Goal: Task Accomplishment & Management: Manage account settings

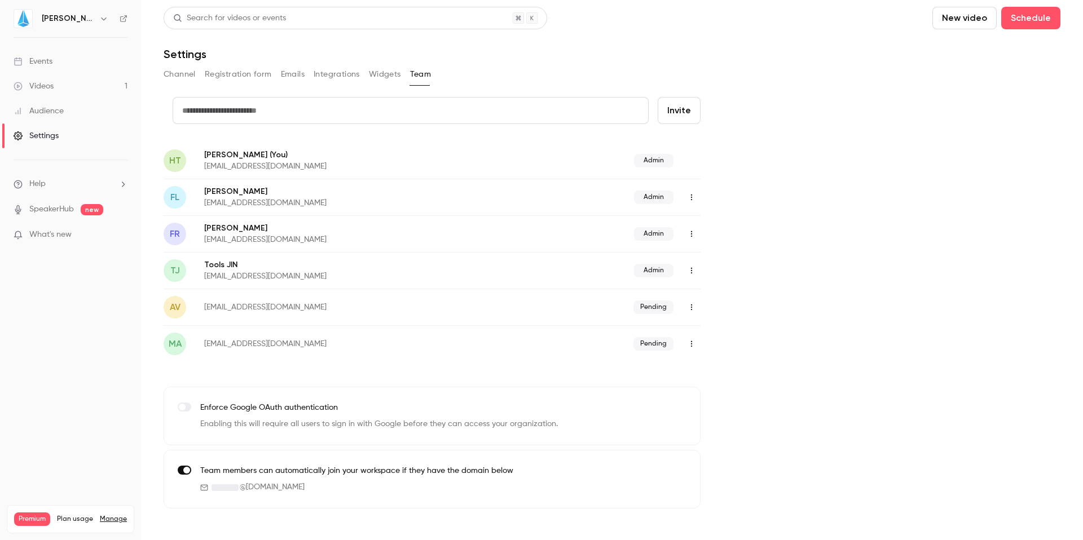
click at [64, 66] on link "Events" at bounding box center [70, 61] width 141 height 25
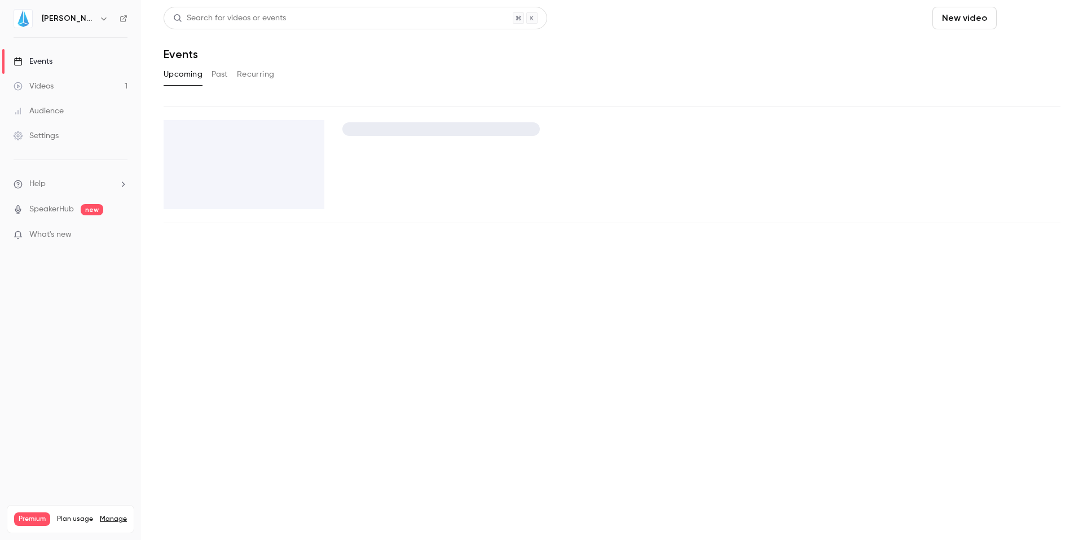
click at [1034, 14] on button "Schedule" at bounding box center [1030, 18] width 59 height 23
click at [1002, 53] on div "One time event" at bounding box center [1008, 48] width 86 height 11
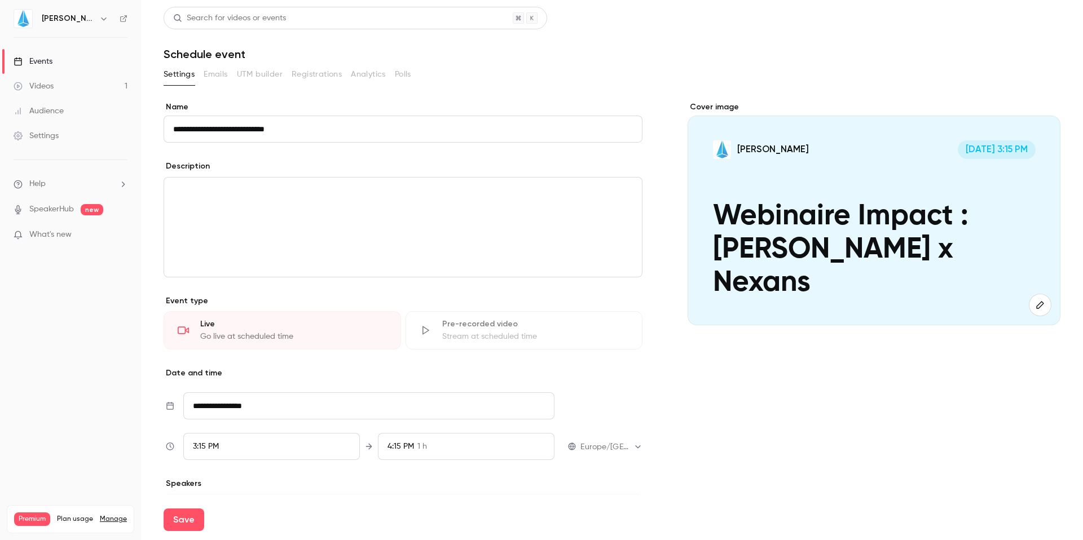
type input "**********"
click at [979, 146] on span "[DATE] 3:15 PM" at bounding box center [997, 149] width 78 height 19
click at [236, 397] on input "**********" at bounding box center [368, 406] width 371 height 27
click at [345, 227] on icon "Move forward to switch to the next month." at bounding box center [347, 229] width 14 height 14
click at [274, 337] on div "25" at bounding box center [274, 334] width 17 height 17
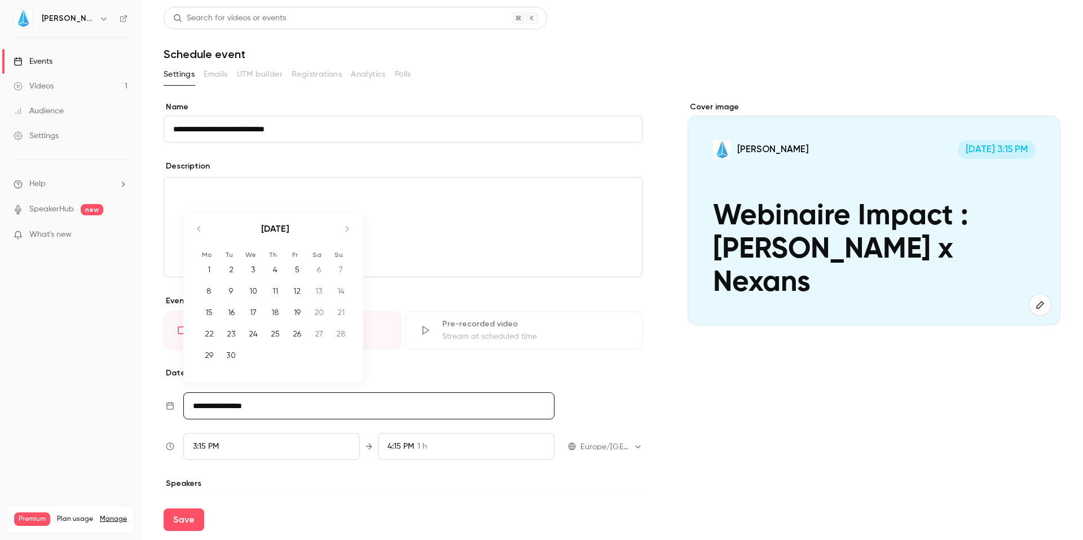
type input "**********"
click at [216, 445] on span "3:15 PM" at bounding box center [206, 447] width 26 height 8
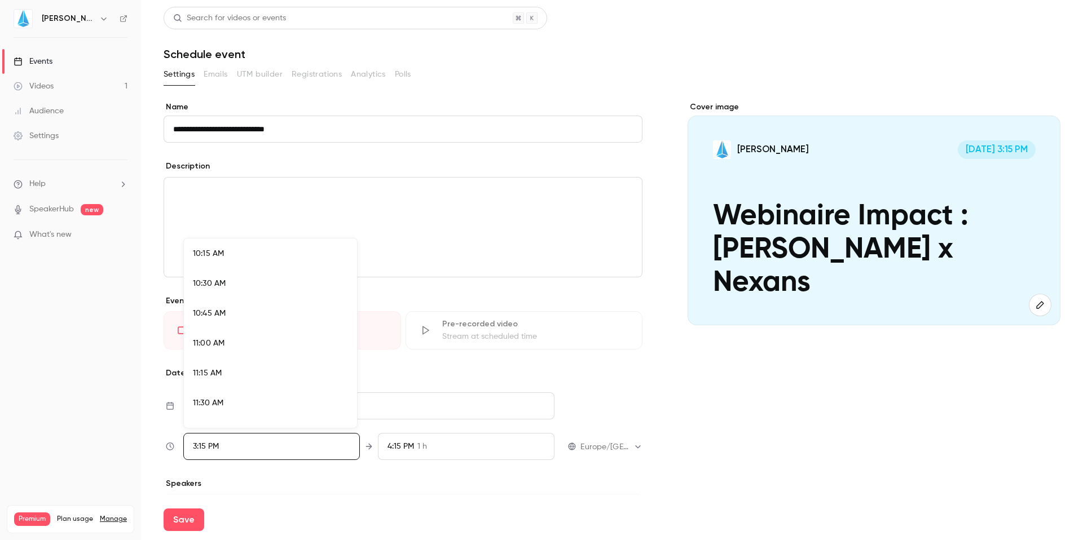
scroll to position [1232, 0]
click at [223, 394] on span "11:30 AM" at bounding box center [208, 397] width 30 height 8
click at [599, 398] on div at bounding box center [541, 270] width 1083 height 540
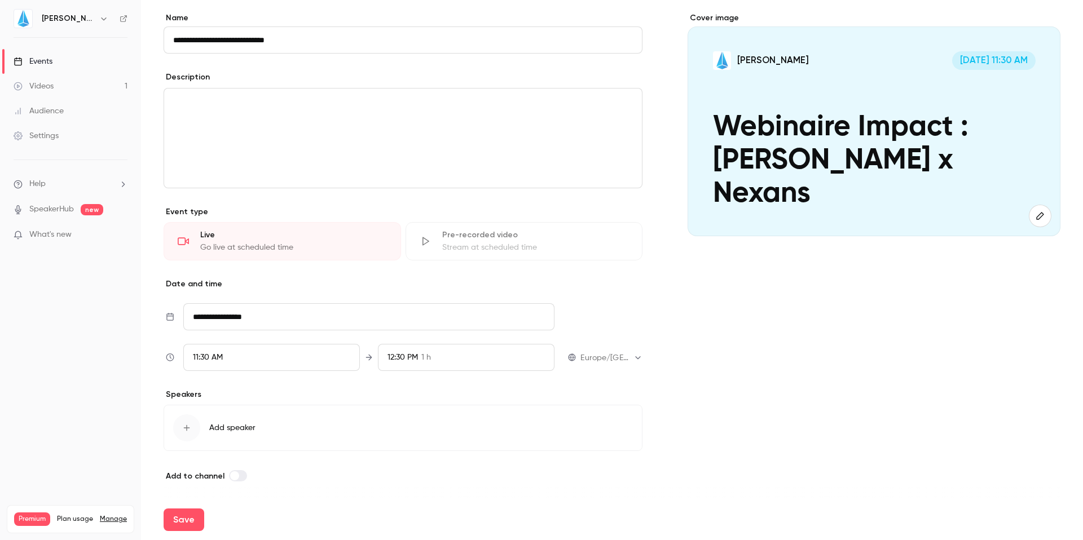
scroll to position [90, 0]
click at [182, 425] on icon "button" at bounding box center [186, 427] width 9 height 9
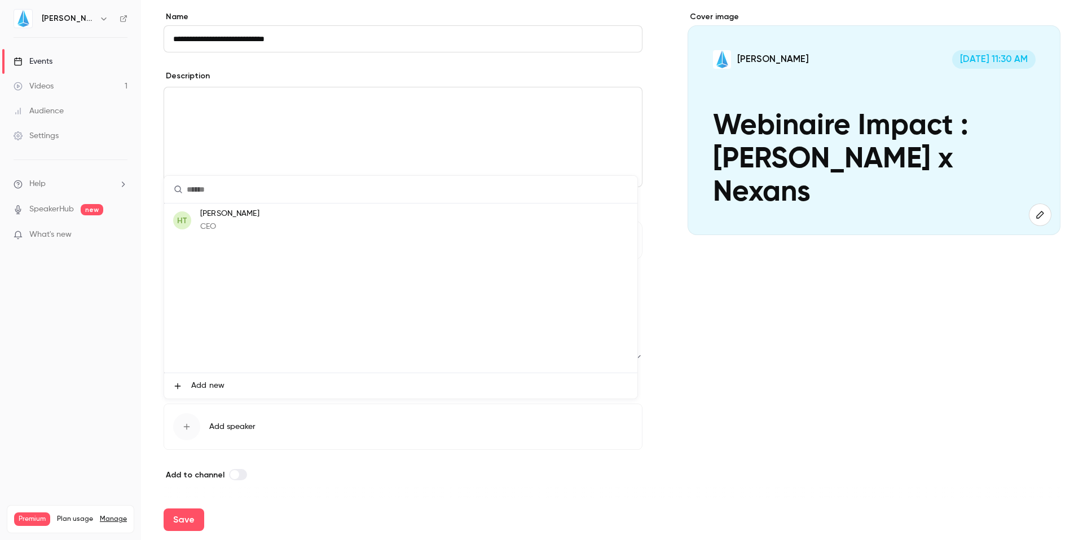
drag, startPoint x: 200, startPoint y: 392, endPoint x: 214, endPoint y: 392, distance: 14.1
click at [200, 392] on li "Add new" at bounding box center [400, 385] width 473 height 25
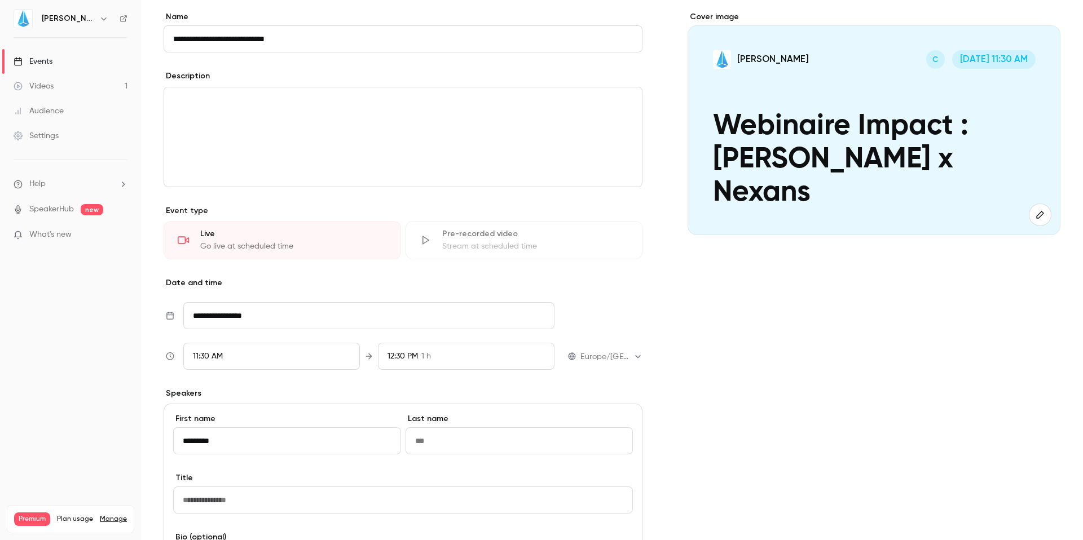
type input "********"
type input "*"
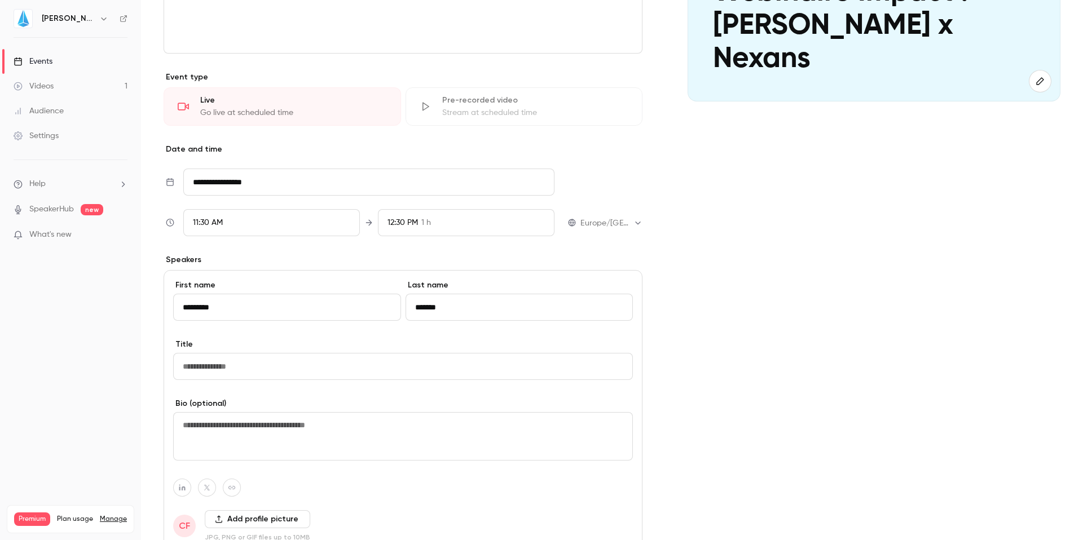
scroll to position [269, 0]
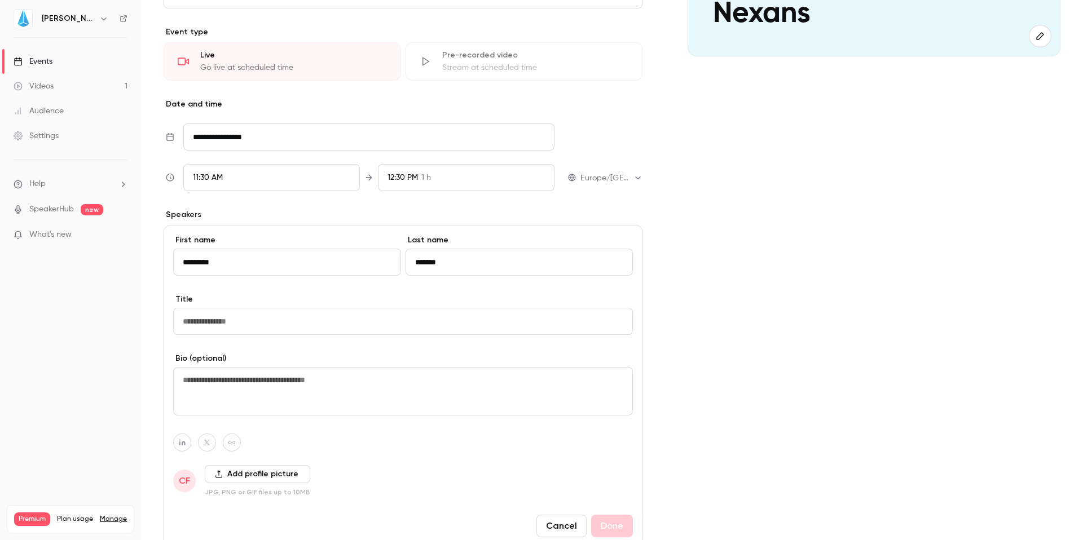
type input "*******"
click at [268, 321] on input "Title" at bounding box center [403, 321] width 460 height 27
paste input "**********"
type input "**********"
click at [265, 373] on textarea at bounding box center [403, 391] width 460 height 49
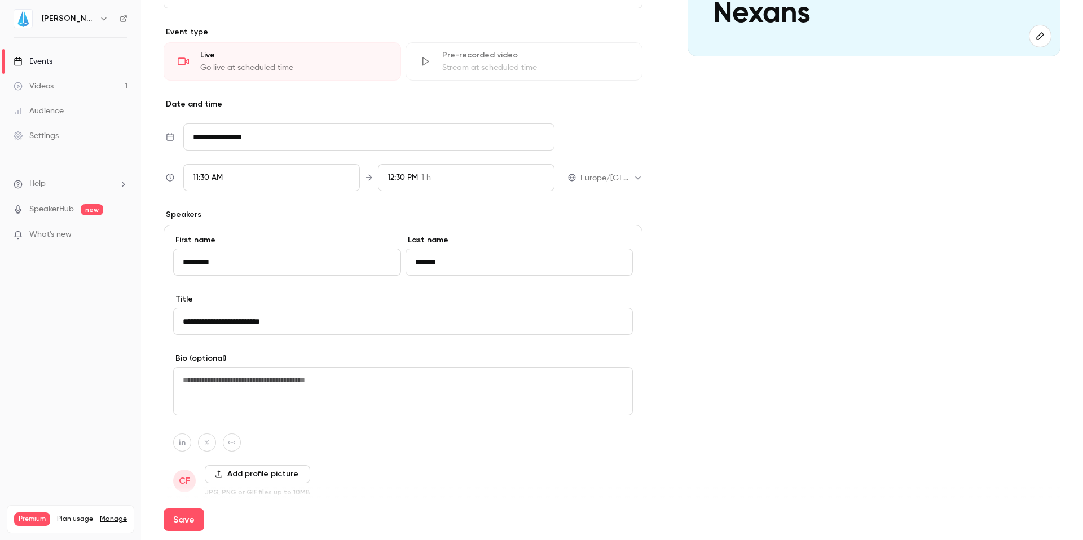
paste textarea "**********"
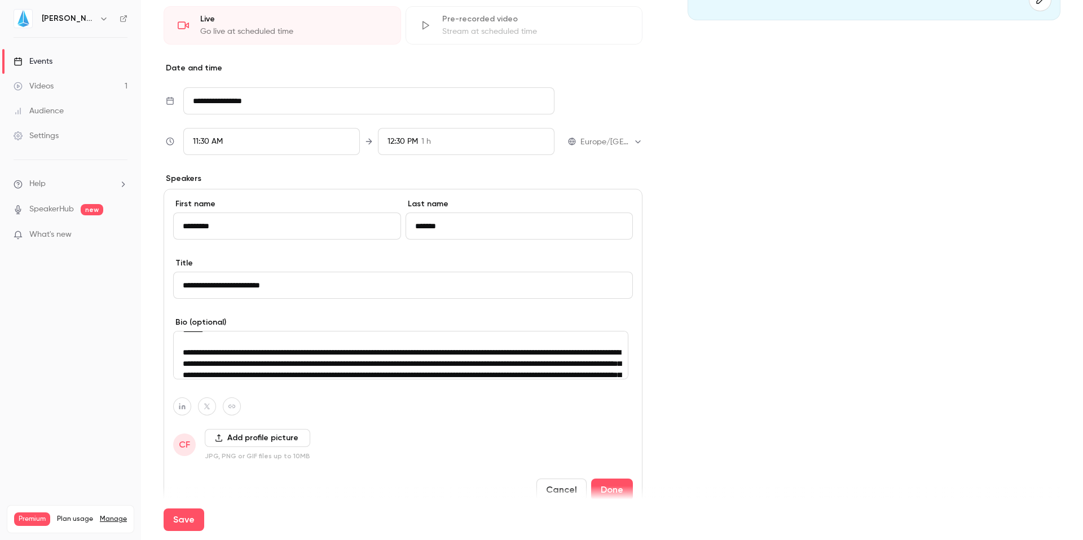
scroll to position [366, 0]
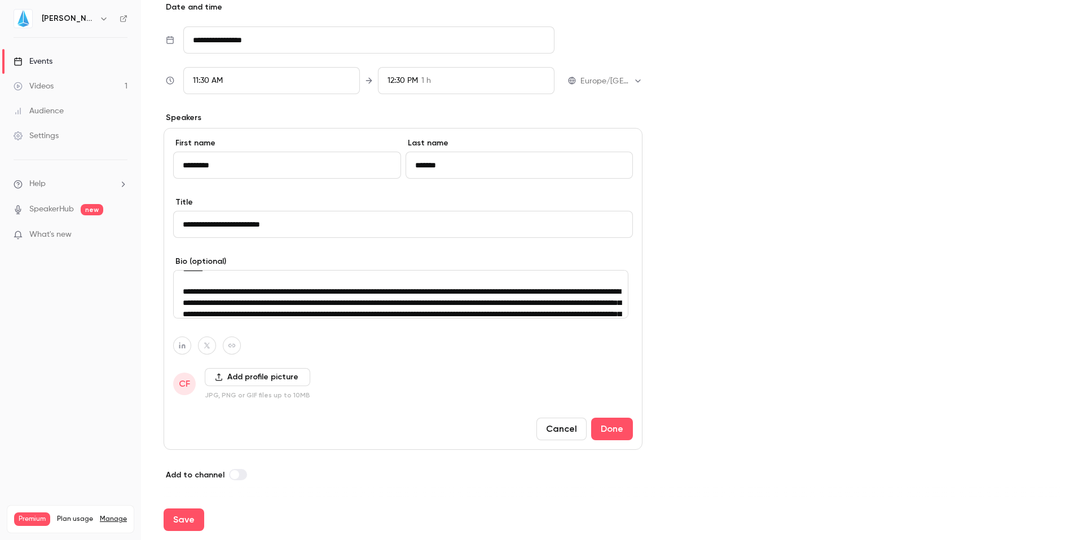
type textarea "**********"
click at [173, 348] on button "button" at bounding box center [182, 346] width 18 height 18
click at [179, 348] on icon "button" at bounding box center [182, 345] width 8 height 7
click at [177, 333] on div "**********" at bounding box center [403, 289] width 479 height 322
click at [177, 348] on button "button" at bounding box center [182, 346] width 18 height 18
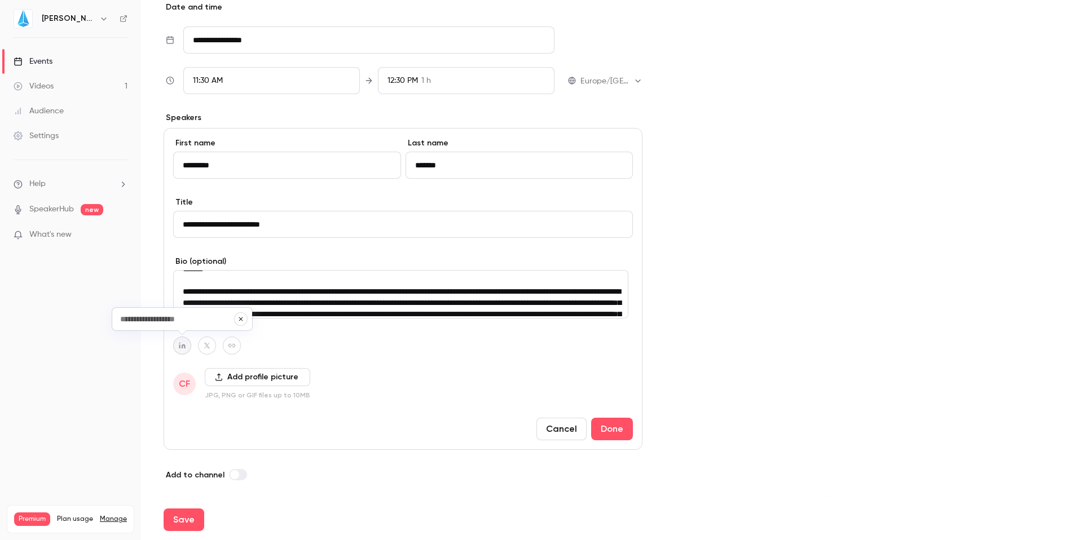
type input "**********"
paste input "**********"
type input "**********"
click at [296, 348] on div at bounding box center [403, 346] width 460 height 18
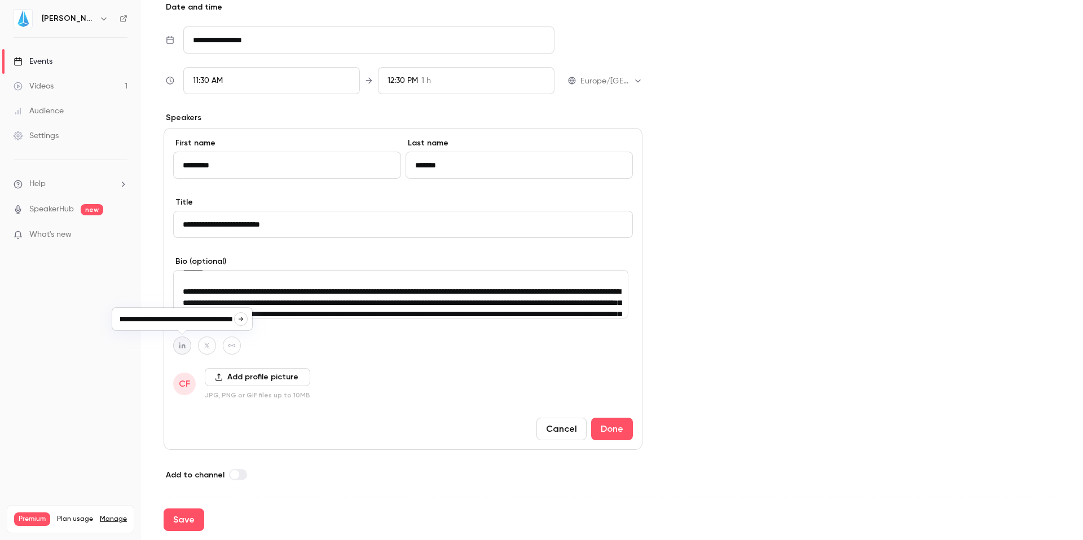
scroll to position [0, 0]
click at [602, 428] on button "Done" at bounding box center [612, 429] width 42 height 23
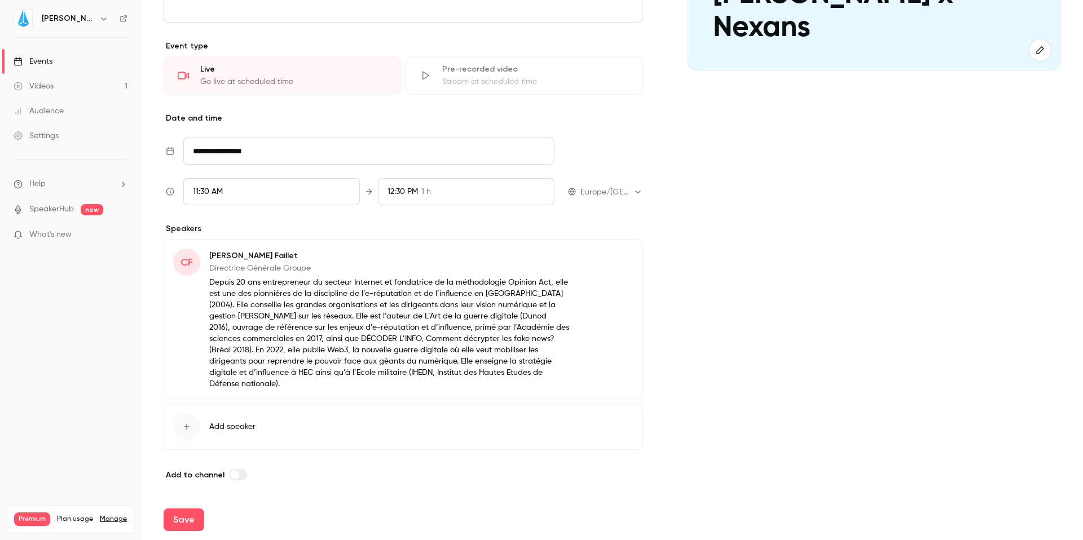
click at [617, 258] on button "Edit" at bounding box center [612, 258] width 41 height 18
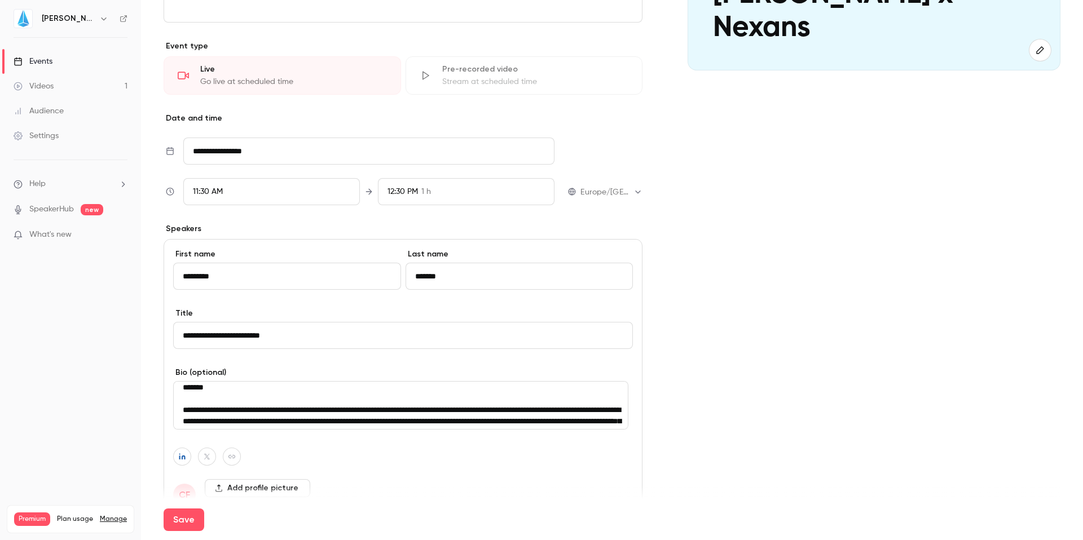
scroll to position [68, 0]
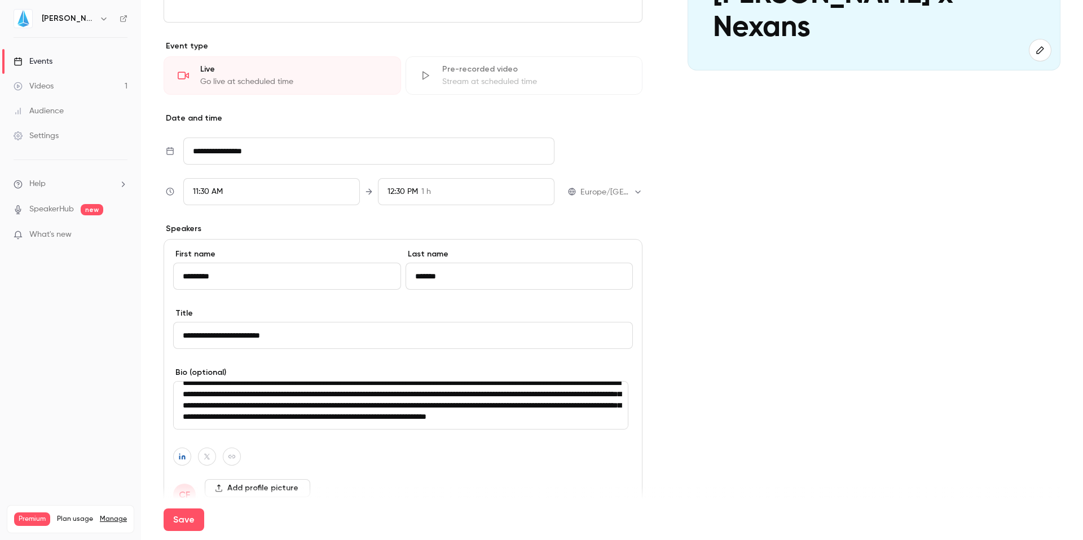
drag, startPoint x: 179, startPoint y: 408, endPoint x: 342, endPoint y: 490, distance: 182.4
click at [342, 490] on form "**********" at bounding box center [612, 270] width 897 height 847
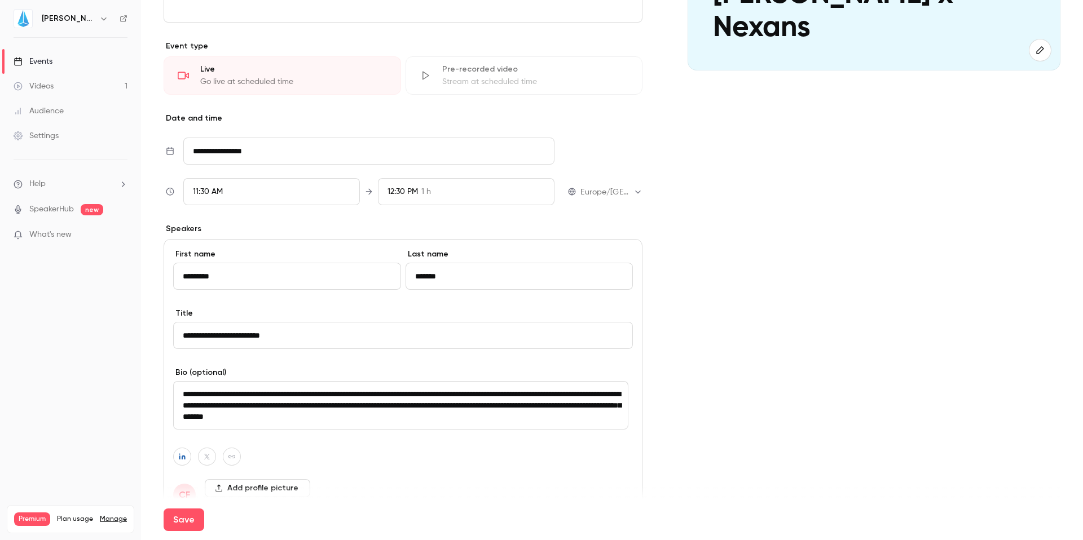
scroll to position [0, 0]
type textarea "**********"
click at [419, 482] on div "CF Add profile picture JPG, PNG or GIF files up to 10MB" at bounding box center [403, 496] width 460 height 32
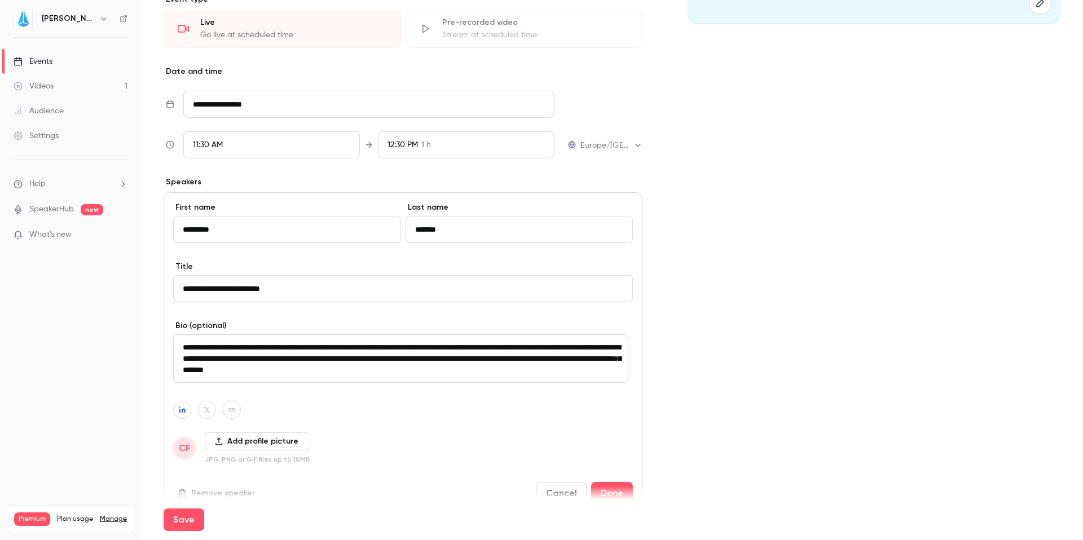
scroll to position [309, 0]
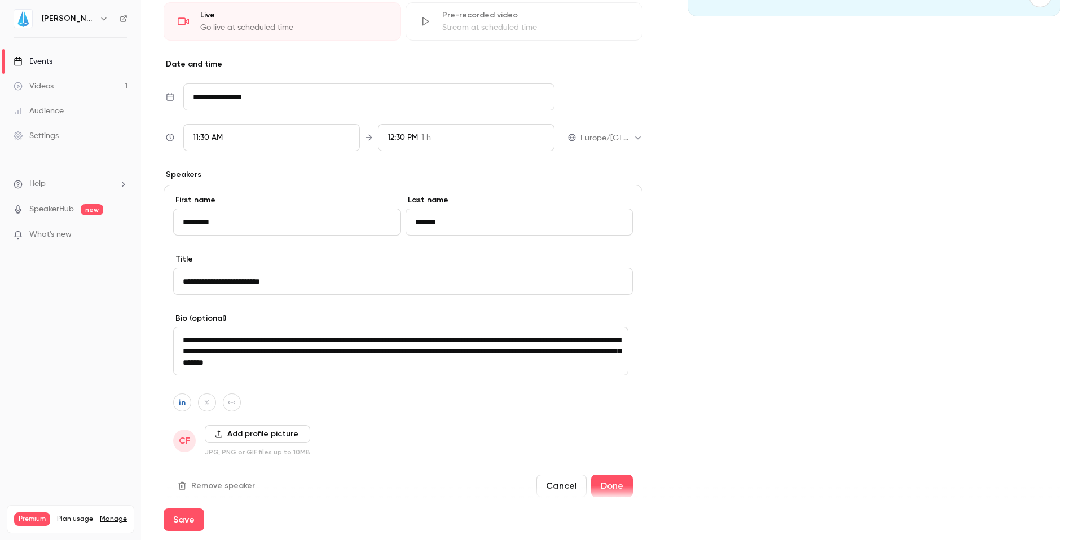
click at [248, 431] on button "Add profile picture" at bounding box center [258, 434] width 106 height 18
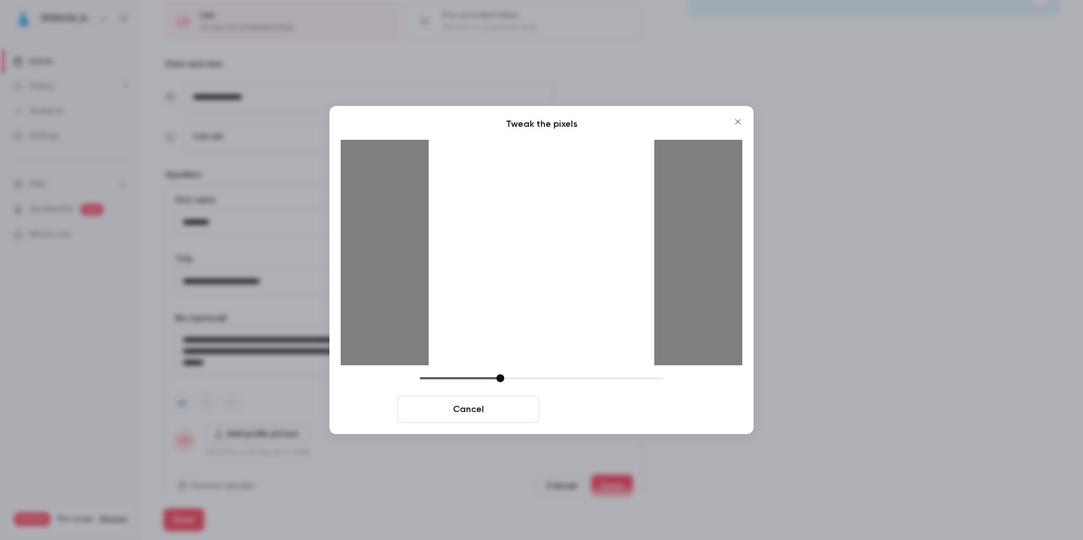
click at [609, 416] on button "Crop and save" at bounding box center [615, 409] width 142 height 27
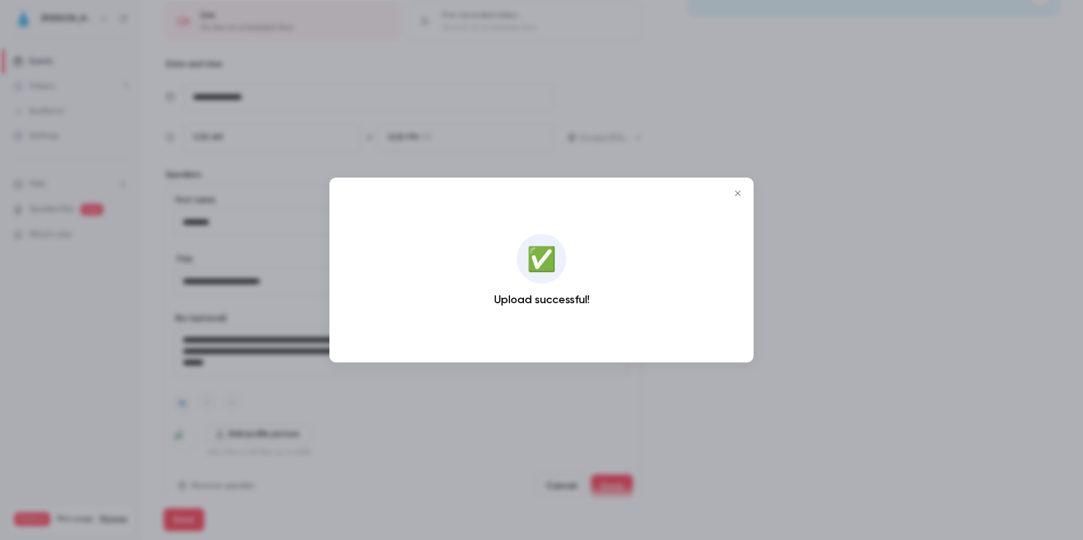
click at [739, 190] on icon "Close" at bounding box center [738, 193] width 14 height 9
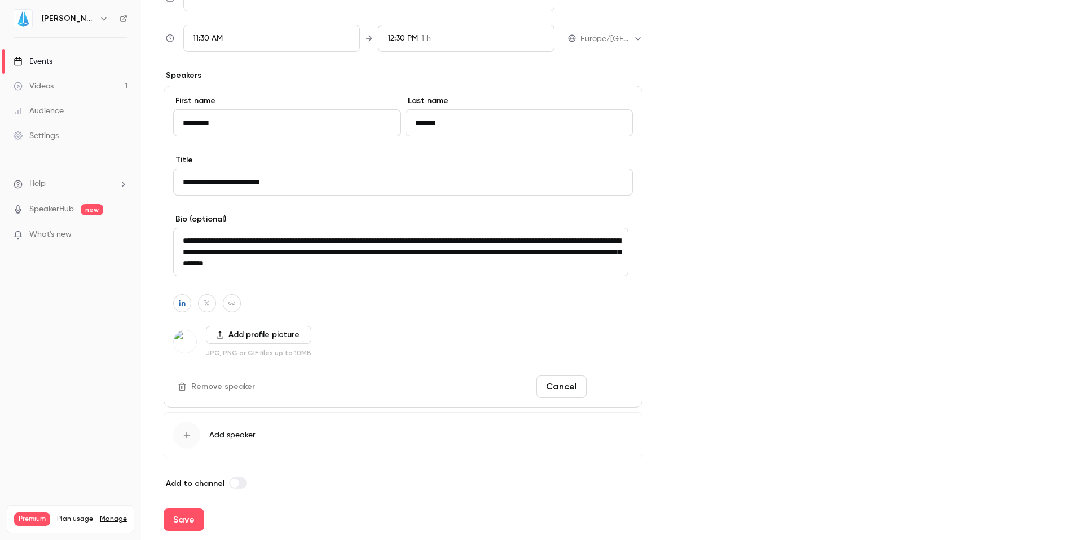
click at [597, 385] on button "Done" at bounding box center [612, 387] width 42 height 23
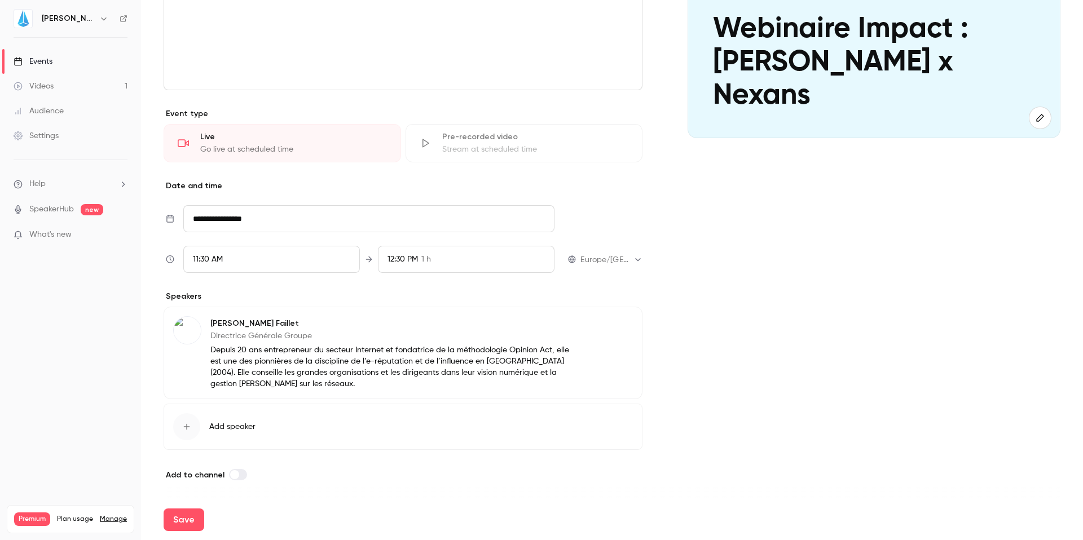
scroll to position [0, 0]
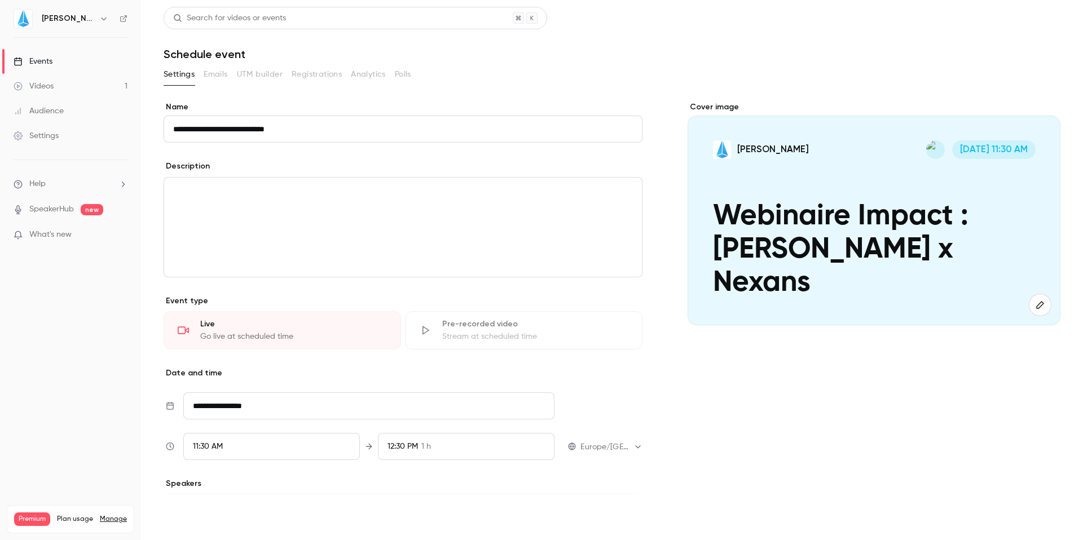
click at [179, 528] on button "Save" at bounding box center [184, 520] width 41 height 23
type input "**********"
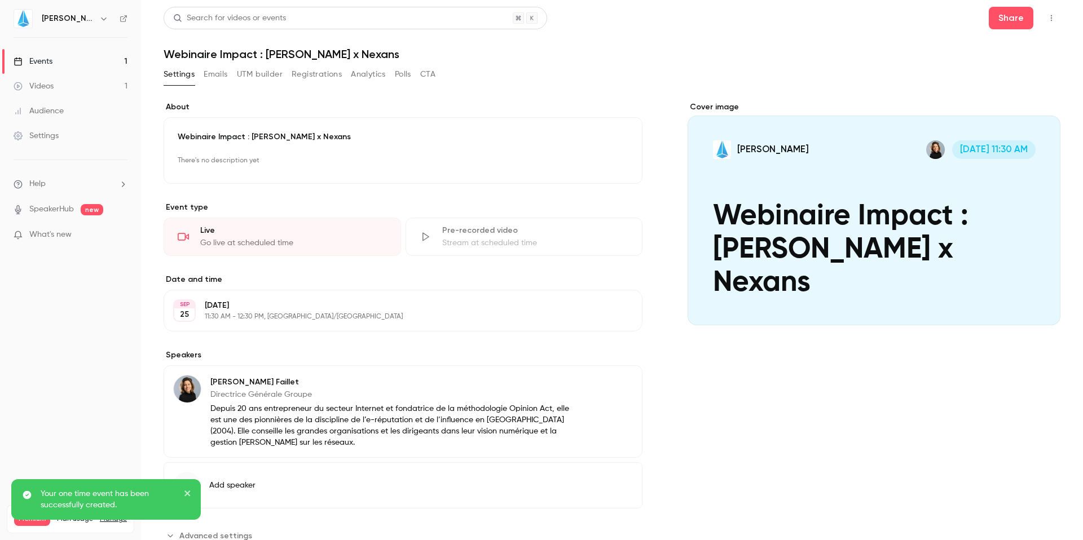
click at [212, 76] on button "Emails" at bounding box center [216, 74] width 24 height 18
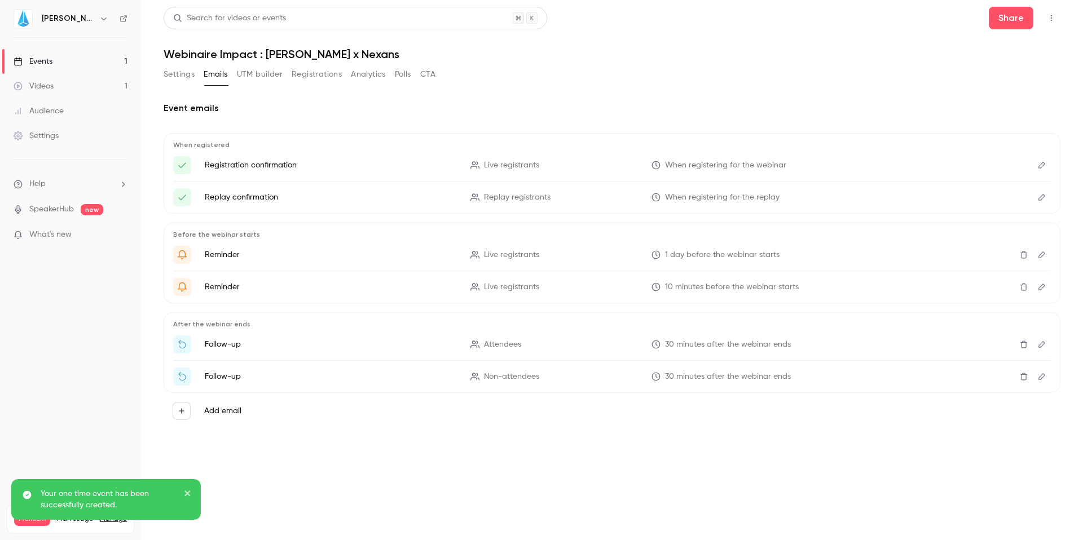
click at [254, 77] on button "UTM builder" at bounding box center [260, 74] width 46 height 18
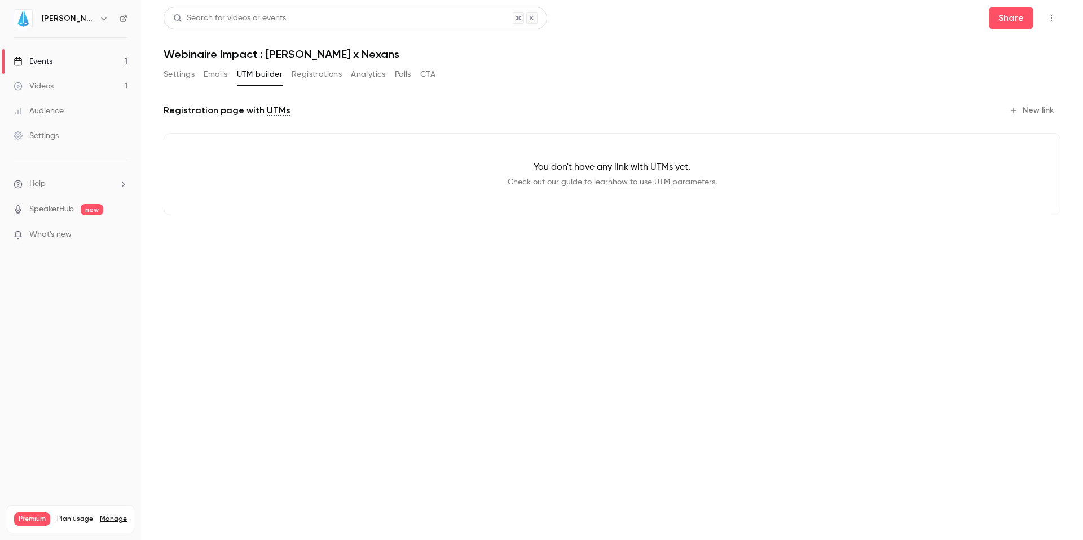
click at [319, 72] on button "Registrations" at bounding box center [317, 74] width 50 height 18
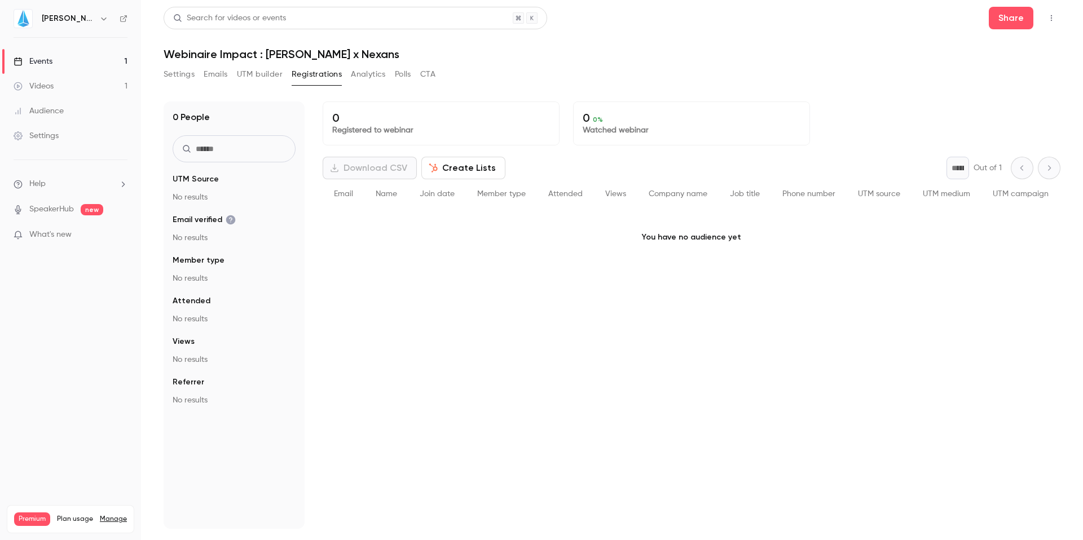
click at [361, 73] on button "Analytics" at bounding box center [368, 74] width 35 height 18
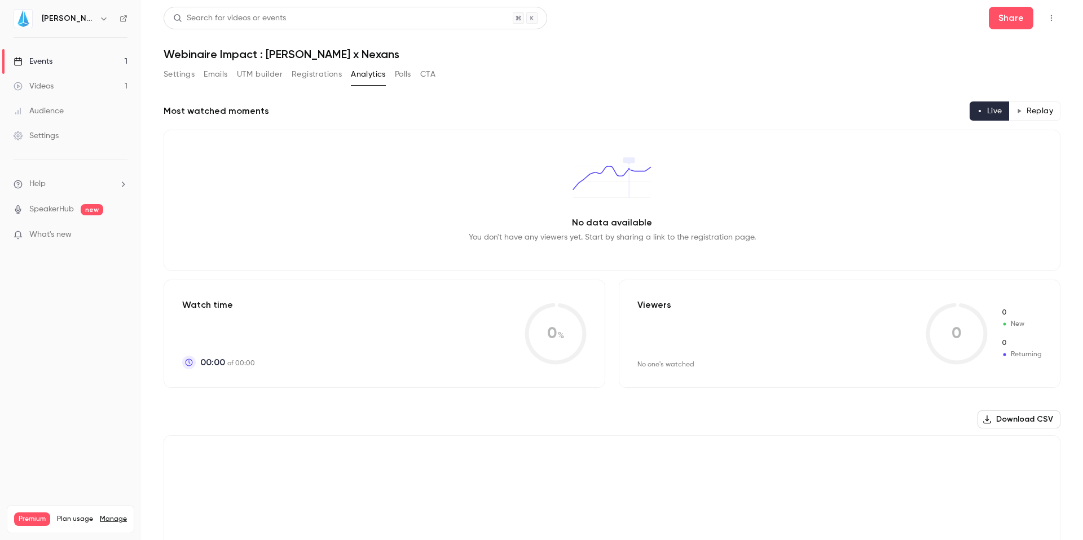
click at [181, 76] on button "Settings" at bounding box center [179, 74] width 31 height 18
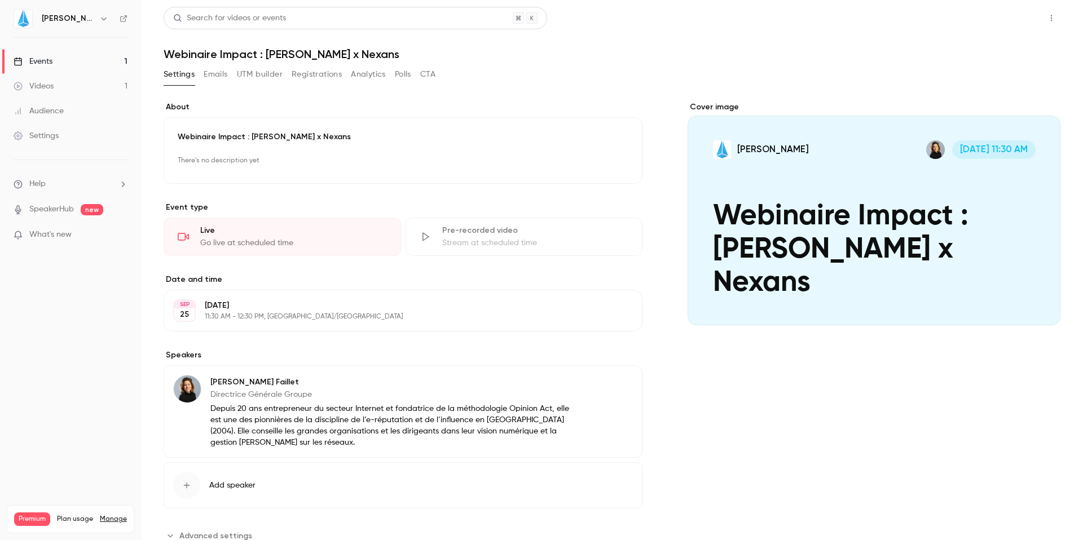
click at [1005, 26] on button "Share" at bounding box center [1011, 18] width 45 height 23
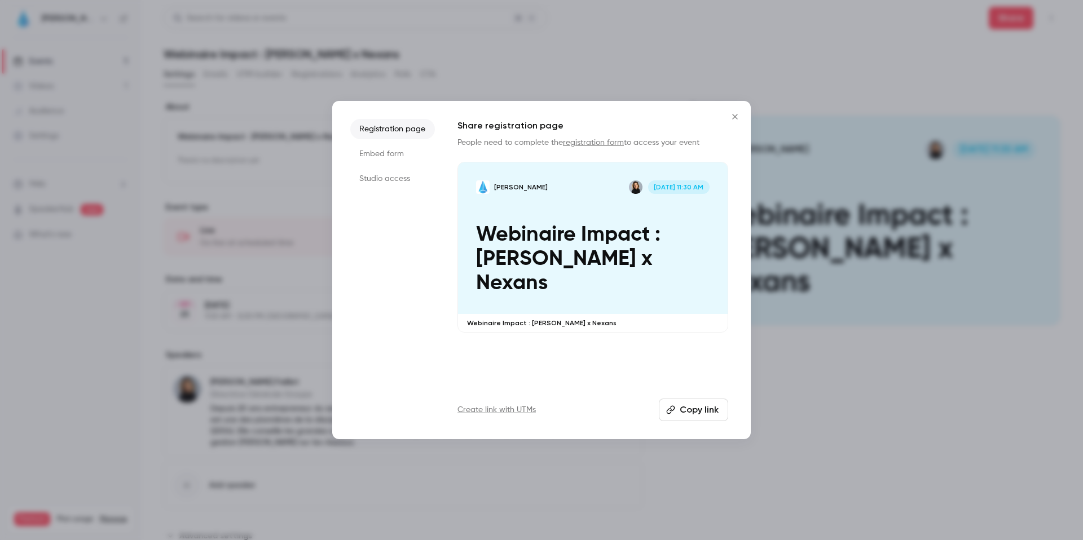
click at [383, 179] on li "Studio access" at bounding box center [392, 179] width 85 height 20
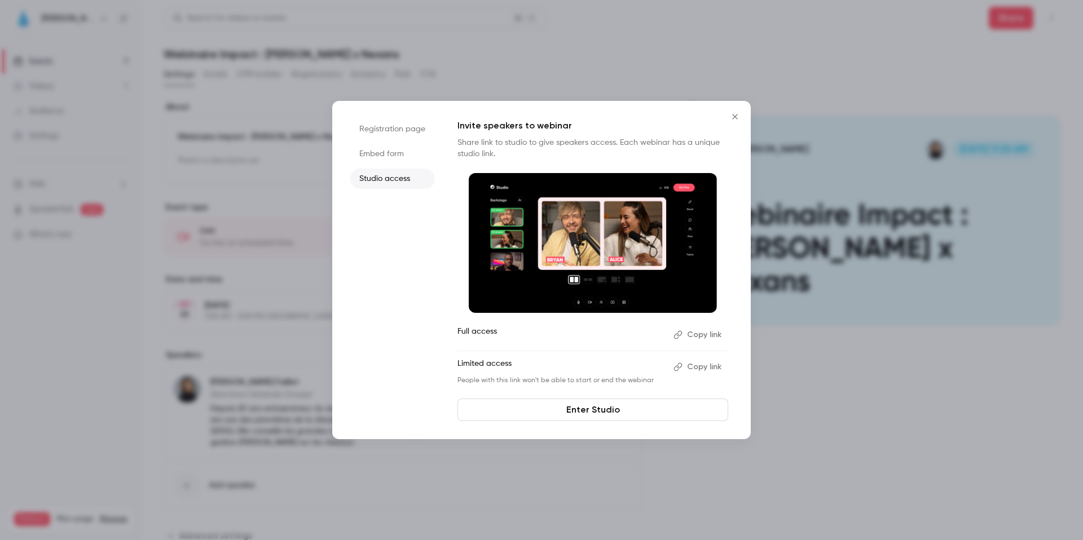
click at [386, 153] on li "Embed form" at bounding box center [392, 154] width 85 height 20
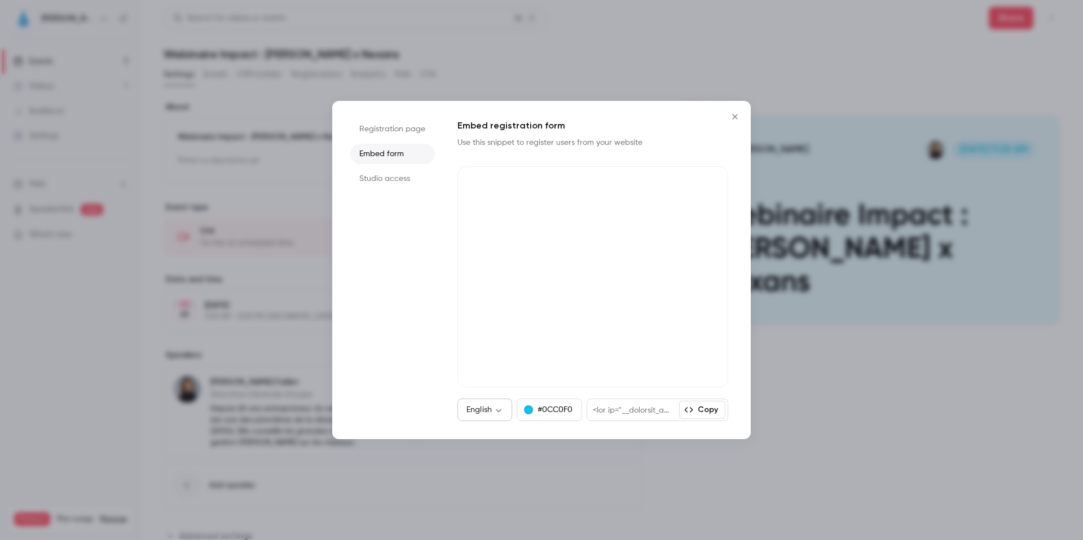
click at [488, 416] on div "English ** ​" at bounding box center [485, 410] width 55 height 23
click at [500, 413] on body "**********" at bounding box center [541, 270] width 1083 height 540
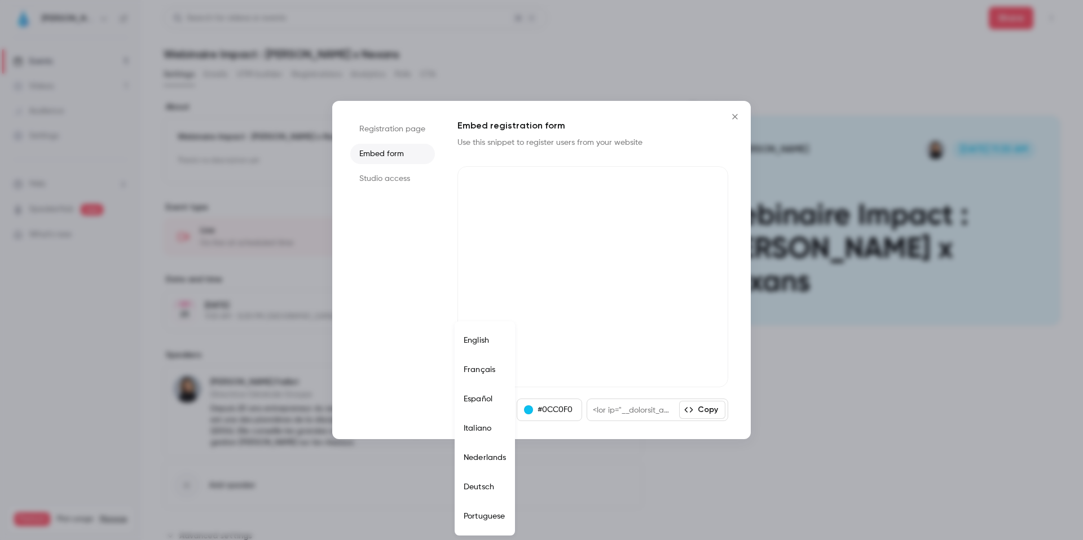
click at [480, 370] on li "Français" at bounding box center [485, 369] width 60 height 29
type input "**"
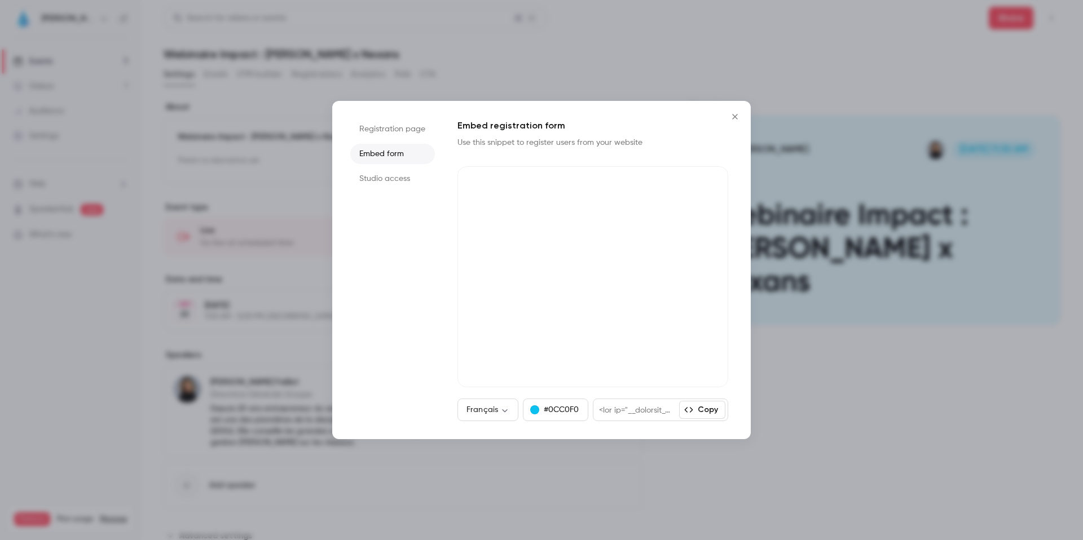
click at [377, 130] on li "Registration page" at bounding box center [392, 129] width 85 height 20
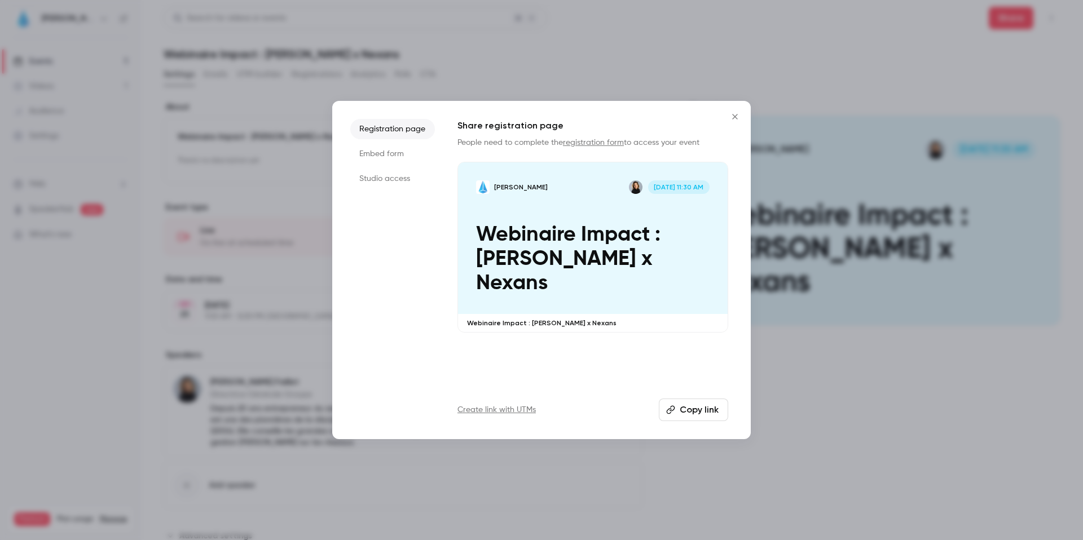
click at [381, 179] on li "Studio access" at bounding box center [392, 179] width 85 height 20
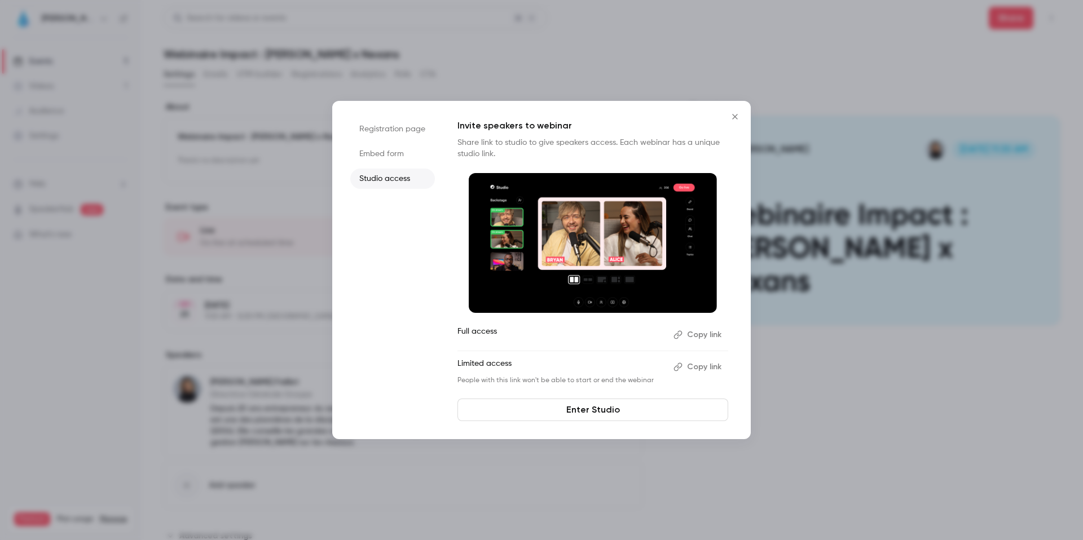
click at [739, 116] on icon "Close" at bounding box center [735, 116] width 14 height 9
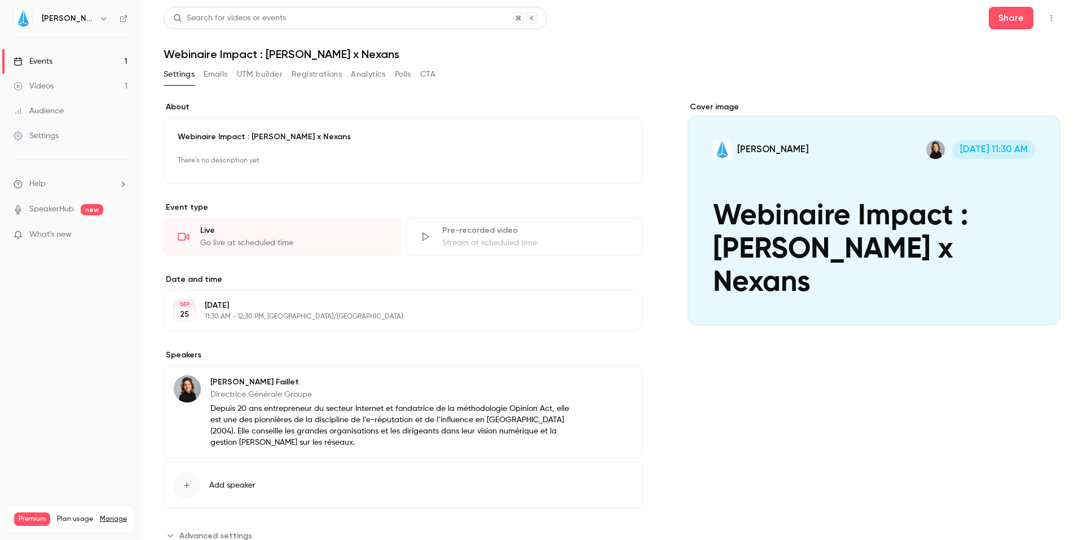
click at [1047, 18] on icon "button" at bounding box center [1051, 18] width 9 height 8
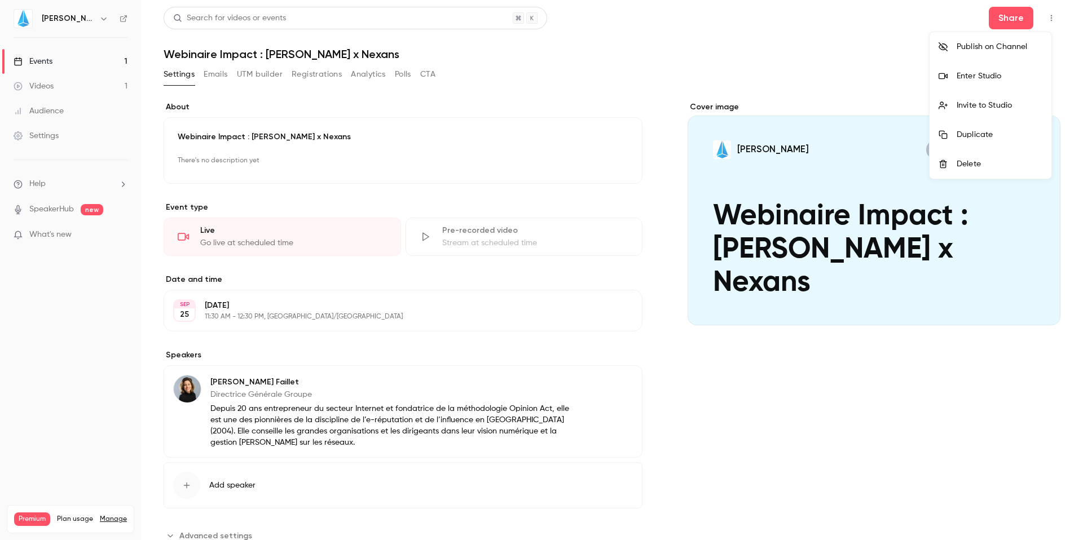
click at [850, 94] on div at bounding box center [541, 270] width 1083 height 540
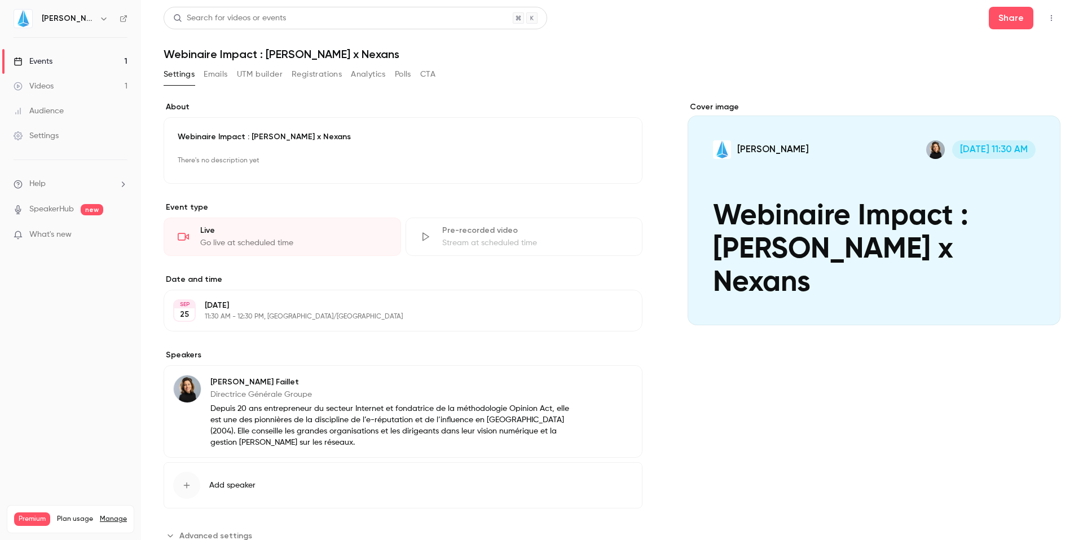
click at [253, 74] on button "UTM builder" at bounding box center [260, 74] width 46 height 18
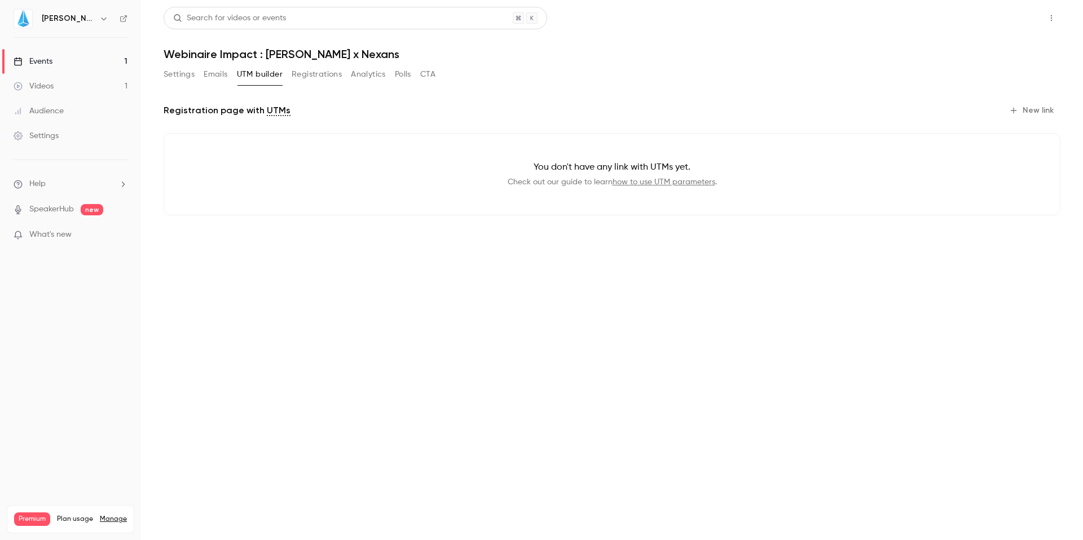
click at [998, 15] on button "Share" at bounding box center [1011, 18] width 45 height 23
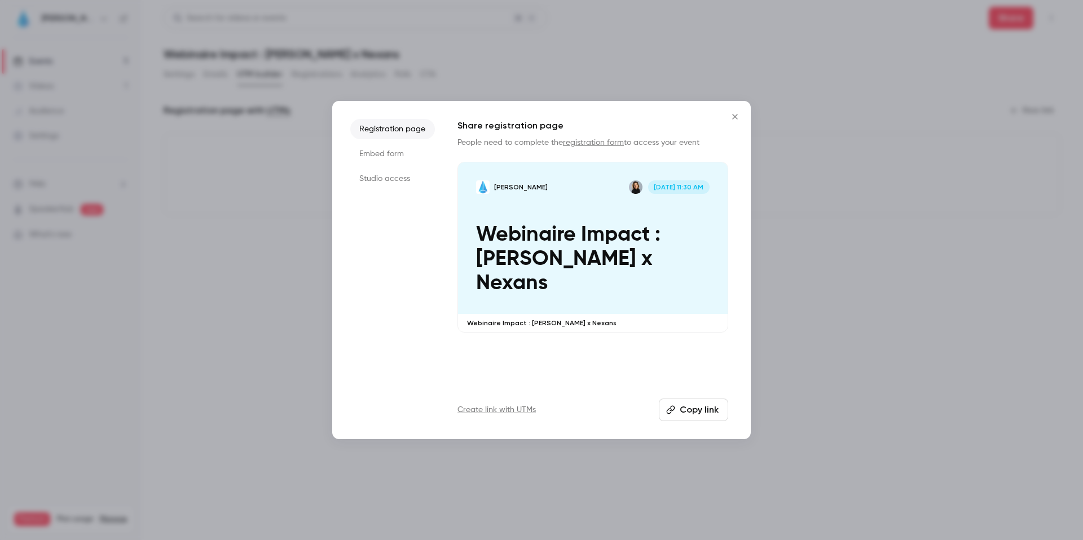
click at [823, 293] on div at bounding box center [541, 270] width 1083 height 540
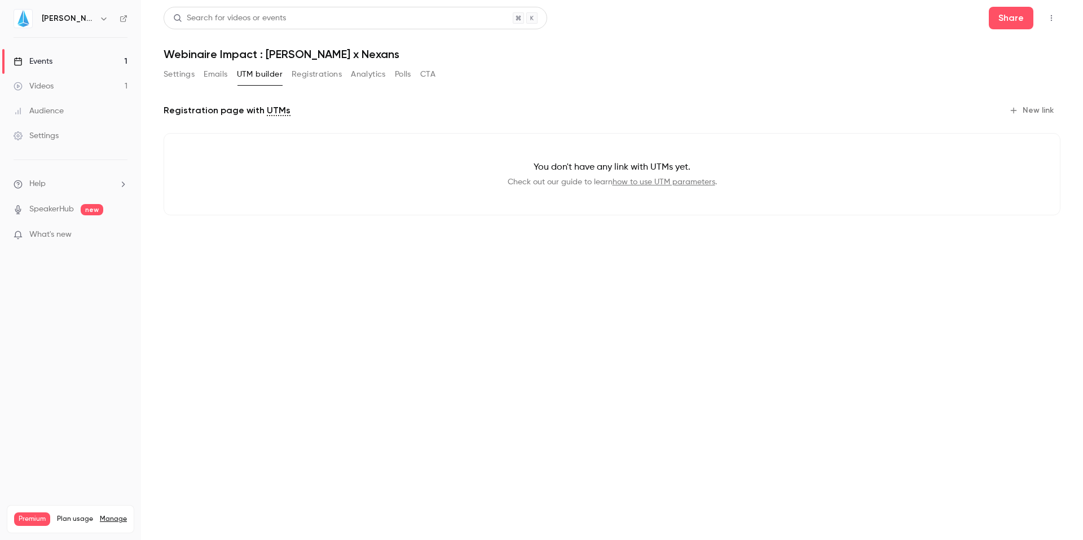
click at [1050, 25] on button "button" at bounding box center [1052, 18] width 18 height 18
click at [991, 79] on div "Enter Studio" at bounding box center [1008, 76] width 86 height 11
click at [276, 55] on h1 "Webinaire Impact : [PERSON_NAME] x Nexans" at bounding box center [612, 54] width 897 height 14
click at [322, 55] on h1 "Webinaire Impact : [PERSON_NAME] x Nexans" at bounding box center [612, 54] width 897 height 14
click at [1053, 15] on icon "button" at bounding box center [1051, 18] width 9 height 8
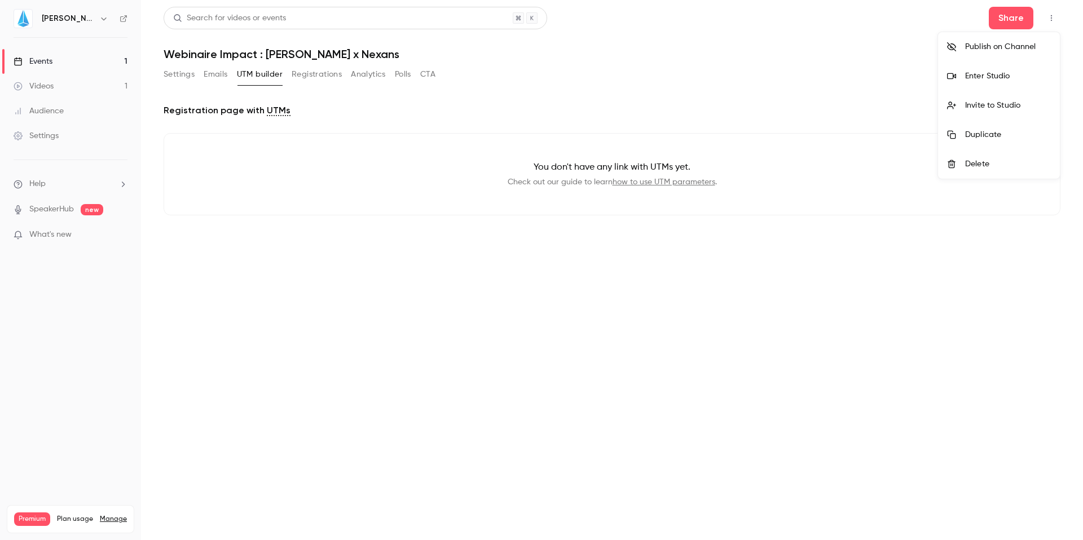
click at [502, 94] on div at bounding box center [541, 270] width 1083 height 540
click at [176, 71] on button "Settings" at bounding box center [179, 74] width 31 height 18
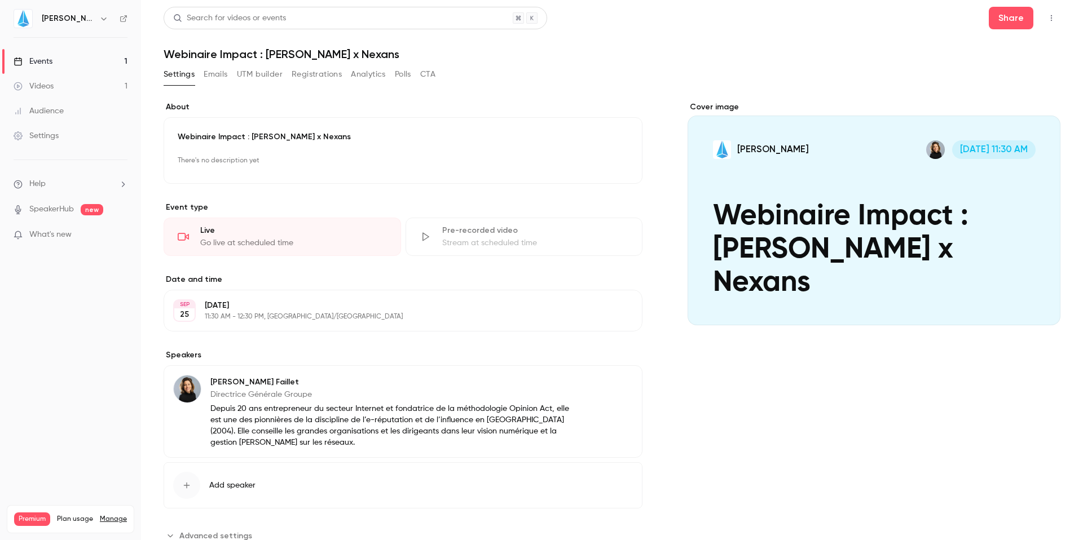
click at [295, 132] on p "Webinaire Impact : [PERSON_NAME] x Nexans" at bounding box center [403, 136] width 451 height 11
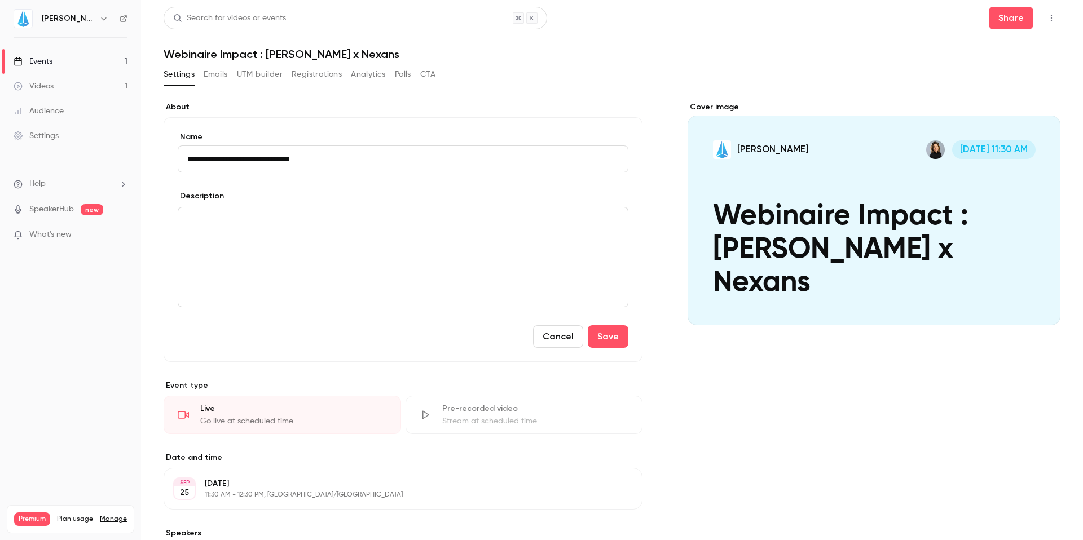
type input "**********"
click at [241, 499] on p "11:30 AM - 12:30 PM, [GEOGRAPHIC_DATA]/[GEOGRAPHIC_DATA]" at bounding box center [394, 495] width 378 height 9
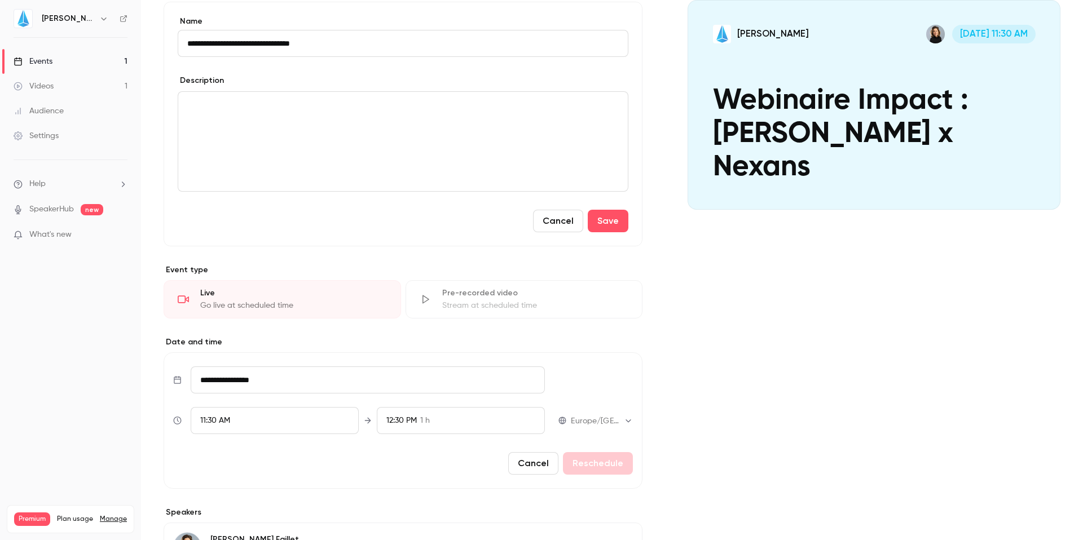
scroll to position [120, 0]
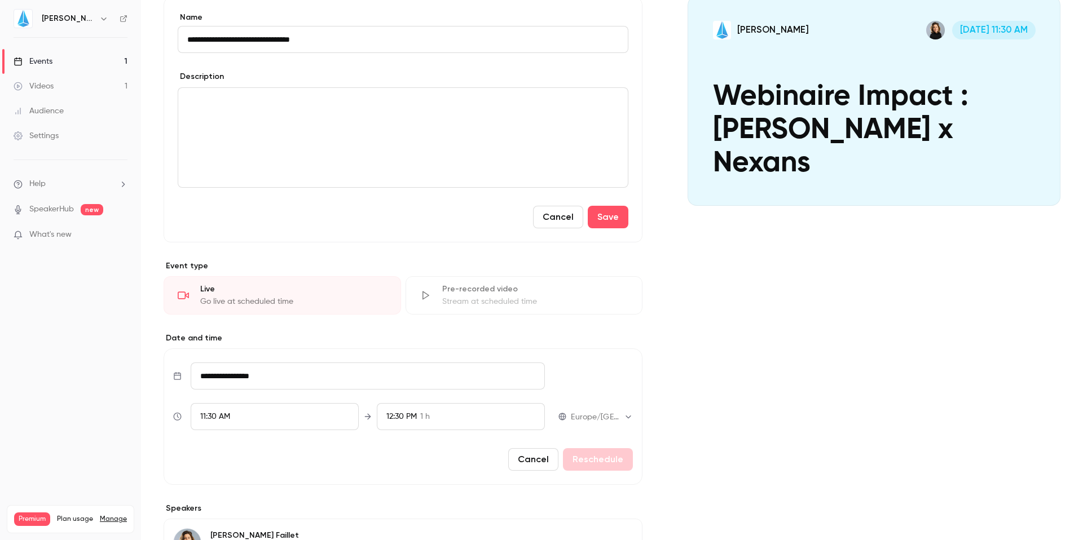
click at [255, 379] on input "**********" at bounding box center [368, 376] width 354 height 27
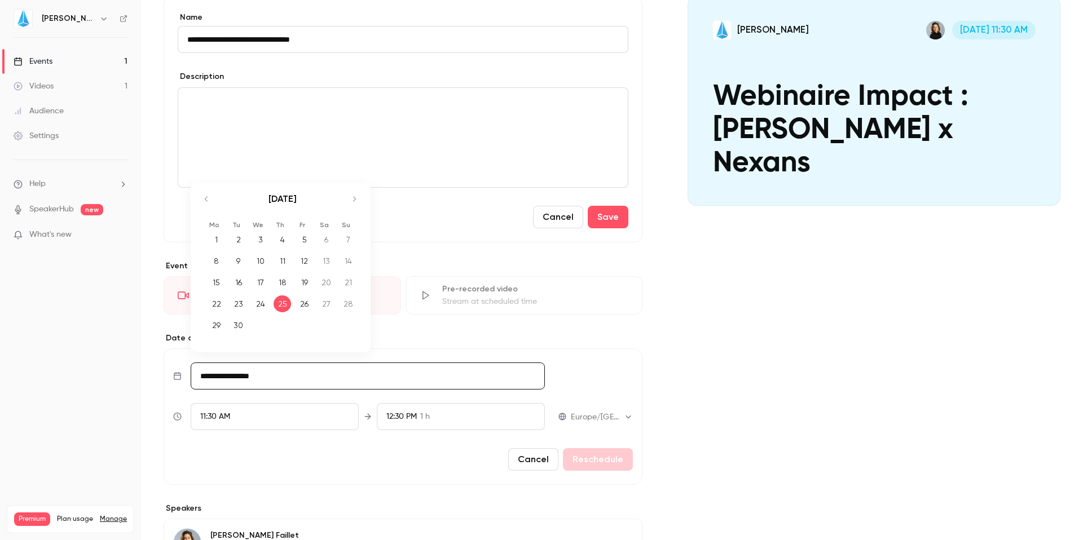
click at [209, 202] on icon "Move backward to switch to the previous month." at bounding box center [207, 199] width 14 height 14
click at [304, 327] on div "29" at bounding box center [304, 325] width 17 height 17
type input "**********"
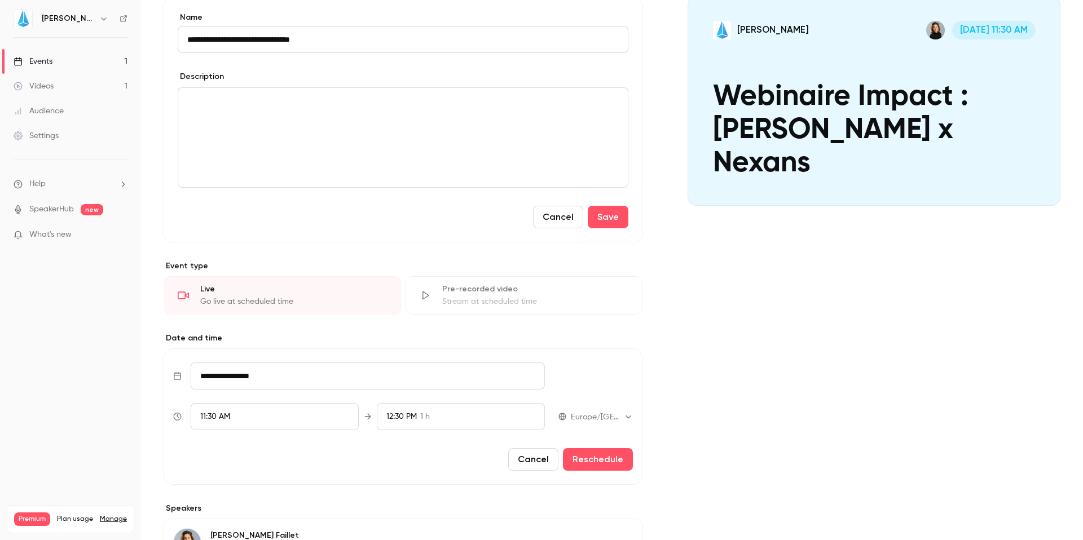
click at [234, 416] on div "11:30 AM" at bounding box center [275, 416] width 168 height 27
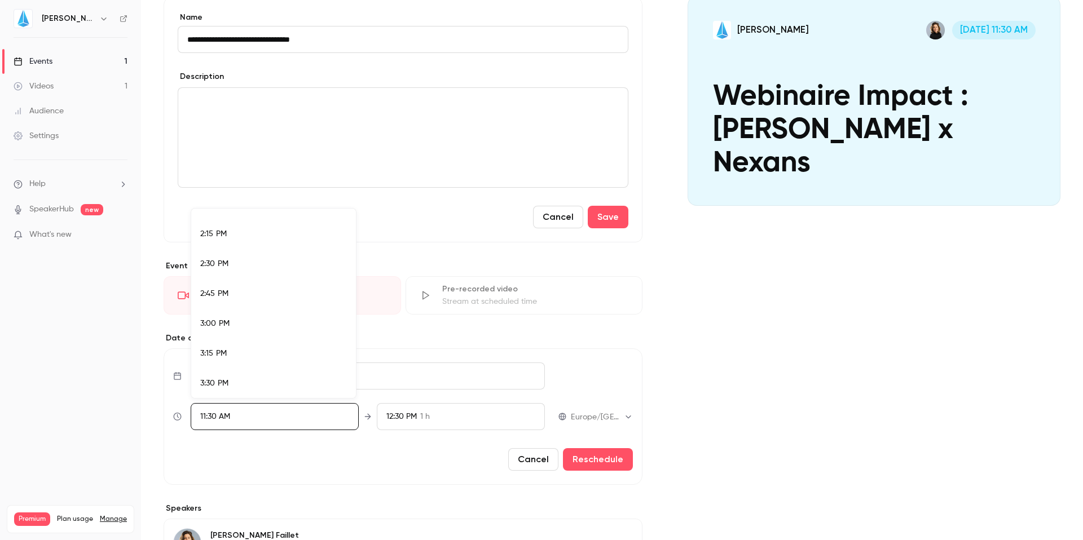
scroll to position [1695, 0]
click at [214, 353] on span "3:15 PM" at bounding box center [213, 352] width 27 height 8
click at [436, 414] on div at bounding box center [541, 270] width 1083 height 540
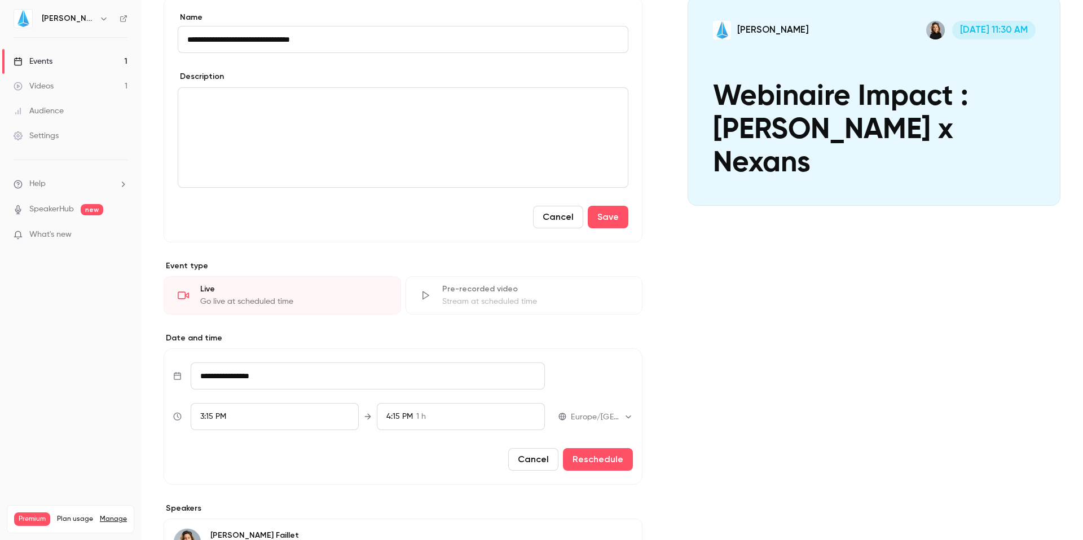
click at [416, 414] on span "1 h" at bounding box center [421, 417] width 10 height 12
click at [409, 282] on span "3:45 PM" at bounding box center [398, 284] width 28 height 12
click at [601, 454] on div at bounding box center [541, 270] width 1083 height 540
click at [600, 458] on button "Reschedule" at bounding box center [598, 460] width 70 height 23
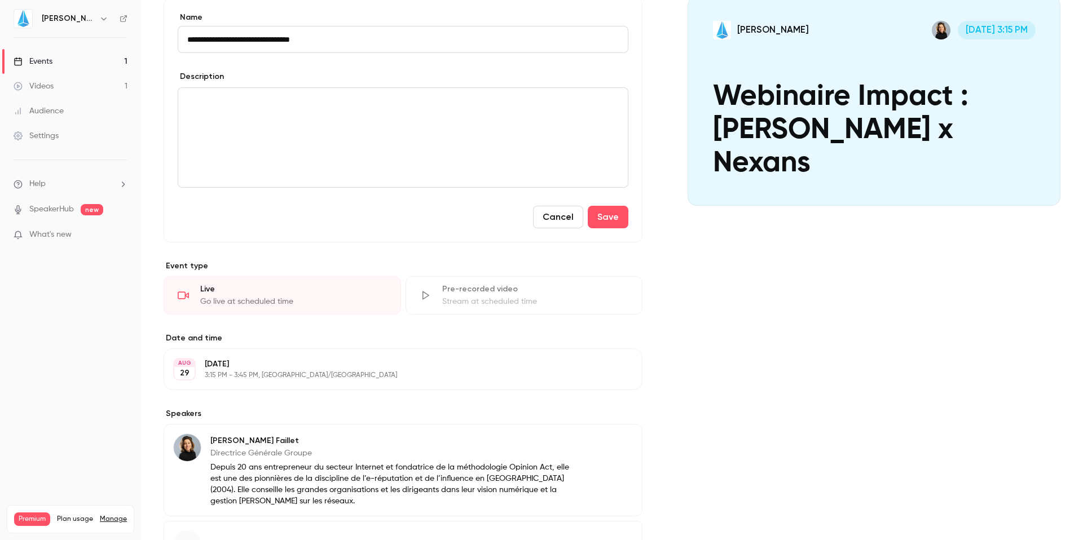
scroll to position [0, 0]
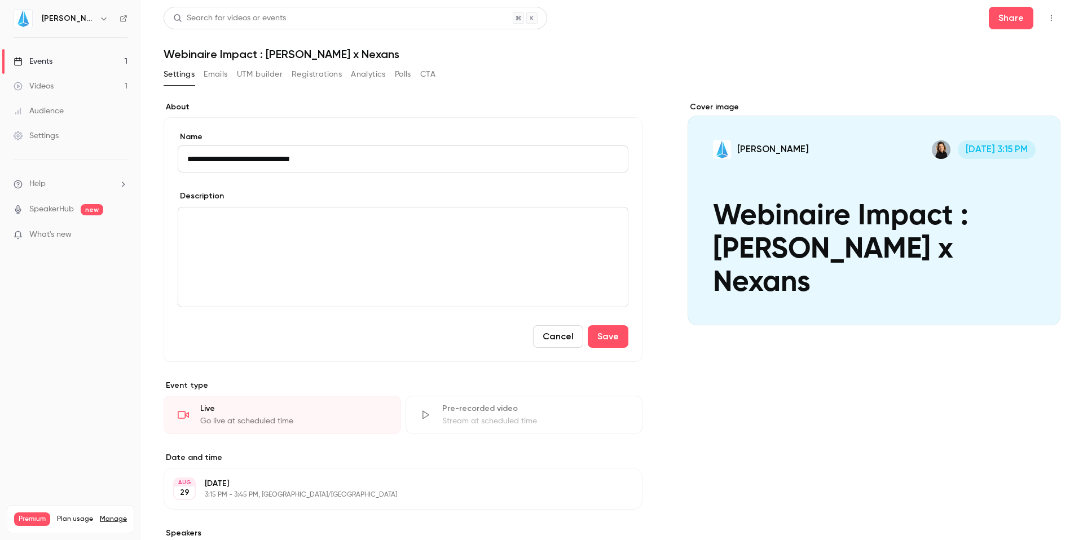
click at [1047, 17] on icon "button" at bounding box center [1051, 18] width 9 height 8
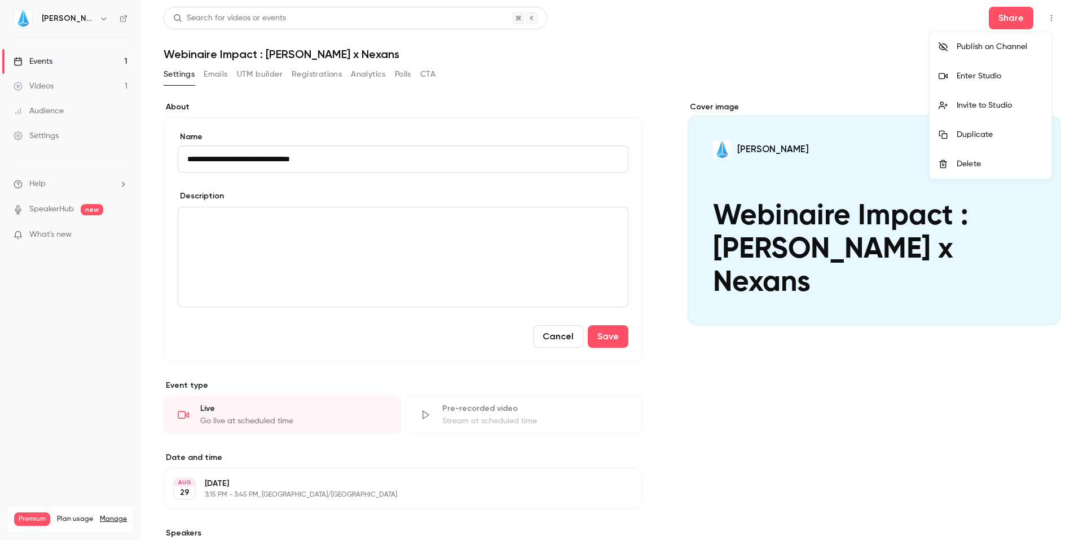
click at [966, 74] on div "Enter Studio" at bounding box center [1000, 76] width 86 height 11
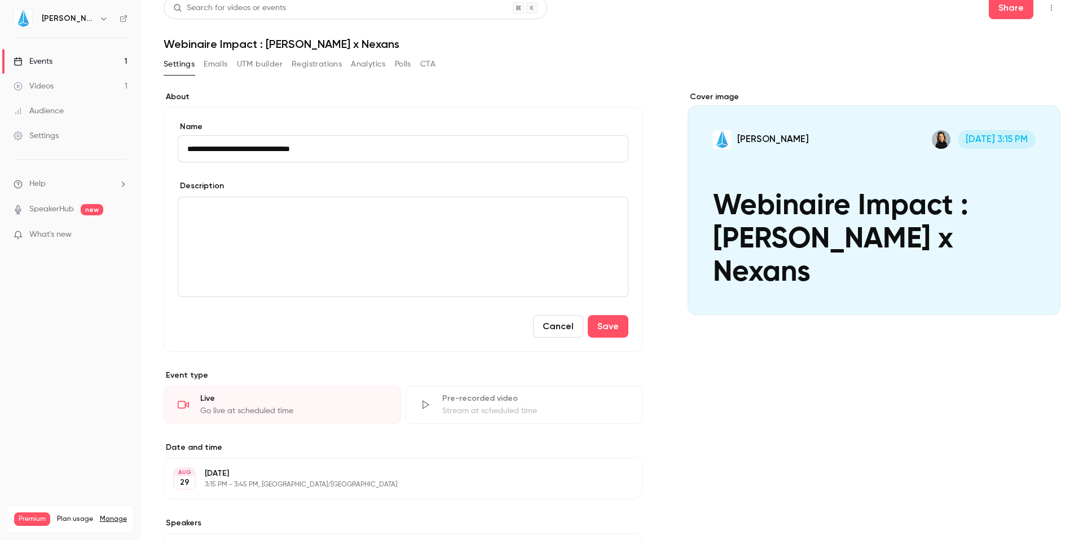
scroll to position [11, 0]
click at [599, 329] on button "Save" at bounding box center [608, 326] width 41 height 23
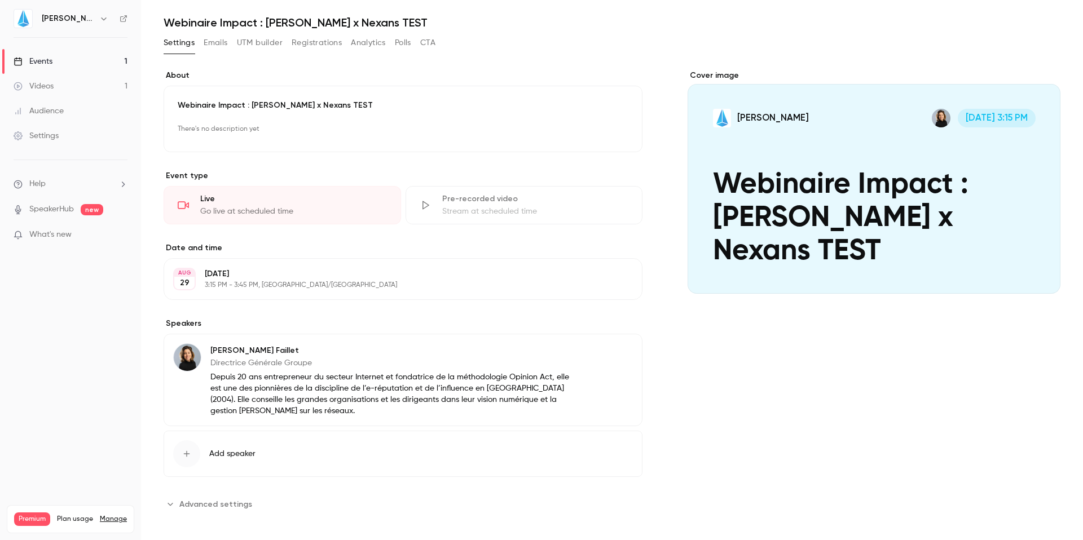
scroll to position [38, 0]
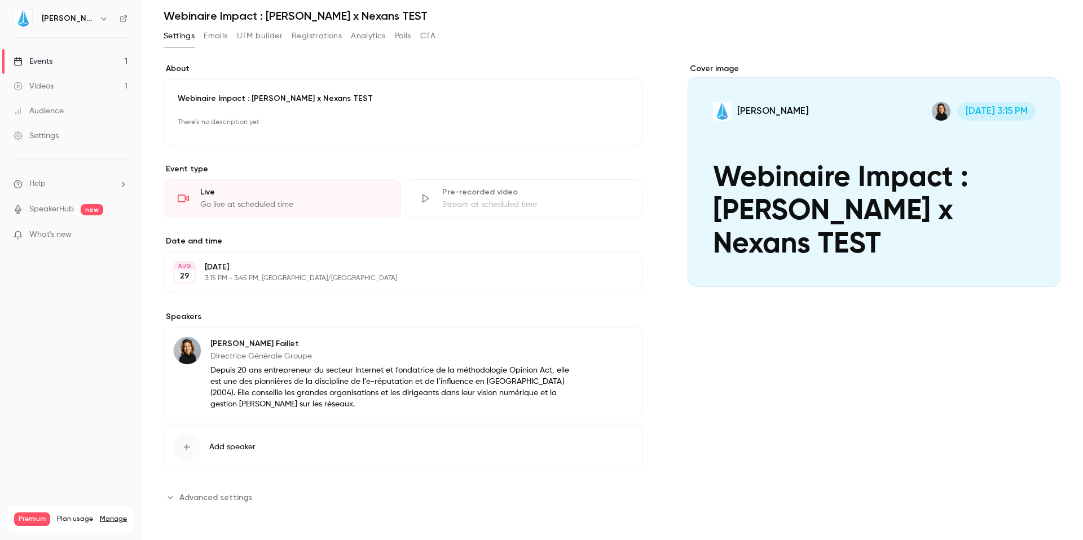
click at [460, 205] on div "Stream at scheduled time" at bounding box center [535, 204] width 187 height 11
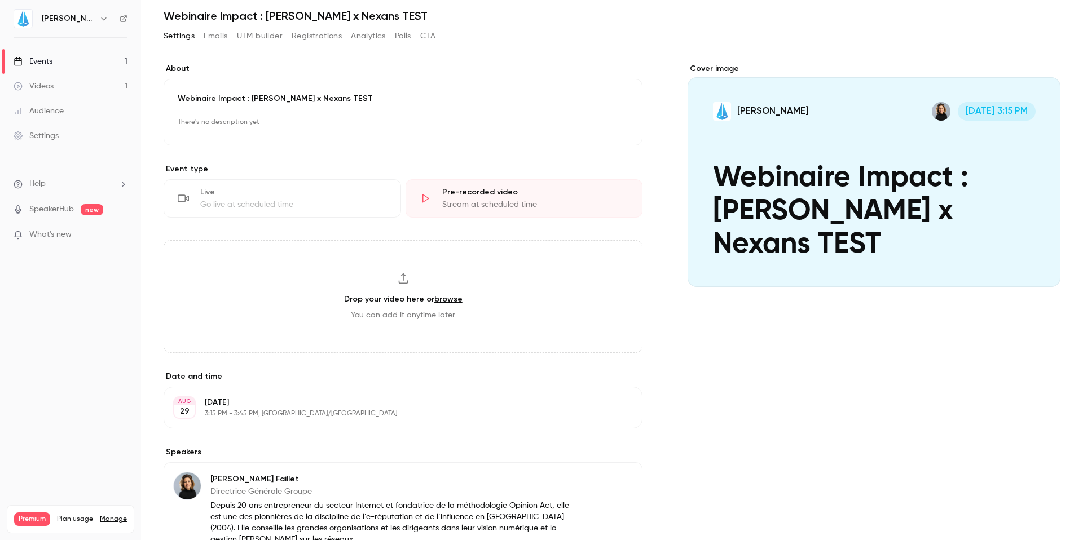
click at [234, 199] on div "Go live at scheduled time" at bounding box center [293, 204] width 187 height 11
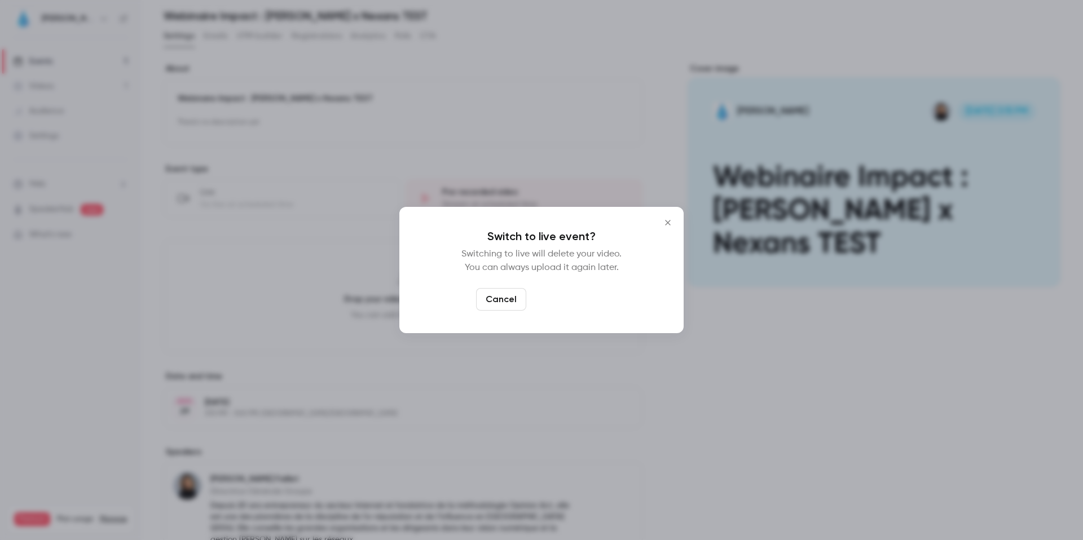
click at [555, 300] on button "Switch to live" at bounding box center [569, 299] width 76 height 23
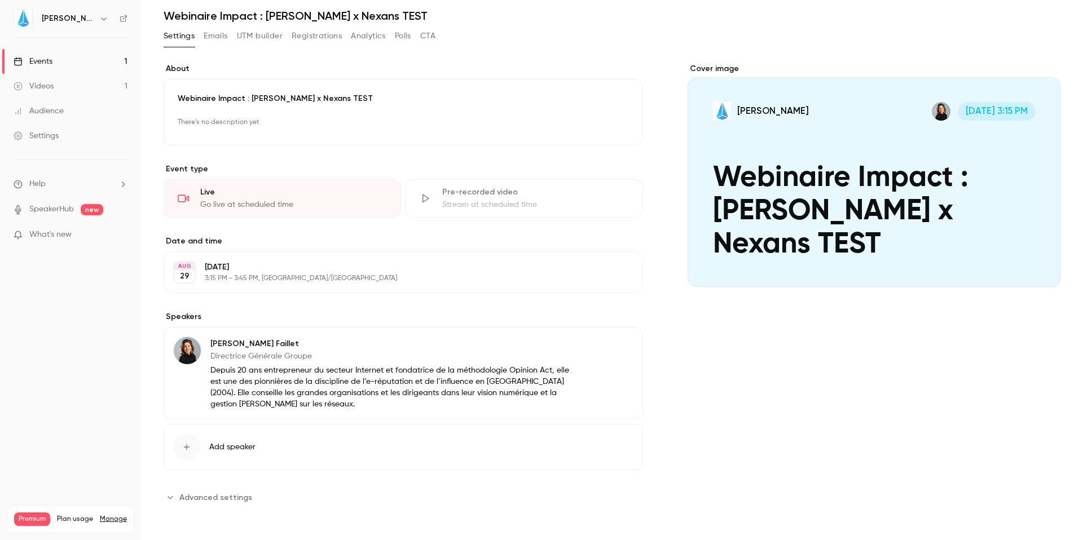
scroll to position [0, 0]
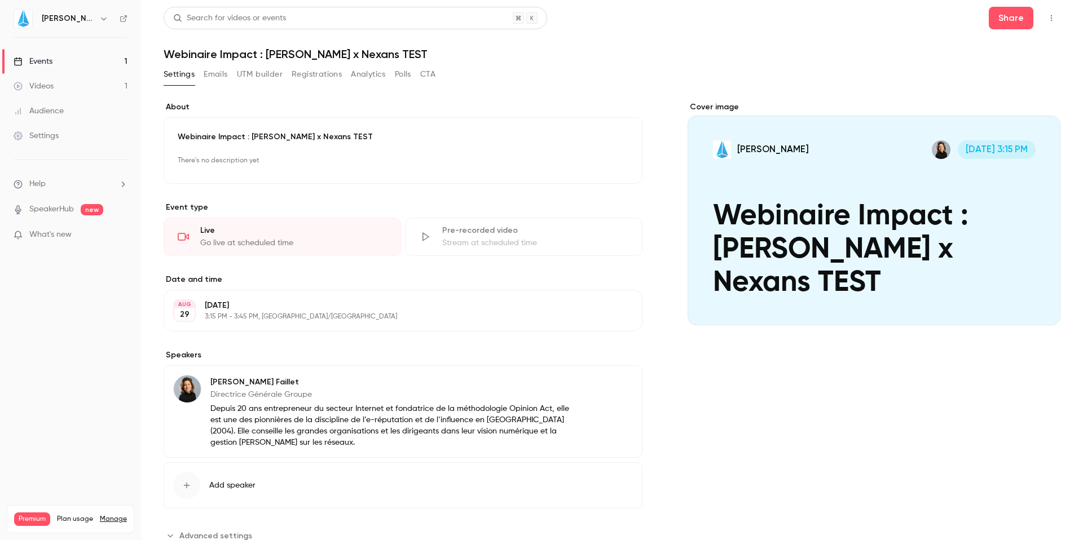
click at [314, 70] on button "Registrations" at bounding box center [317, 74] width 50 height 18
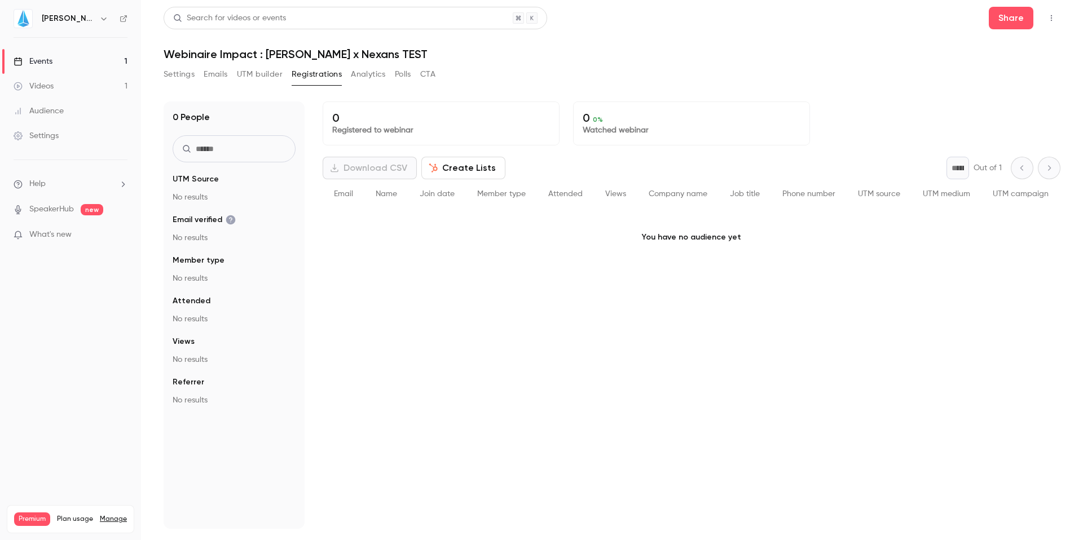
click at [357, 74] on button "Analytics" at bounding box center [368, 74] width 35 height 18
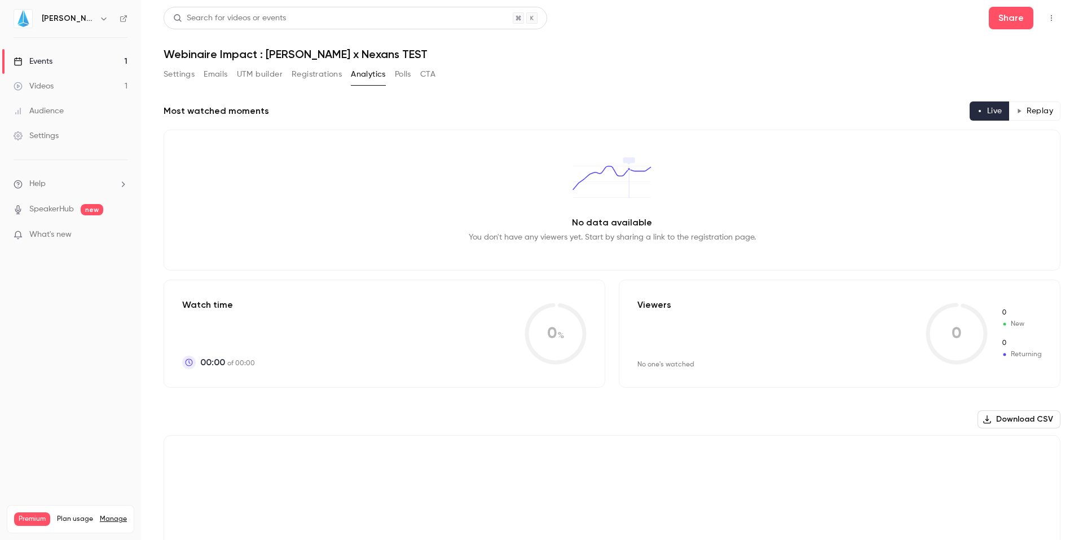
click at [397, 78] on button "Polls" at bounding box center [403, 74] width 16 height 18
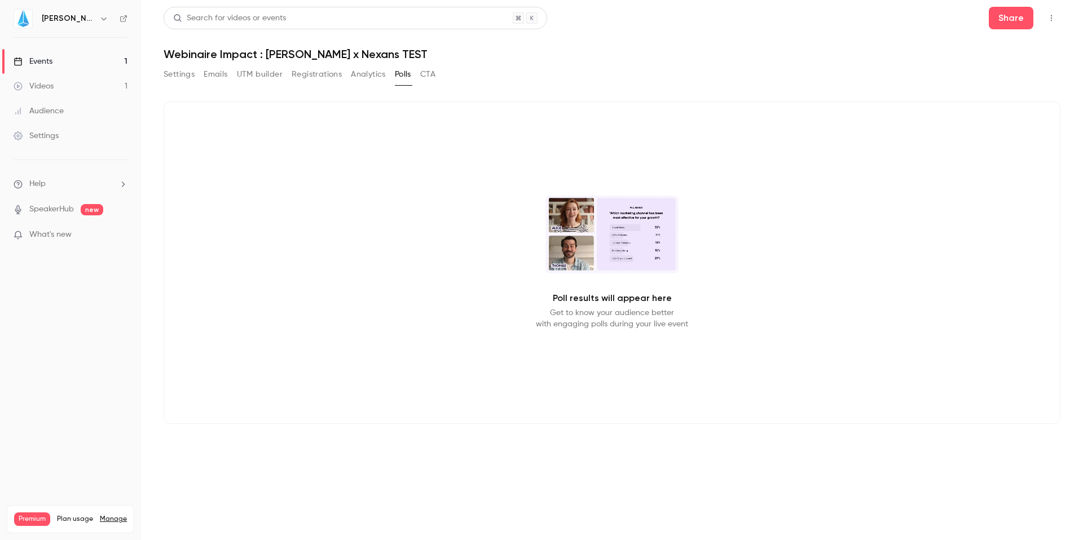
click at [440, 78] on div "Settings Emails UTM builder Registrations Analytics Polls CTA" at bounding box center [612, 76] width 897 height 23
click at [431, 78] on button "CTA" at bounding box center [427, 74] width 15 height 18
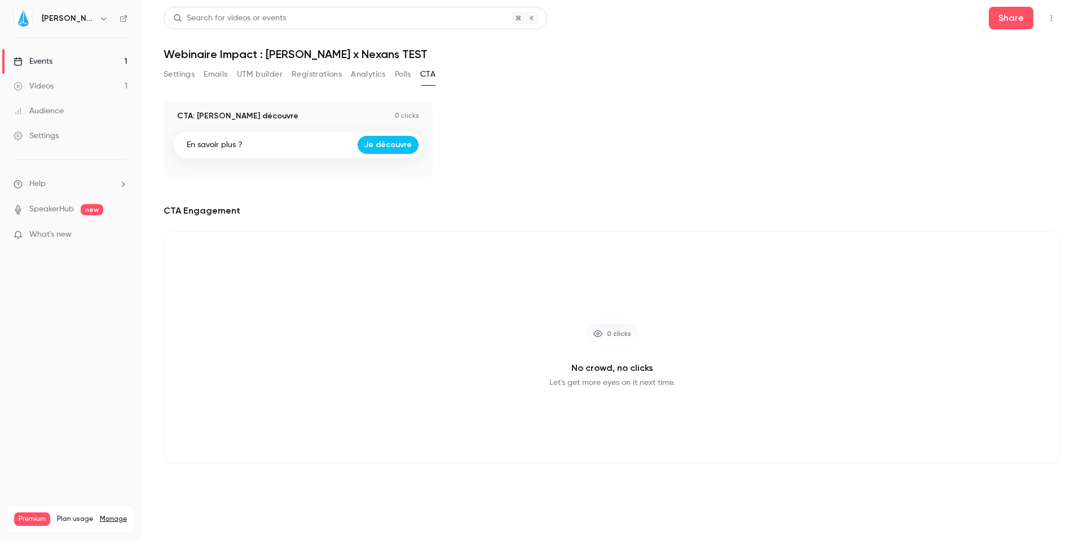
click at [75, 77] on link "Videos 1" at bounding box center [70, 86] width 141 height 25
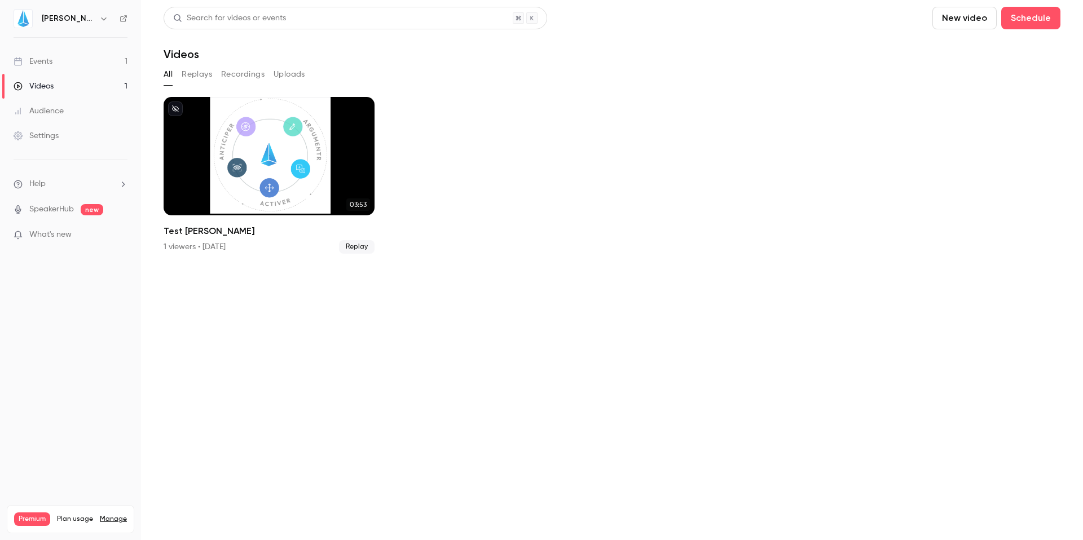
click at [60, 62] on link "Events 1" at bounding box center [70, 61] width 141 height 25
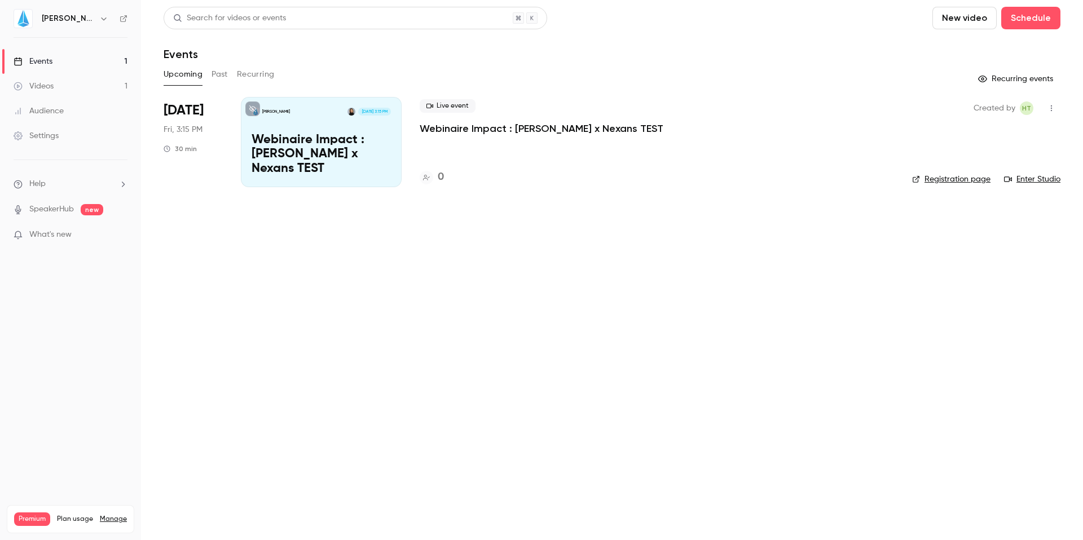
click at [223, 76] on button "Past" at bounding box center [220, 74] width 16 height 18
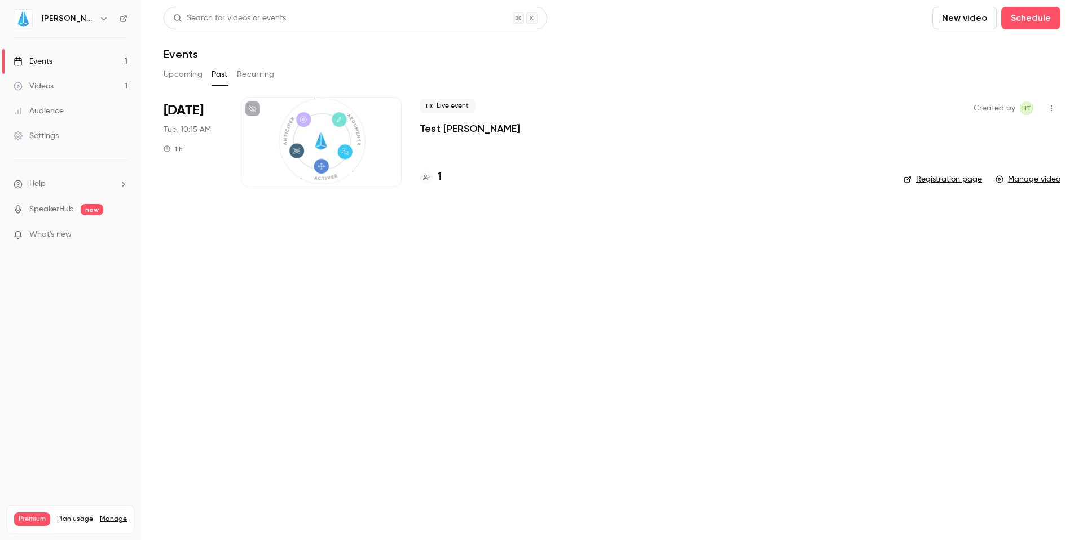
click at [433, 133] on p "Test [PERSON_NAME]" at bounding box center [470, 129] width 100 height 14
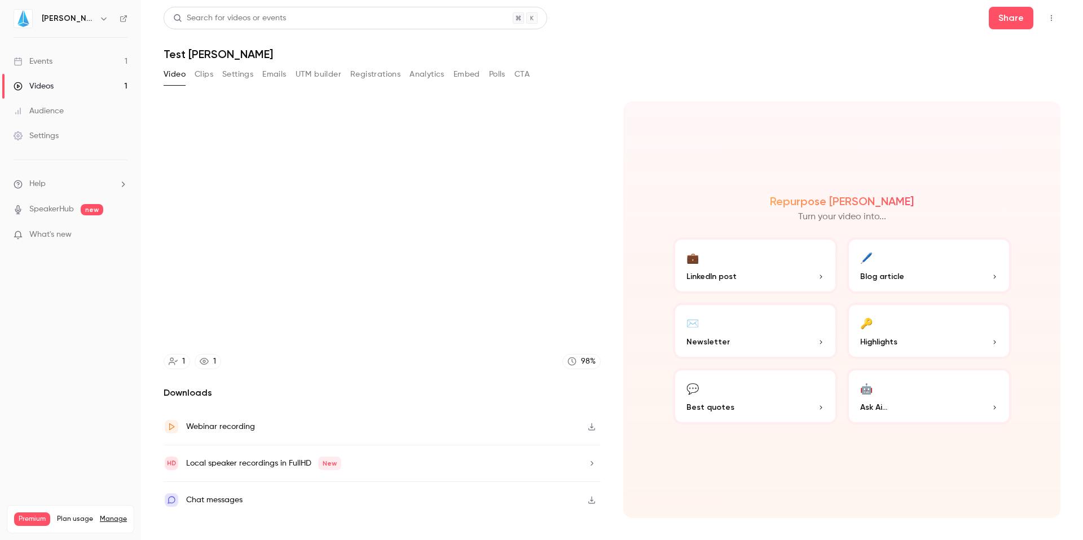
click at [519, 70] on button "CTA" at bounding box center [522, 74] width 15 height 18
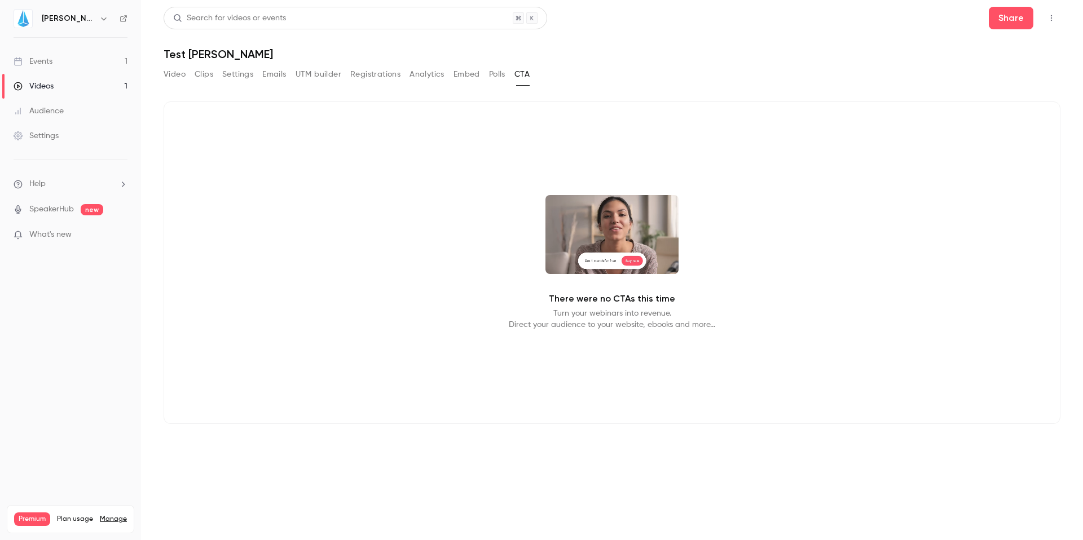
click at [495, 73] on button "Polls" at bounding box center [497, 74] width 16 height 18
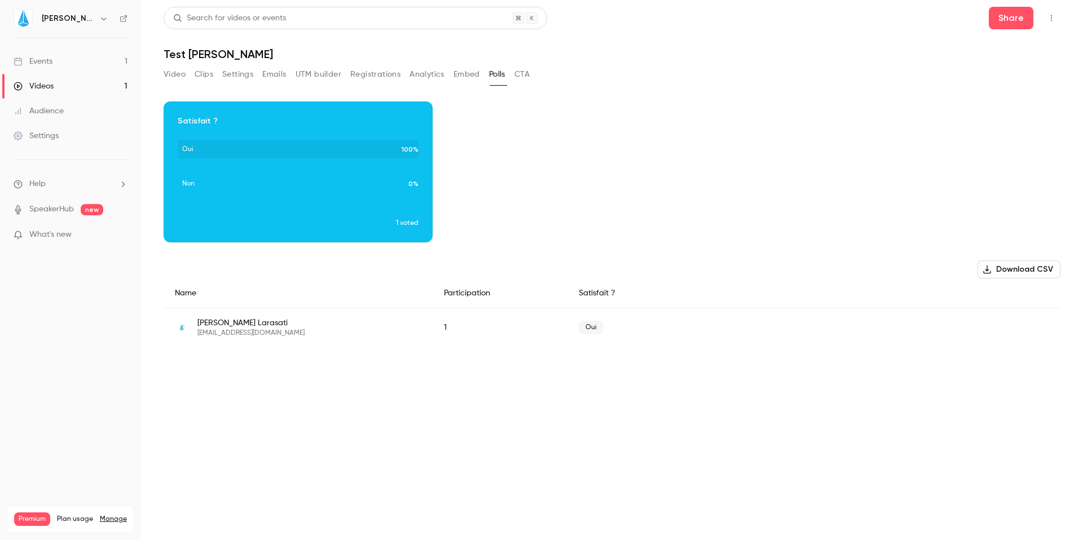
click at [57, 65] on link "Events 1" at bounding box center [70, 61] width 141 height 25
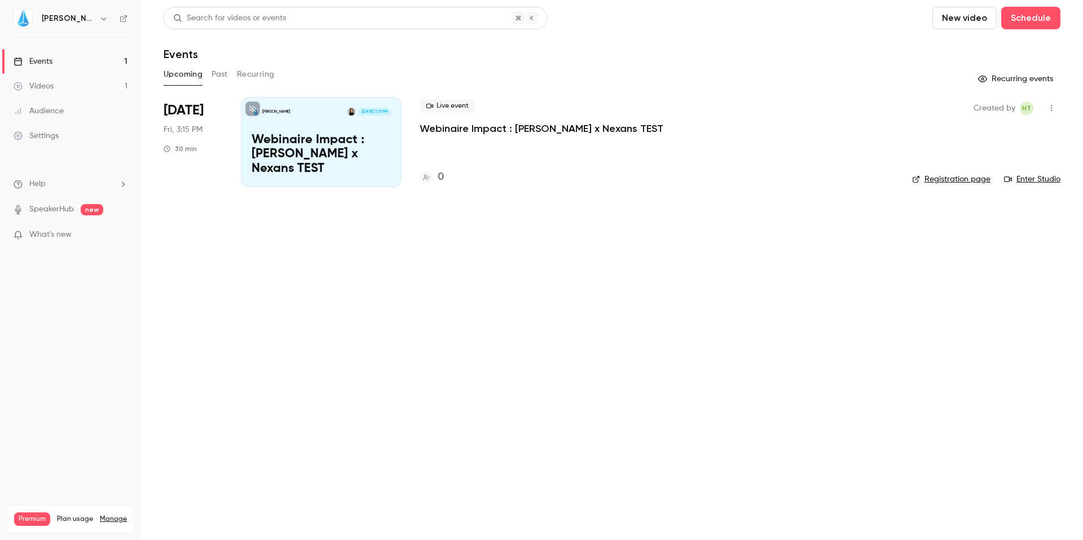
click at [252, 67] on button "Recurring" at bounding box center [256, 74] width 38 height 18
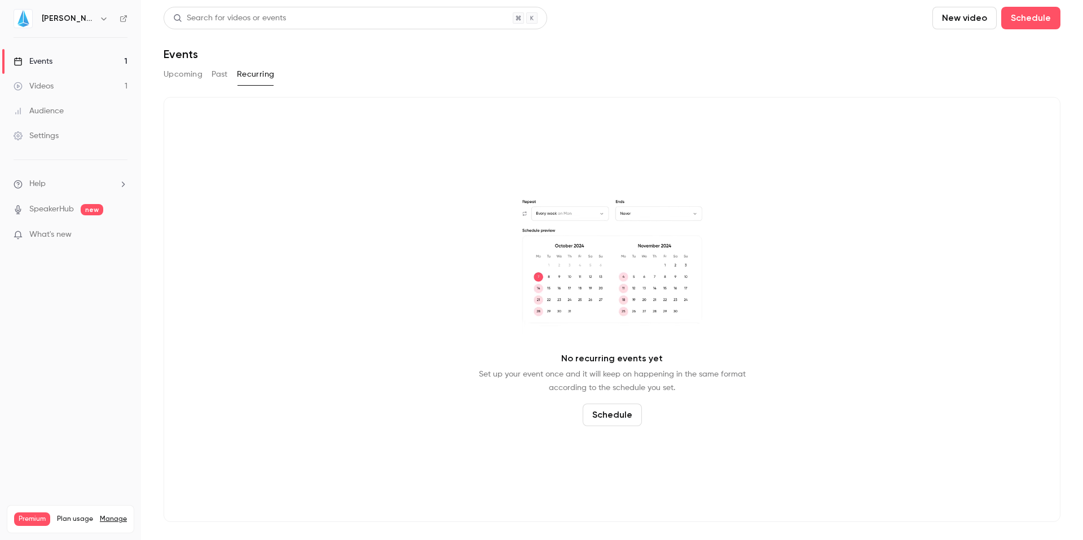
click at [205, 71] on div "Upcoming Past Recurring" at bounding box center [612, 74] width 897 height 18
click at [210, 71] on div "Upcoming Past Recurring" at bounding box center [612, 74] width 897 height 18
click at [219, 73] on button "Past" at bounding box center [220, 74] width 16 height 18
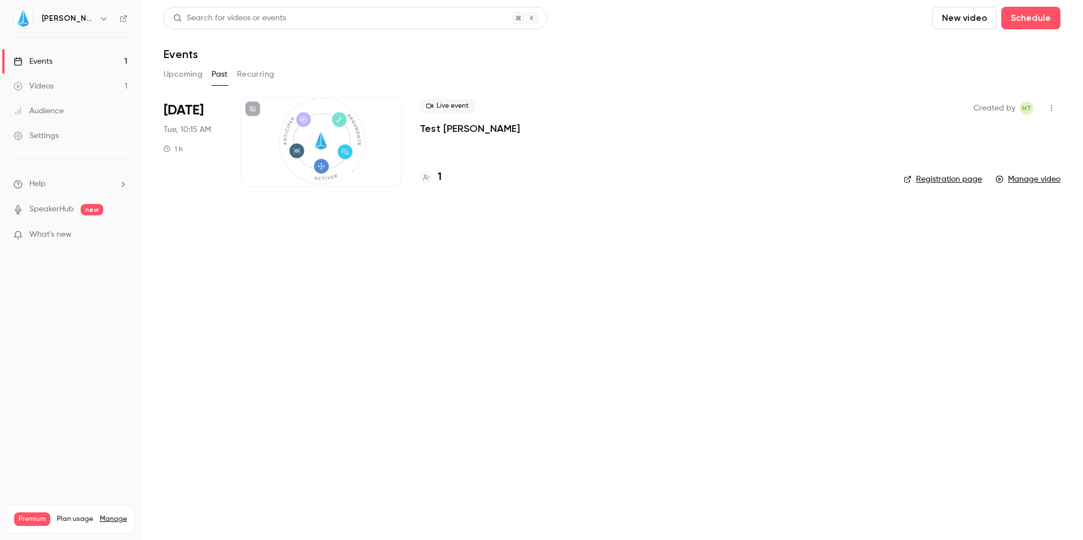
click at [188, 73] on button "Upcoming" at bounding box center [183, 74] width 39 height 18
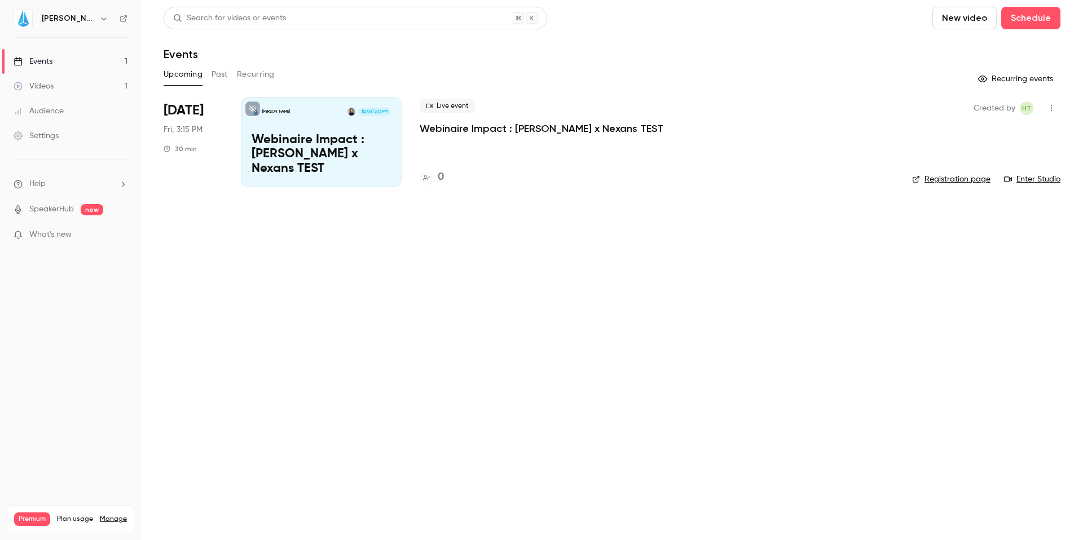
click at [42, 83] on div "Videos" at bounding box center [34, 86] width 40 height 11
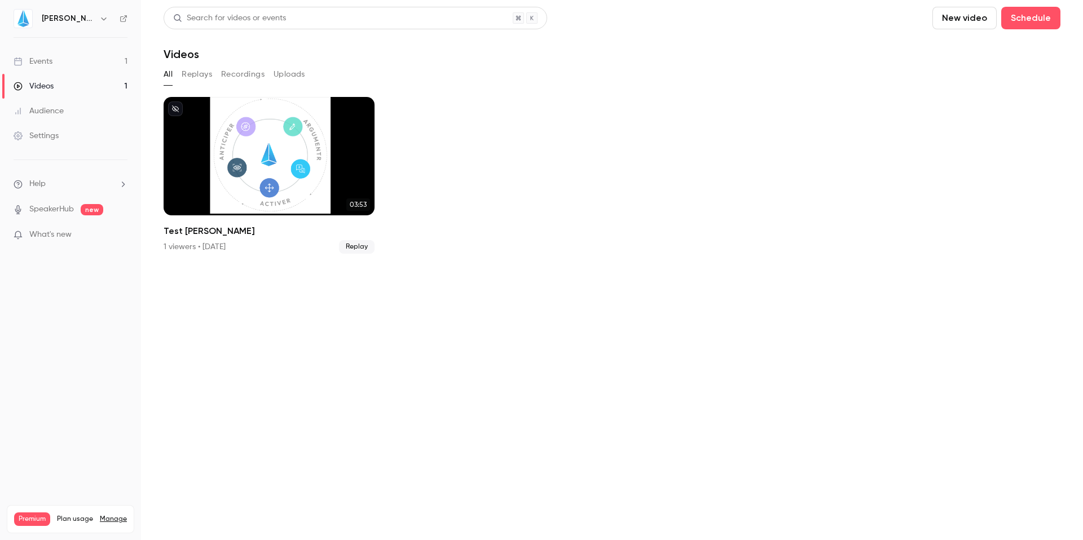
click at [50, 60] on div "Events" at bounding box center [33, 61] width 39 height 11
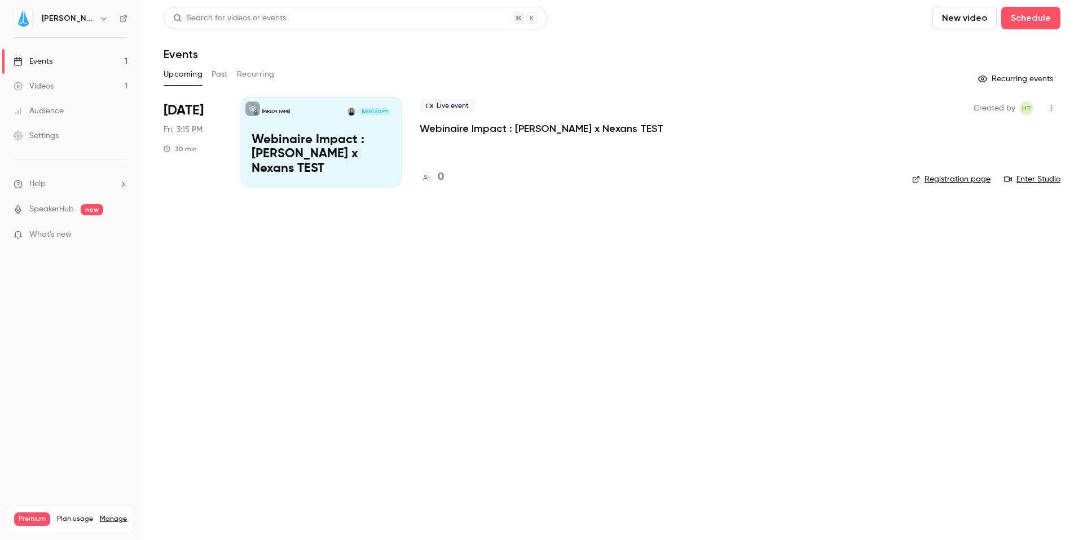
click at [216, 76] on button "Past" at bounding box center [220, 74] width 16 height 18
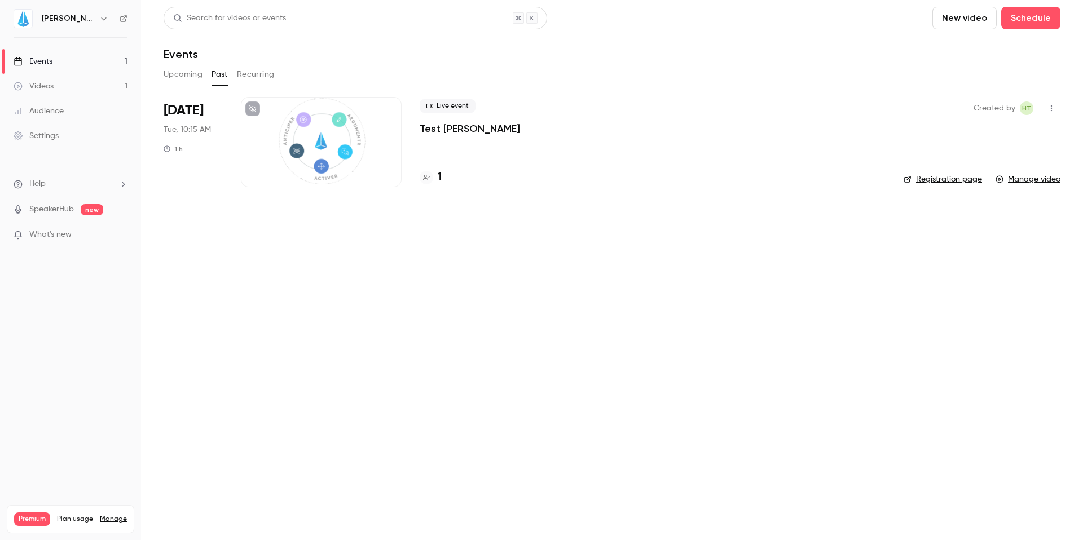
click at [183, 75] on button "Upcoming" at bounding box center [183, 74] width 39 height 18
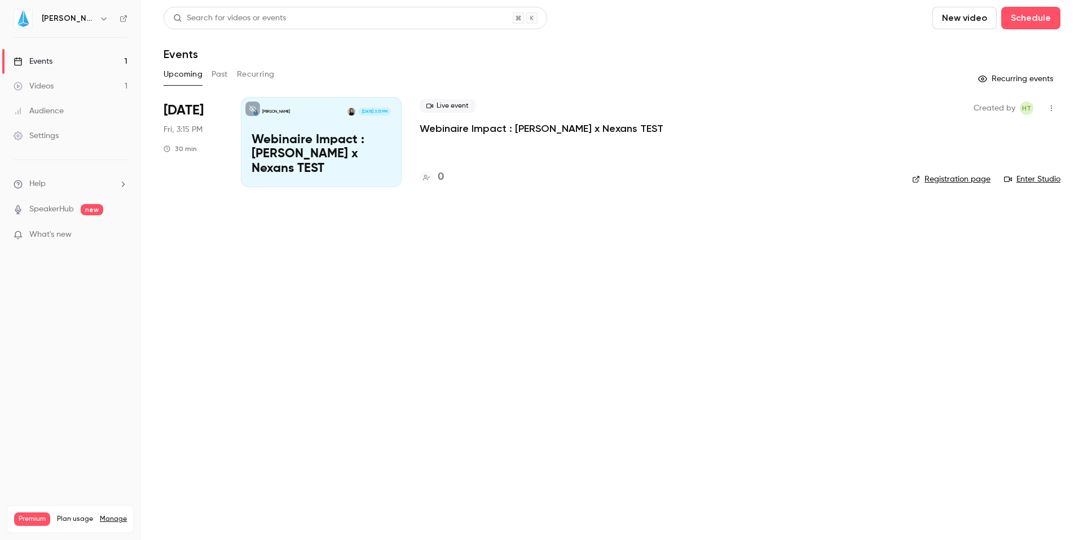
click at [986, 82] on icon "button" at bounding box center [982, 78] width 9 height 9
click at [987, 80] on icon "button" at bounding box center [982, 78] width 9 height 9
click at [946, 178] on link "Registration page" at bounding box center [951, 179] width 78 height 11
click at [196, 116] on span "[DATE]" at bounding box center [184, 111] width 40 height 18
click at [457, 128] on p "Webinaire Impact : [PERSON_NAME] x Nexans TEST" at bounding box center [542, 129] width 244 height 14
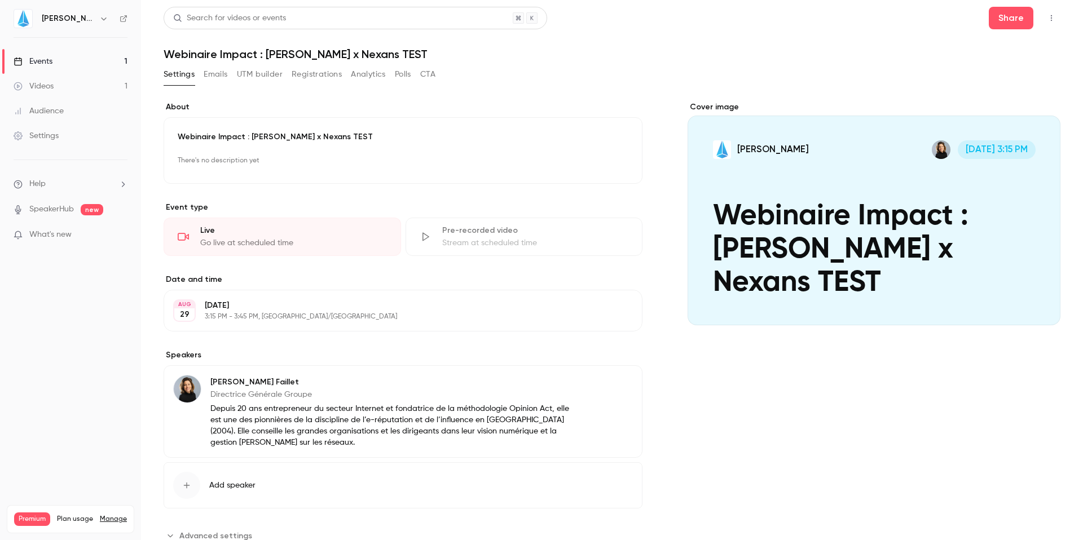
click at [312, 80] on button "Registrations" at bounding box center [317, 74] width 50 height 18
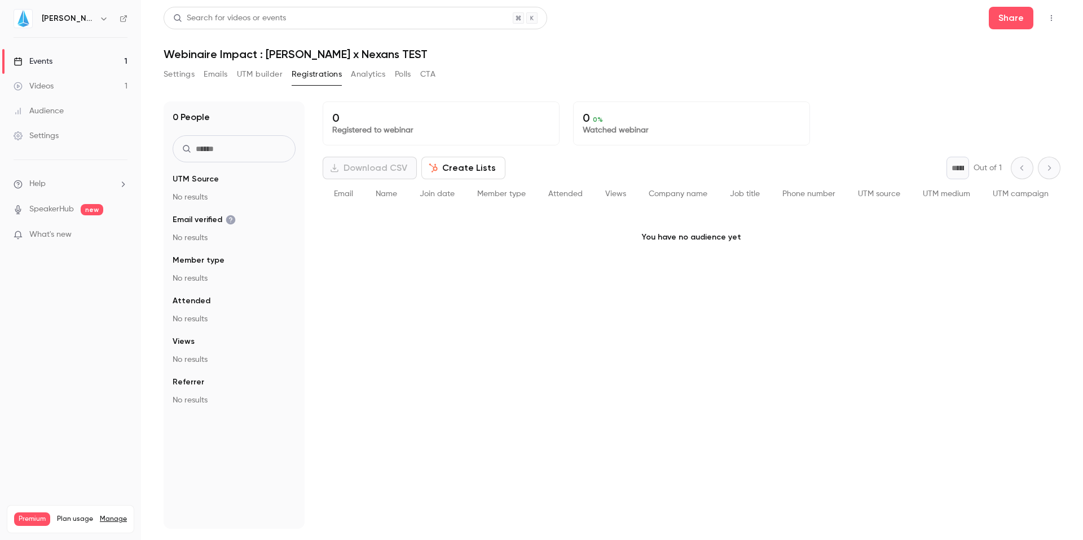
click at [212, 73] on button "Emails" at bounding box center [216, 74] width 24 height 18
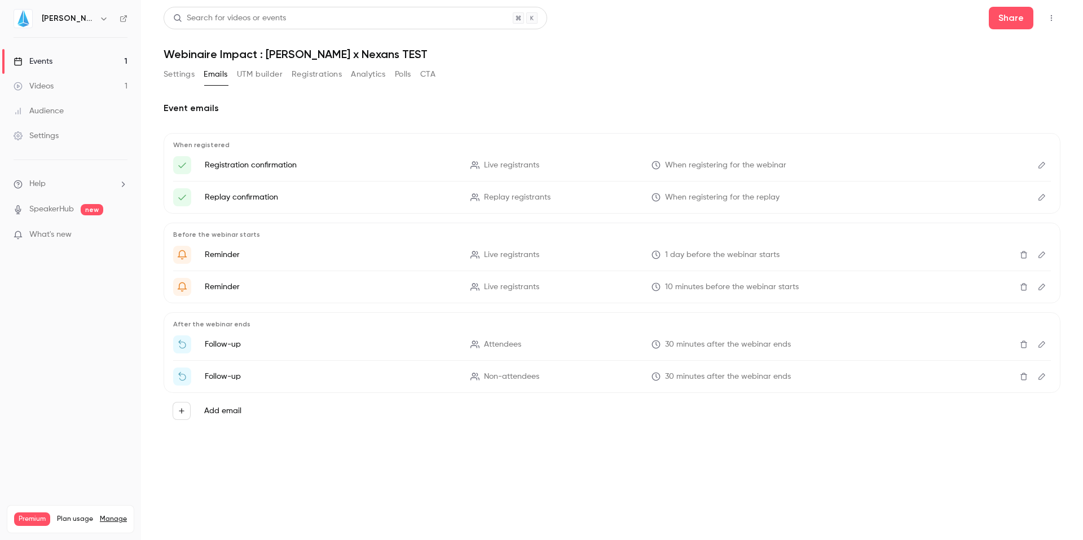
click at [45, 139] on div "Settings" at bounding box center [36, 135] width 45 height 11
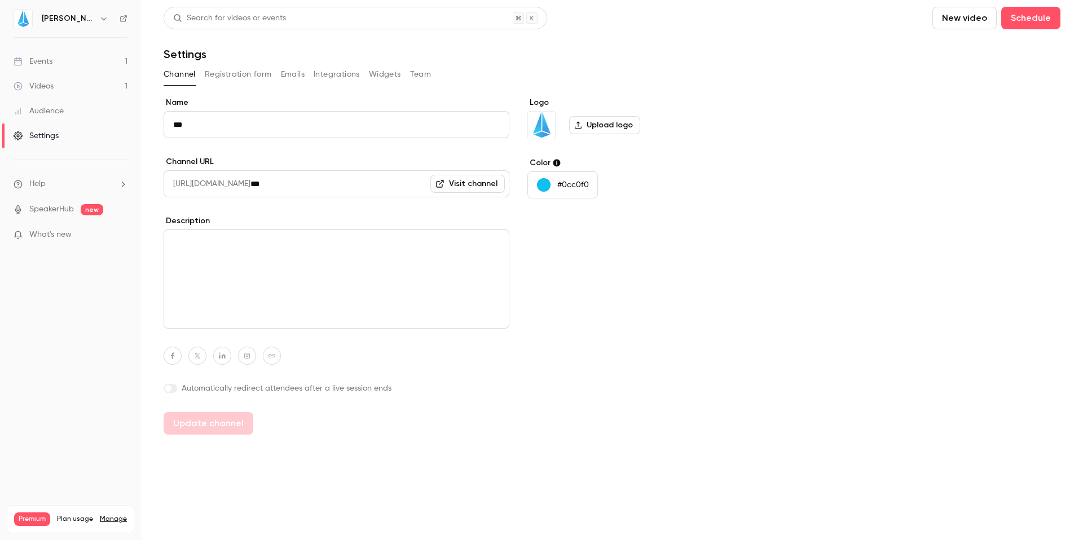
click at [243, 76] on button "Registration form" at bounding box center [238, 74] width 67 height 18
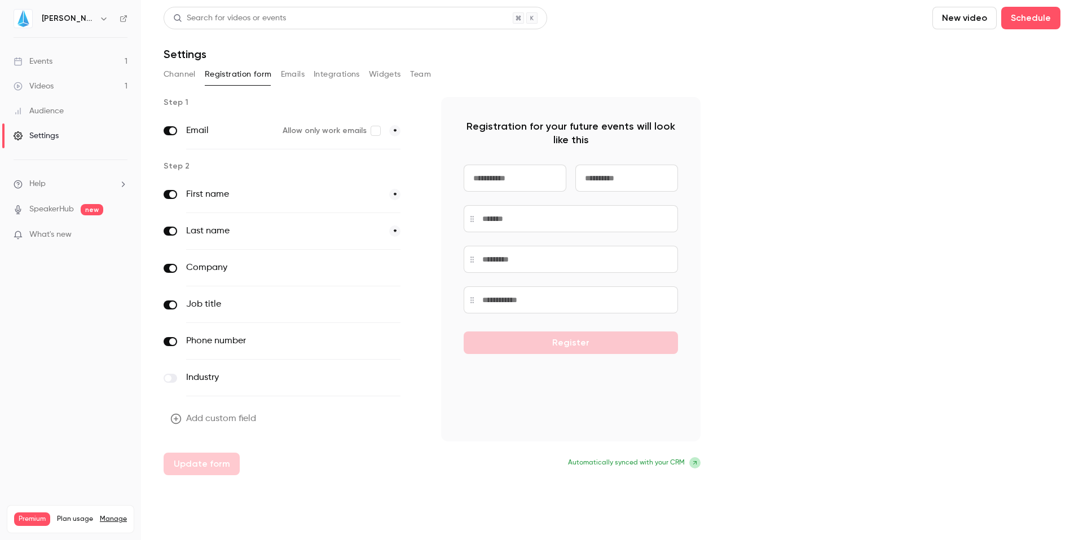
click at [287, 69] on button "Emails" at bounding box center [293, 74] width 24 height 18
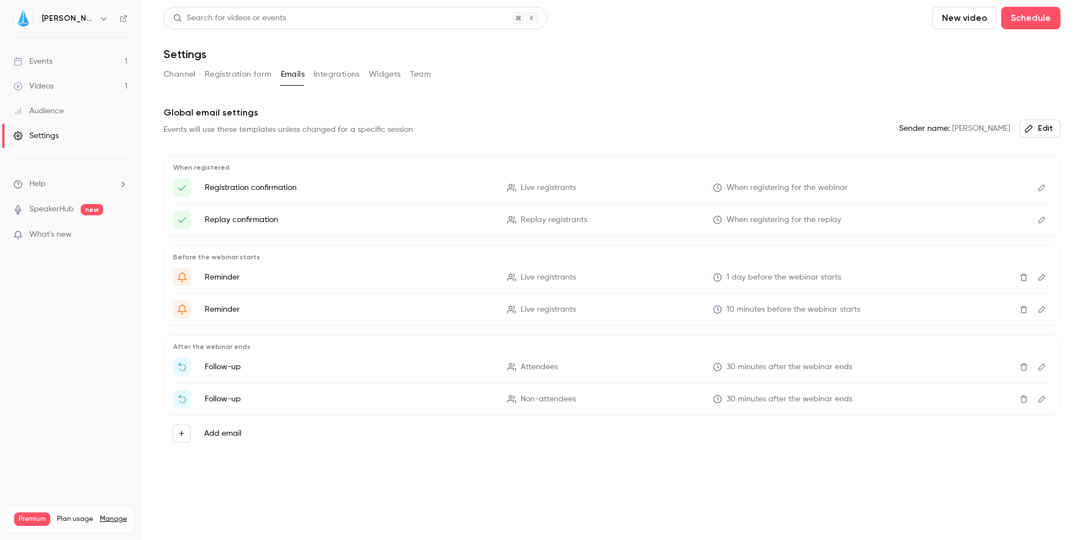
click at [240, 77] on button "Registration form" at bounding box center [238, 74] width 67 height 18
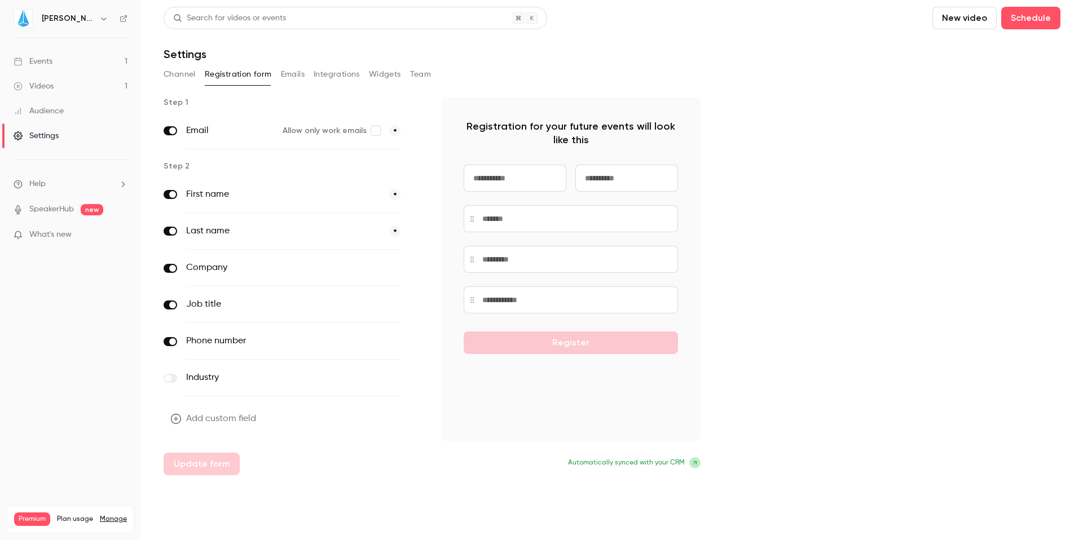
click at [179, 69] on button "Channel" at bounding box center [180, 74] width 32 height 18
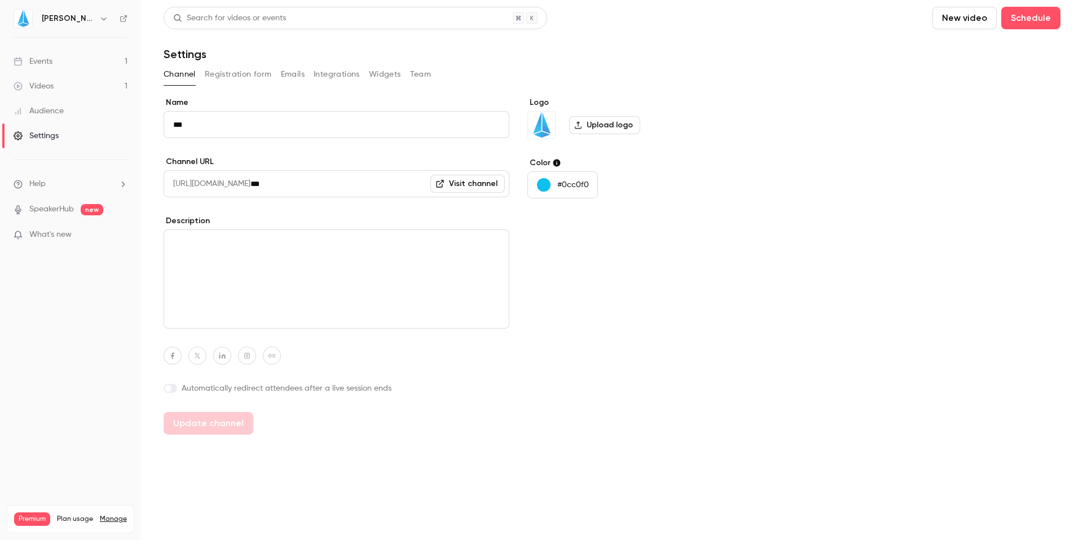
click at [235, 73] on button "Registration form" at bounding box center [238, 74] width 67 height 18
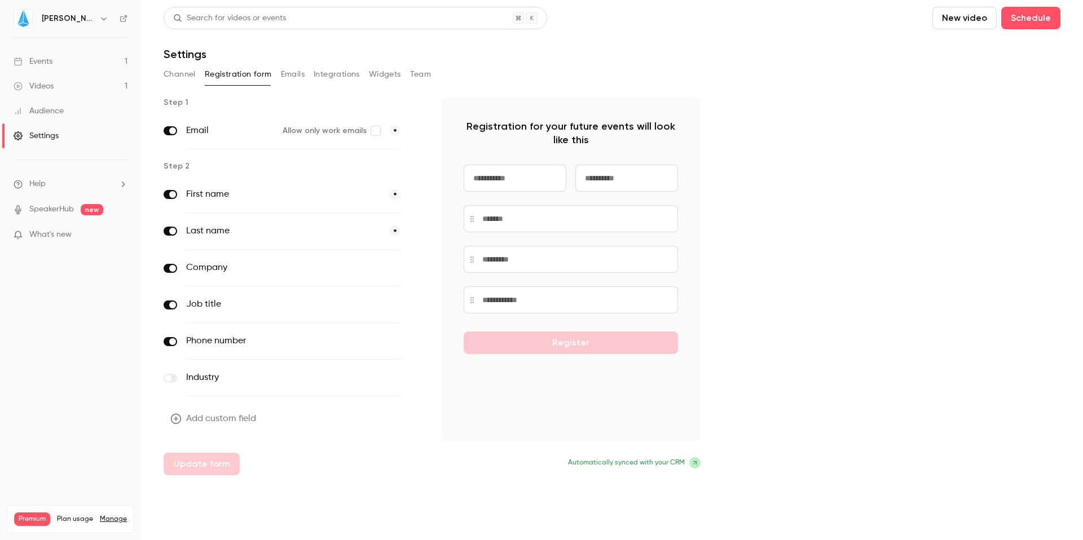
click at [500, 178] on input at bounding box center [515, 178] width 103 height 27
click at [601, 178] on input at bounding box center [626, 178] width 103 height 27
click at [726, 180] on div "Step 1 Email Allow only work emails * Step 2 First name * Last name * Company o…" at bounding box center [612, 286] width 897 height 379
click at [34, 35] on nav "Jin Events 1 Videos 1 Audience Settings Help SpeakerHub new What's new Premium …" at bounding box center [70, 270] width 141 height 540
click at [34, 54] on link "Events 1" at bounding box center [70, 61] width 141 height 25
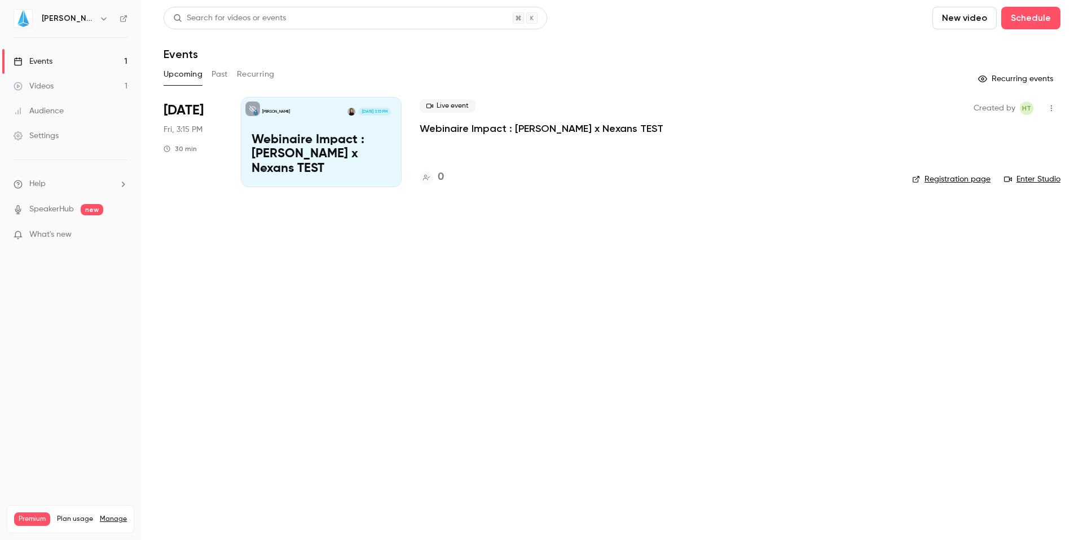
click at [477, 125] on p "Webinaire Impact : [PERSON_NAME] x Nexans TEST" at bounding box center [542, 129] width 244 height 14
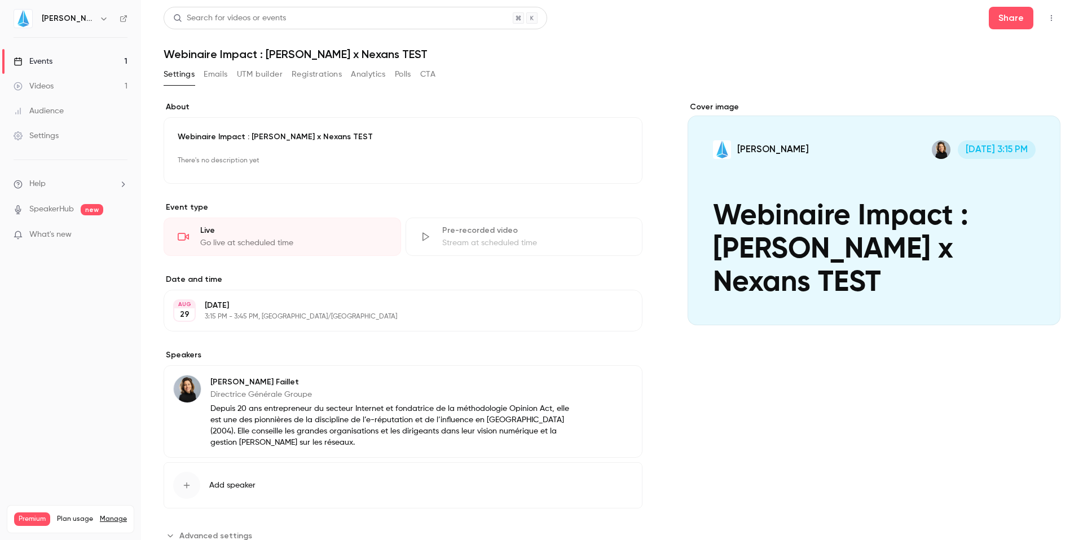
click at [323, 72] on button "Registrations" at bounding box center [317, 74] width 50 height 18
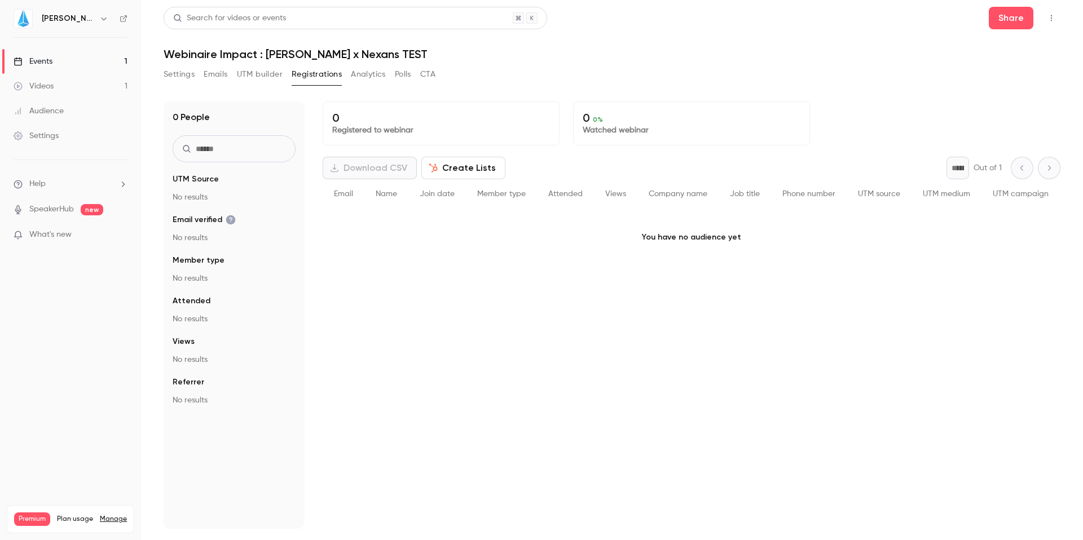
click at [177, 73] on button "Settings" at bounding box center [179, 74] width 31 height 18
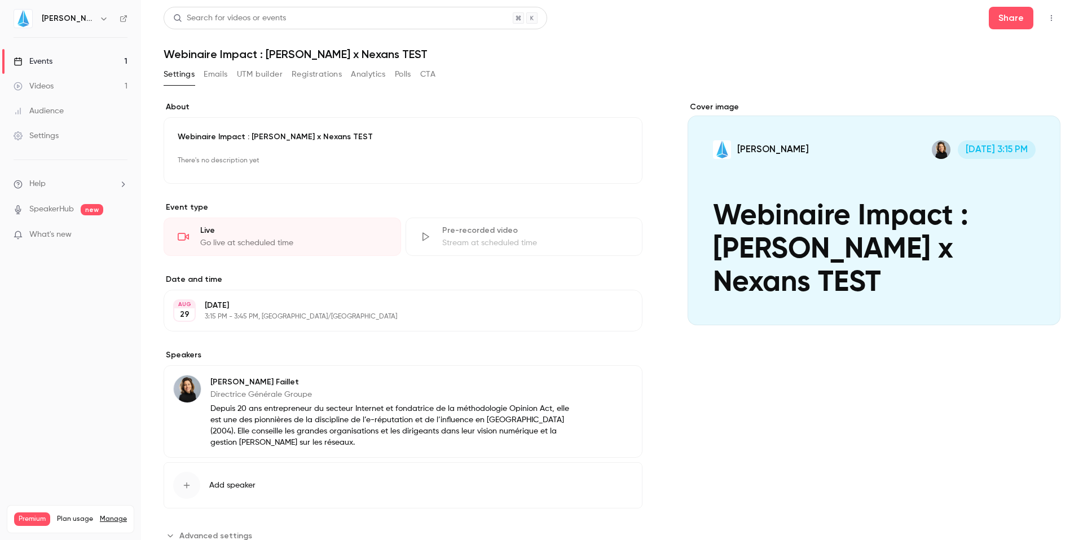
click at [1032, 16] on div "Share" at bounding box center [1025, 18] width 72 height 23
click at [1043, 16] on button "button" at bounding box center [1052, 18] width 18 height 18
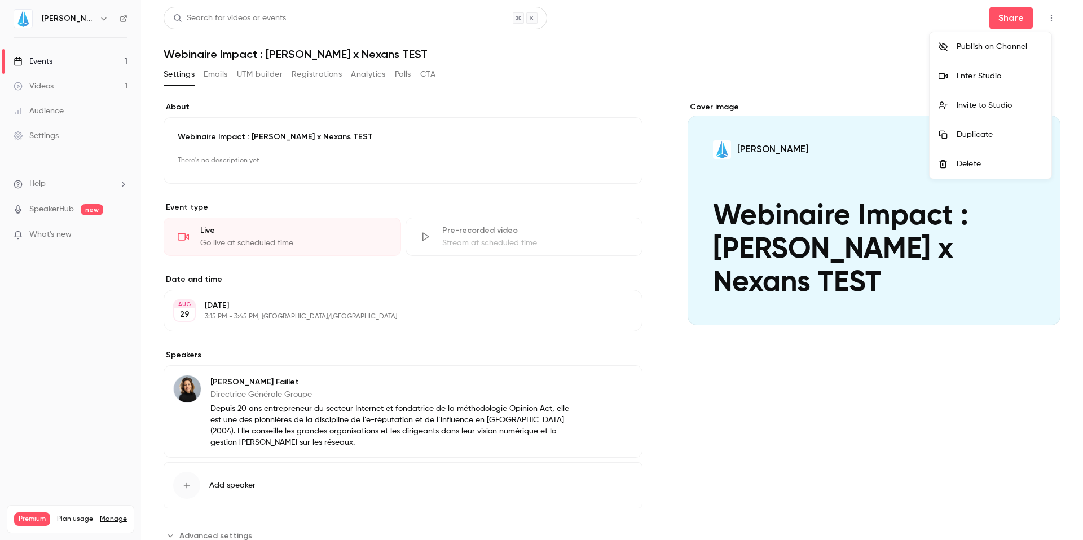
click at [1013, 18] on div at bounding box center [541, 270] width 1083 height 540
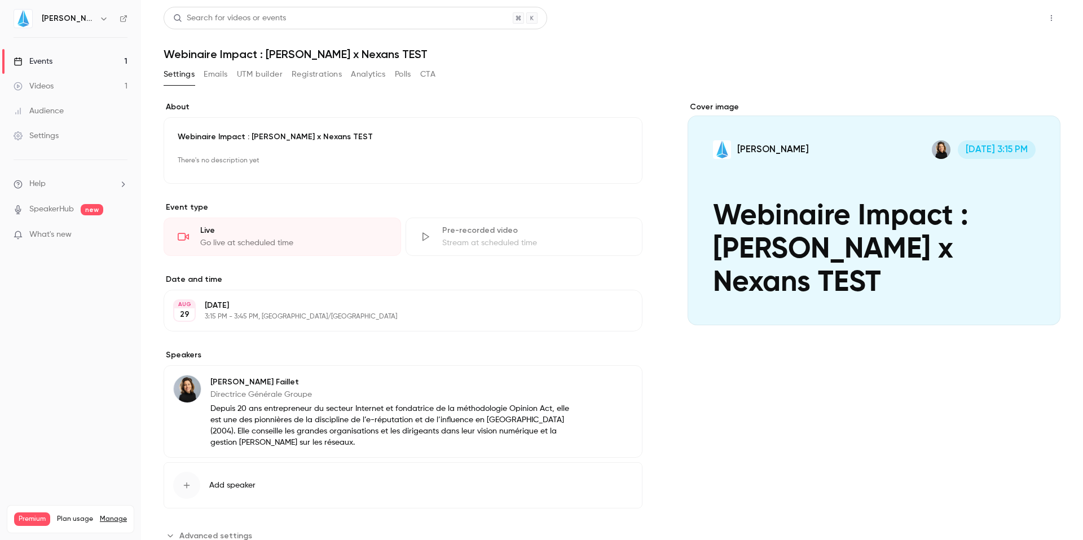
click at [1000, 24] on button "Share" at bounding box center [1011, 18] width 45 height 23
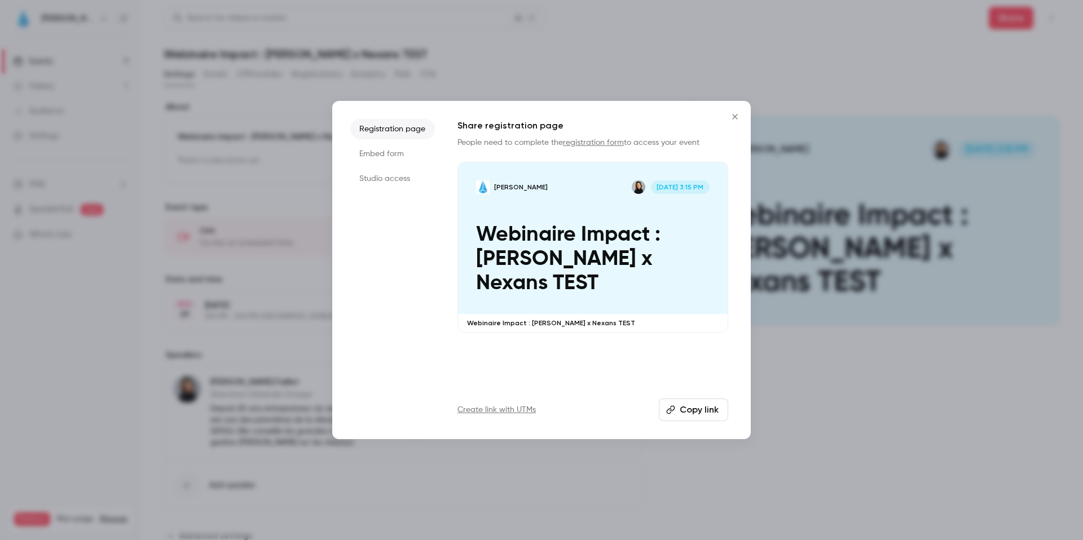
click at [386, 179] on li "Studio access" at bounding box center [392, 179] width 85 height 20
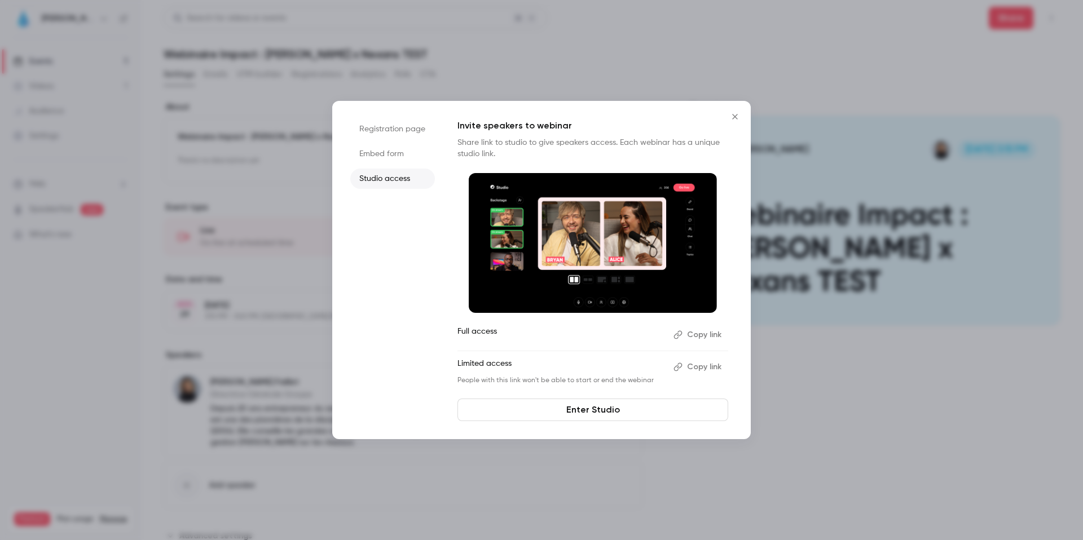
click at [388, 147] on li "Embed form" at bounding box center [392, 154] width 85 height 20
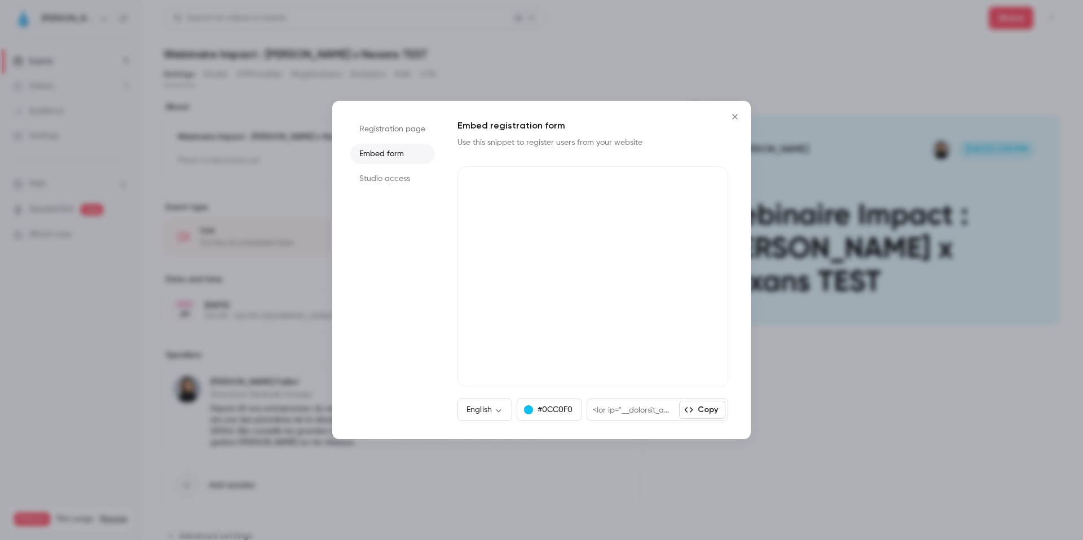
click at [396, 126] on li "Registration page" at bounding box center [392, 129] width 85 height 20
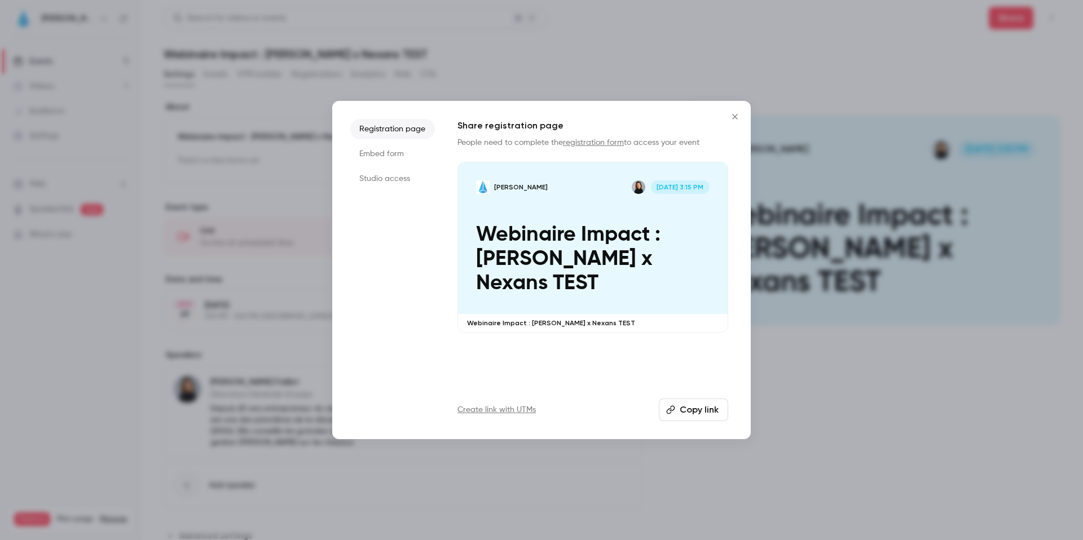
click at [690, 410] on button "Copy link" at bounding box center [693, 410] width 69 height 23
click at [799, 347] on div at bounding box center [541, 270] width 1083 height 540
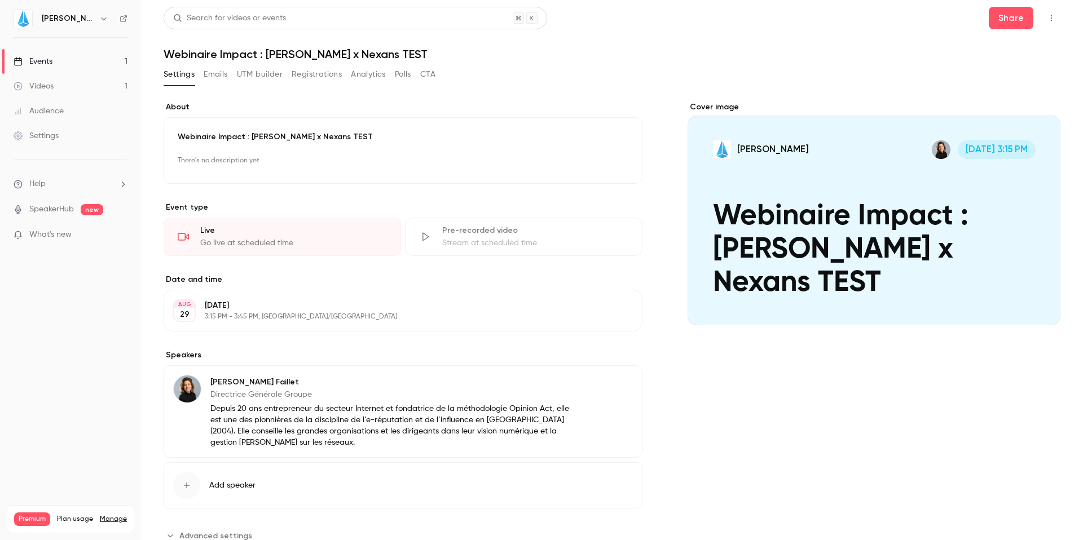
click at [1047, 17] on icon "button" at bounding box center [1051, 18] width 9 height 8
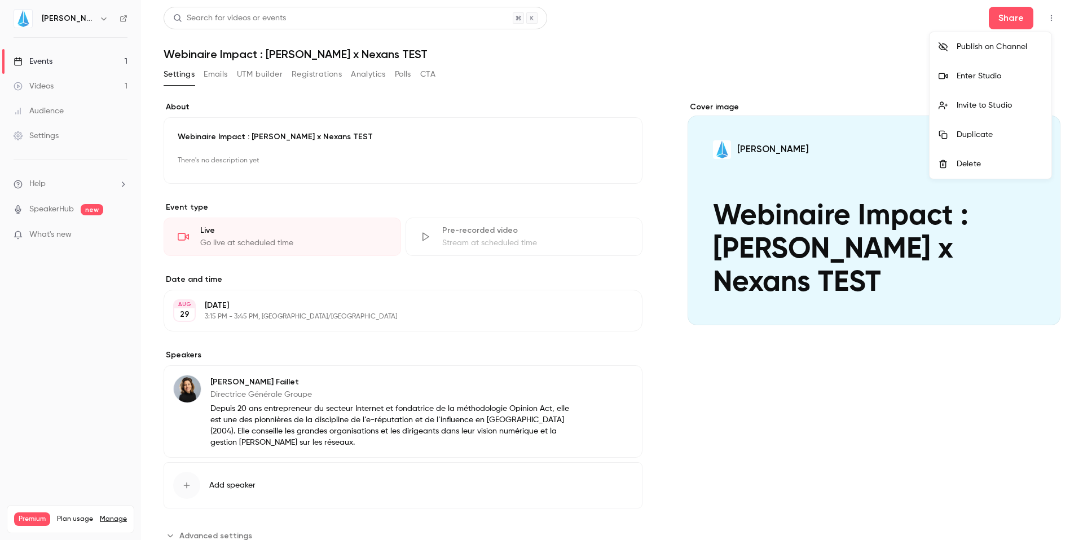
click at [988, 16] on div at bounding box center [541, 270] width 1083 height 540
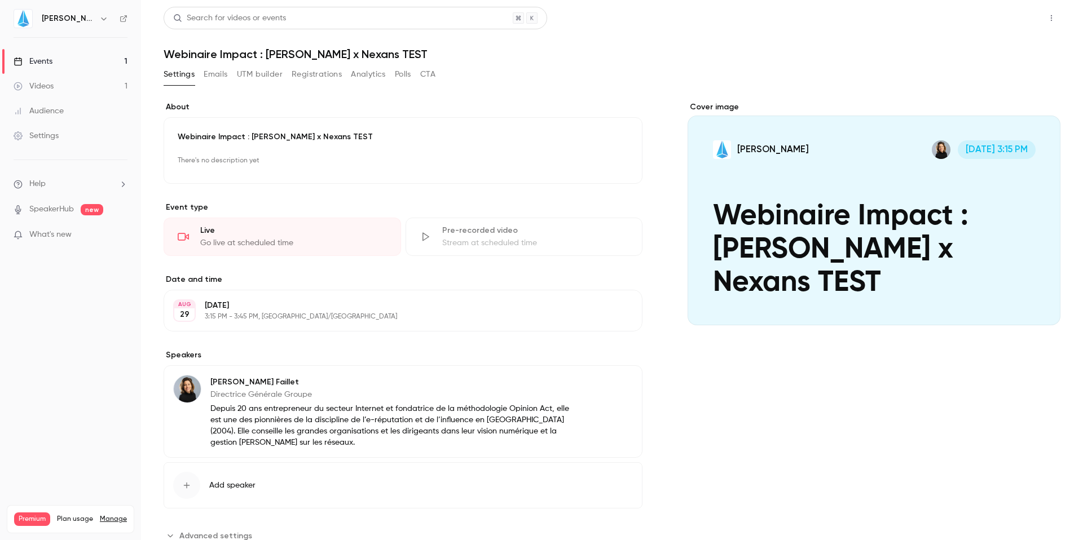
click at [1003, 22] on button "Share" at bounding box center [1011, 18] width 45 height 23
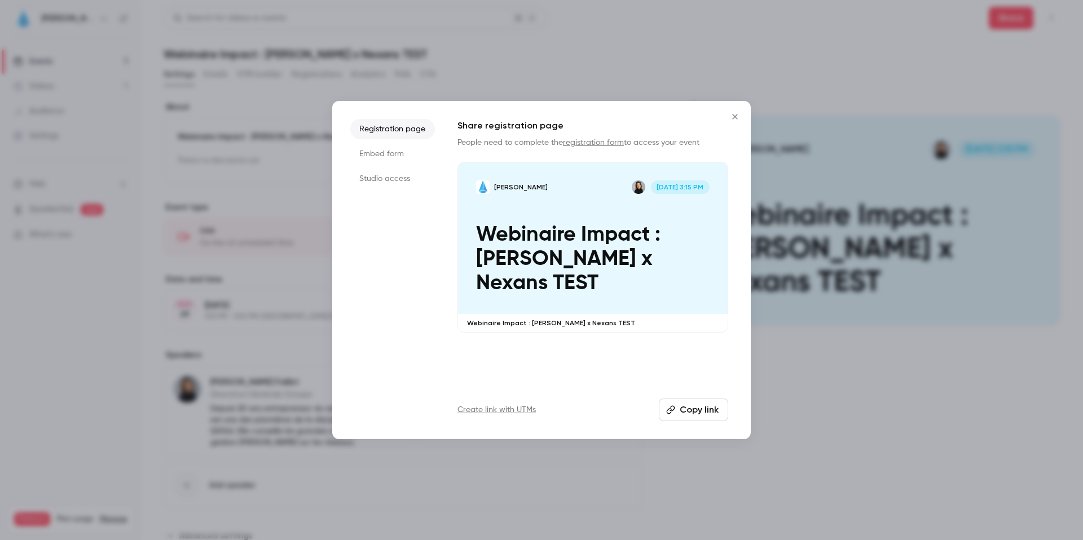
click at [708, 413] on button "Copy link" at bounding box center [693, 410] width 69 height 23
click at [738, 118] on icon "Close" at bounding box center [735, 116] width 14 height 9
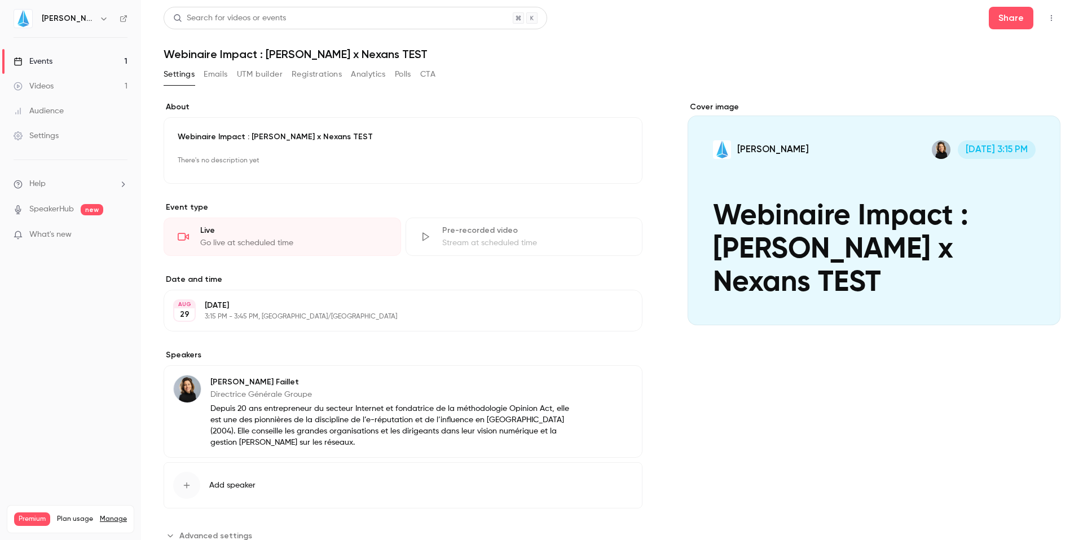
click at [323, 77] on button "Registrations" at bounding box center [317, 74] width 50 height 18
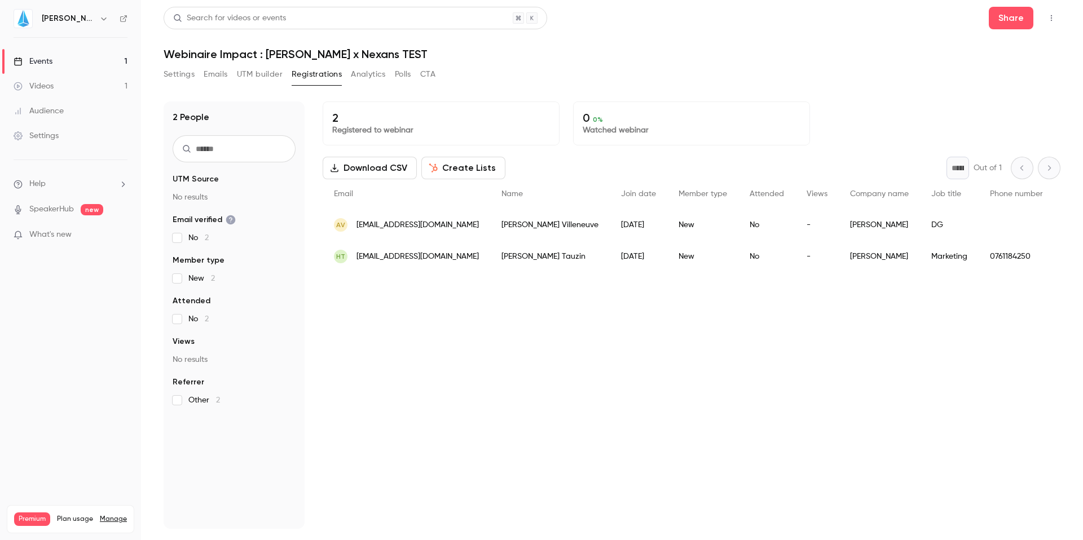
click at [979, 254] on div "0761184250" at bounding box center [1017, 257] width 76 height 32
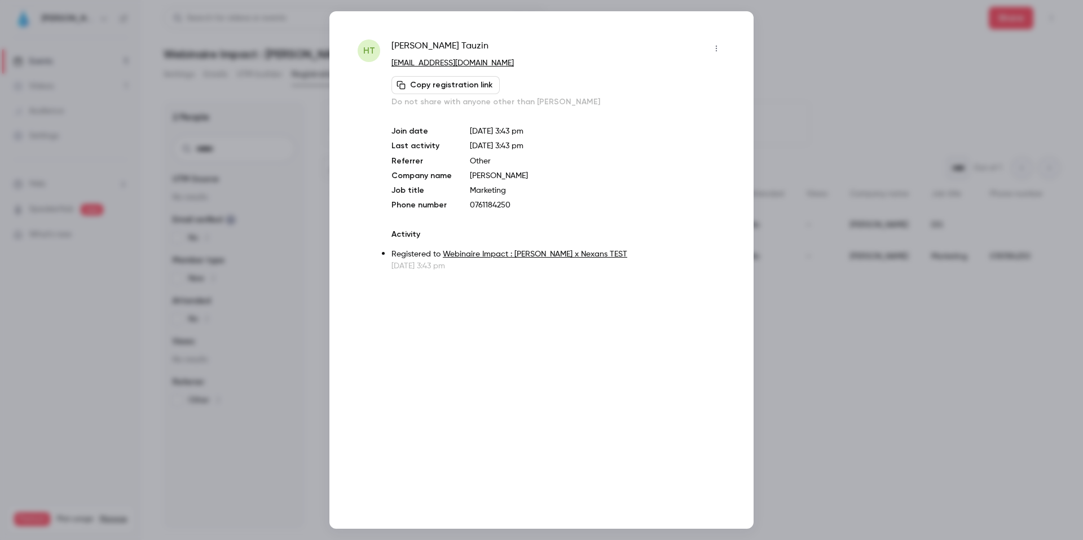
click at [909, 292] on div at bounding box center [541, 270] width 1083 height 540
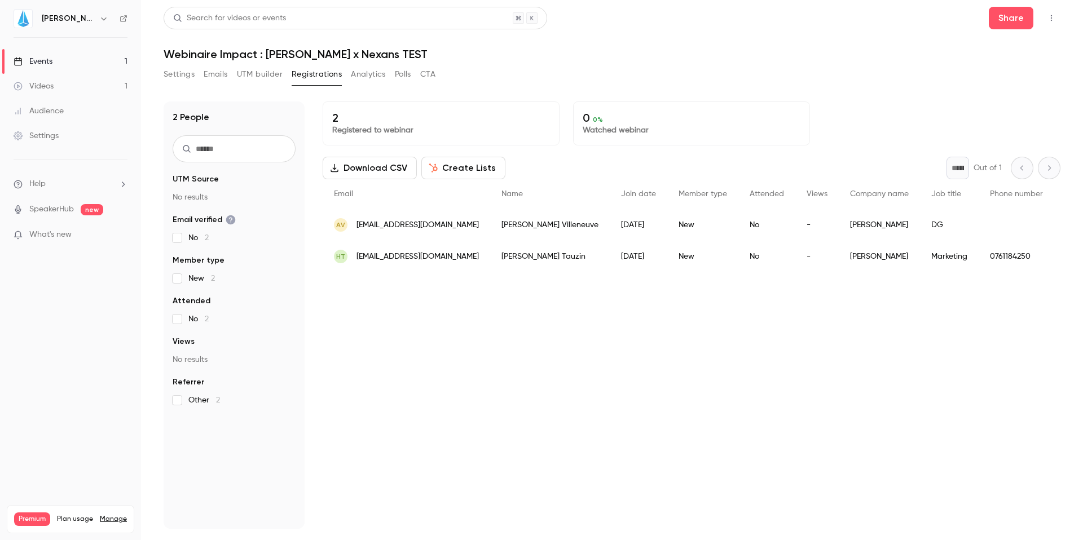
click at [610, 211] on div "[DATE]" at bounding box center [639, 225] width 58 height 32
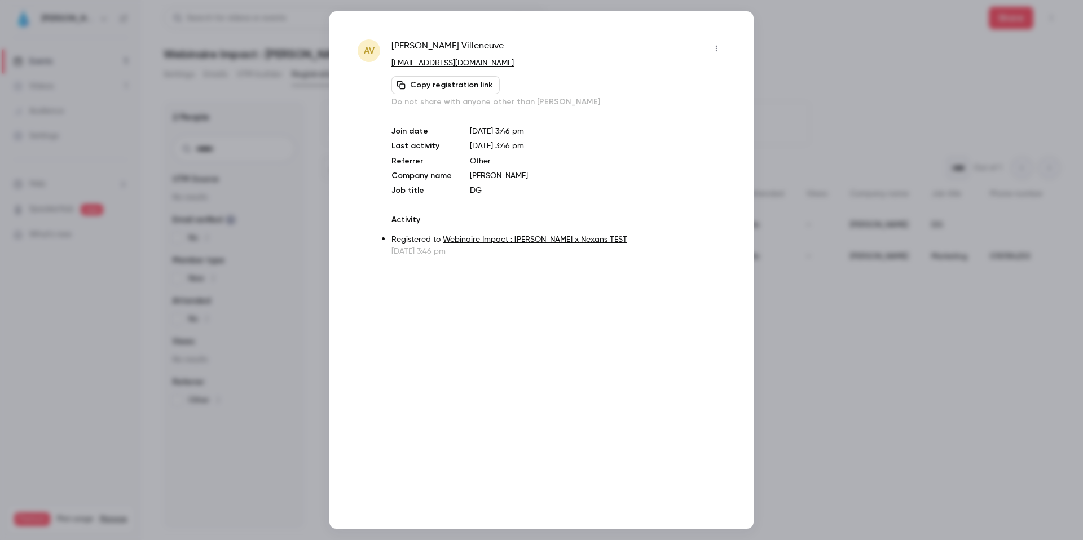
click at [889, 282] on div at bounding box center [541, 270] width 1083 height 540
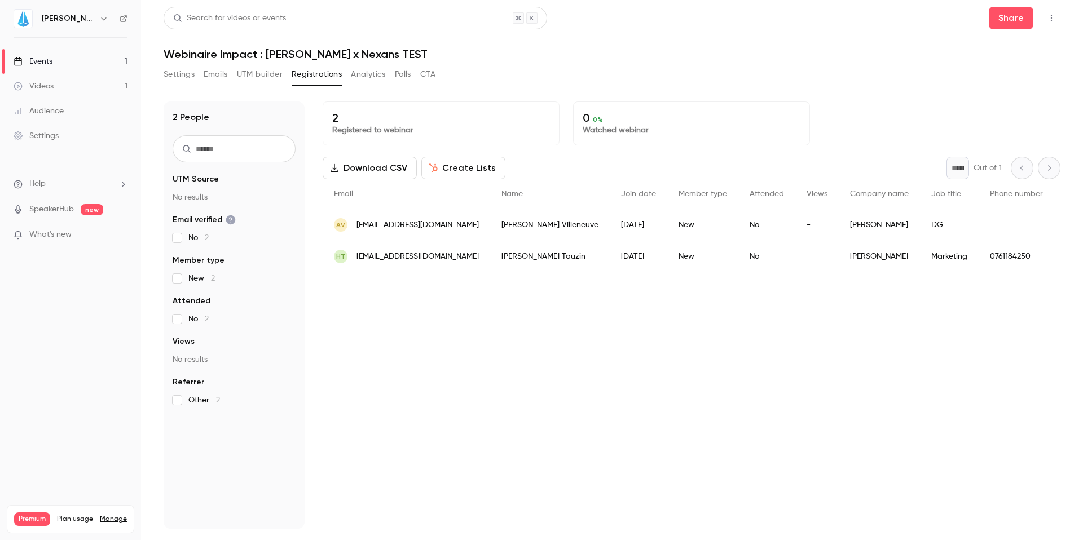
click at [460, 161] on button "Create Lists" at bounding box center [463, 168] width 84 height 23
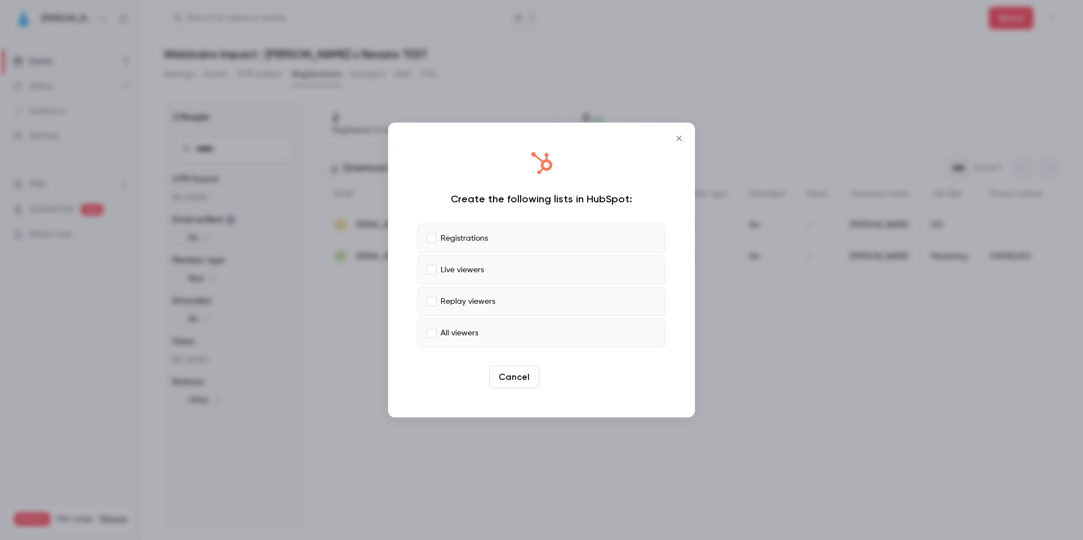
click at [575, 377] on button "Create" at bounding box center [569, 377] width 51 height 23
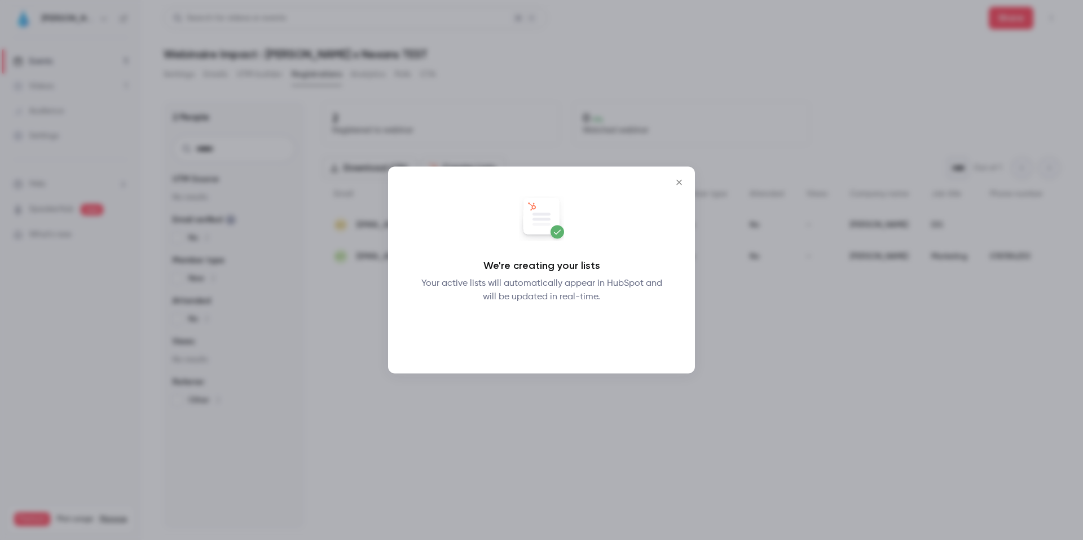
click at [546, 332] on button "Okay" at bounding box center [541, 333] width 41 height 23
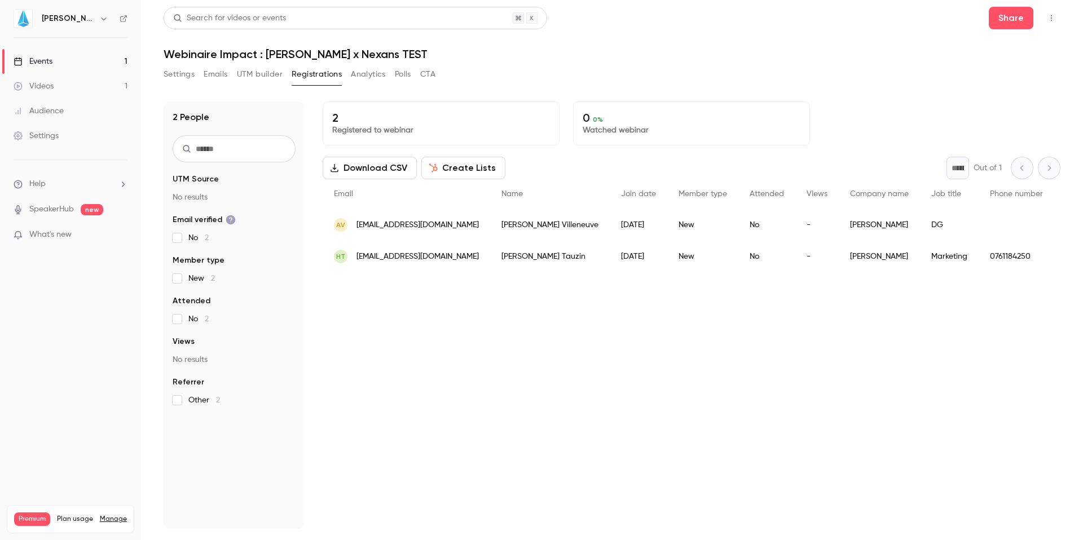
click at [50, 122] on link "Audience" at bounding box center [70, 111] width 141 height 25
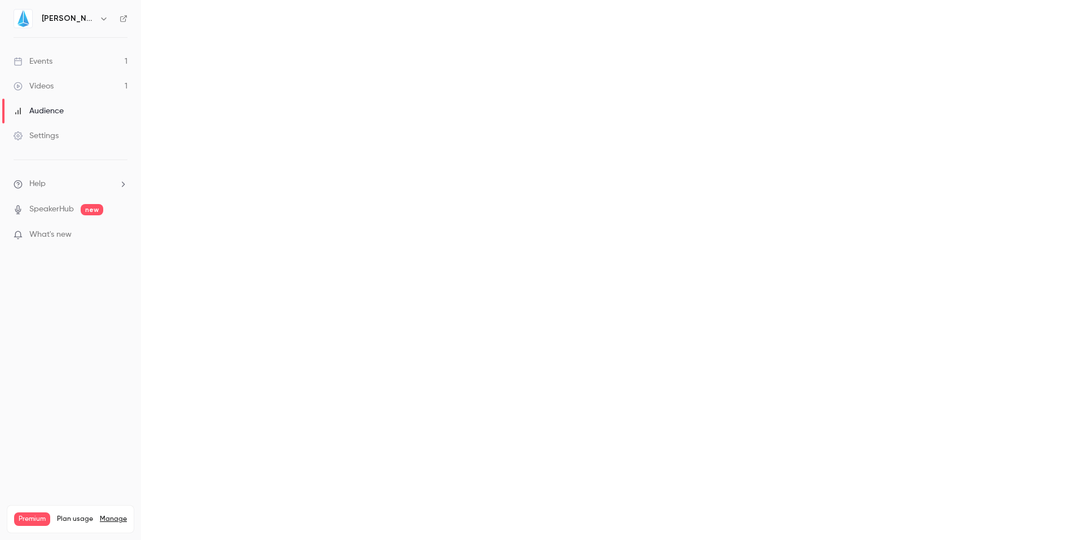
click at [50, 143] on link "Settings" at bounding box center [70, 136] width 141 height 25
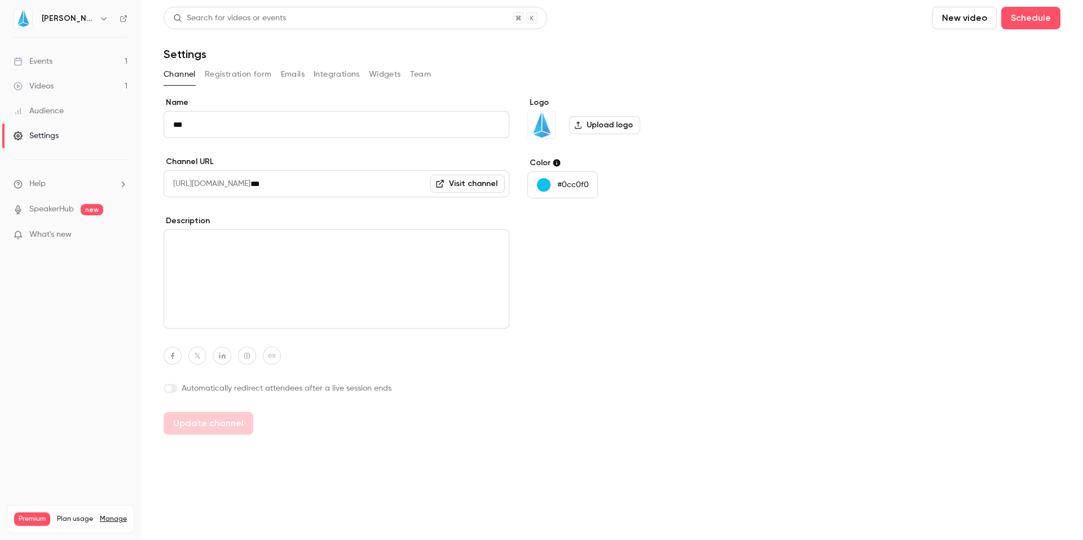
click at [246, 82] on button "Registration form" at bounding box center [238, 74] width 67 height 18
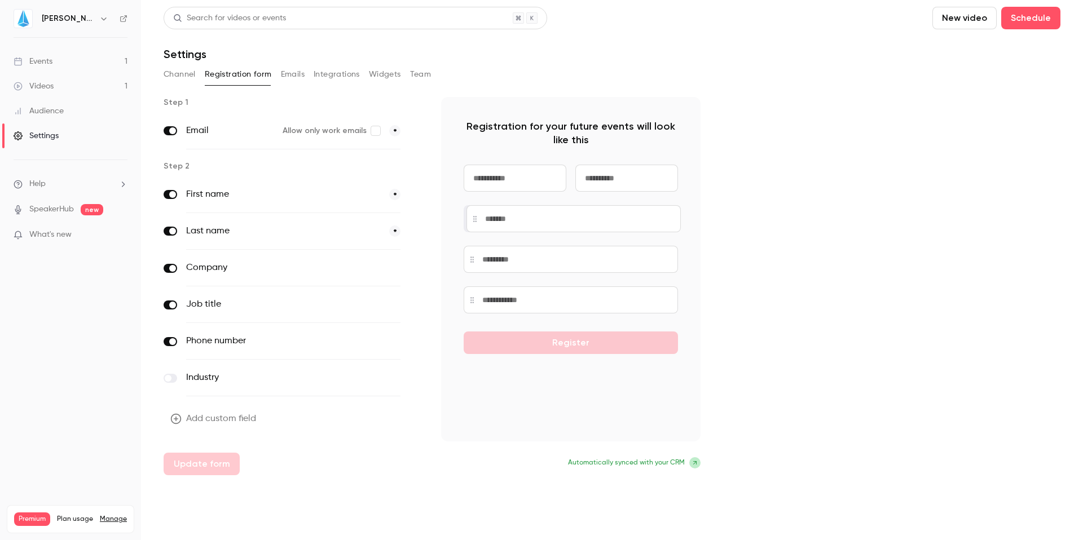
click at [609, 218] on input at bounding box center [574, 218] width 214 height 27
click at [744, 270] on div "Step 1 Email Allow only work emails * Step 2 First name * Last name * Company o…" at bounding box center [612, 286] width 897 height 379
click at [53, 58] on link "Events 1" at bounding box center [70, 61] width 141 height 25
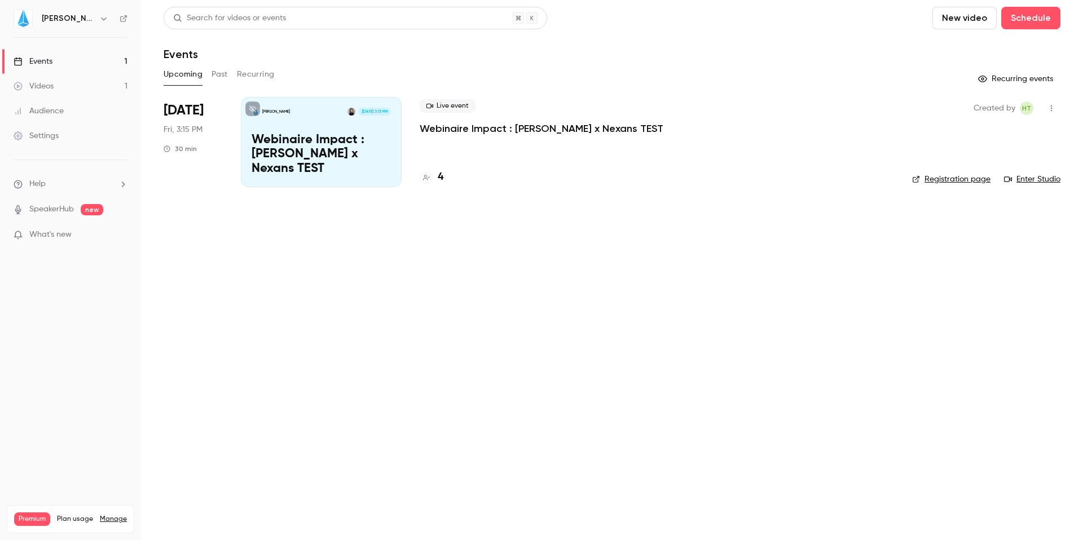
click at [267, 125] on div "Jin Aug 29, 3:15 PM Webinaire Impact : JIN x Nexans TEST" at bounding box center [321, 142] width 161 height 90
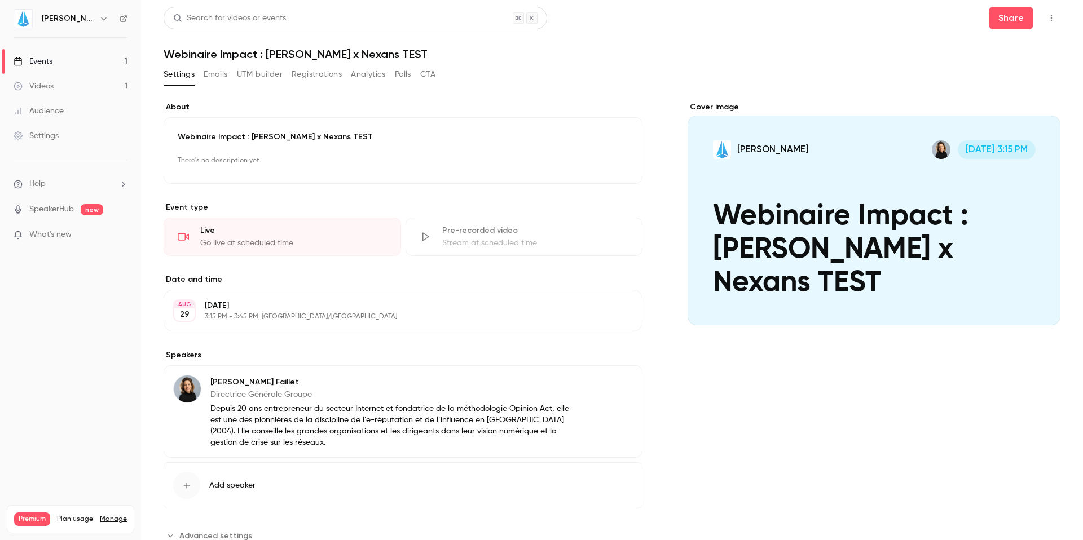
click at [327, 76] on button "Registrations" at bounding box center [317, 74] width 50 height 18
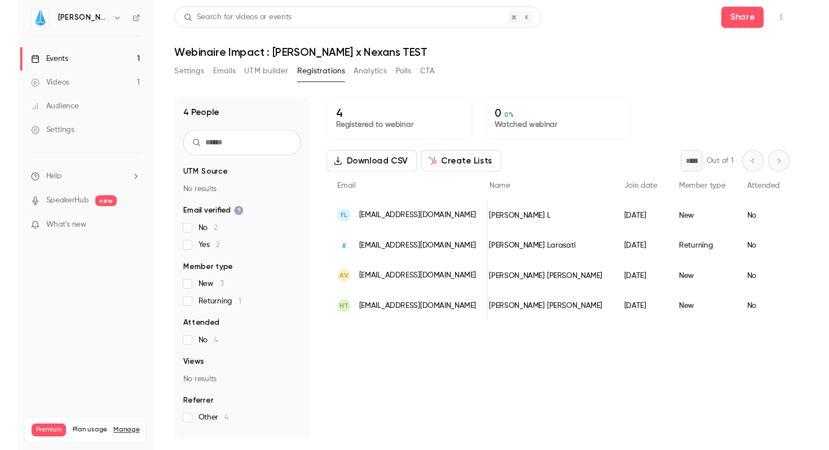
scroll to position [0, 10]
